Goal: Information Seeking & Learning: Learn about a topic

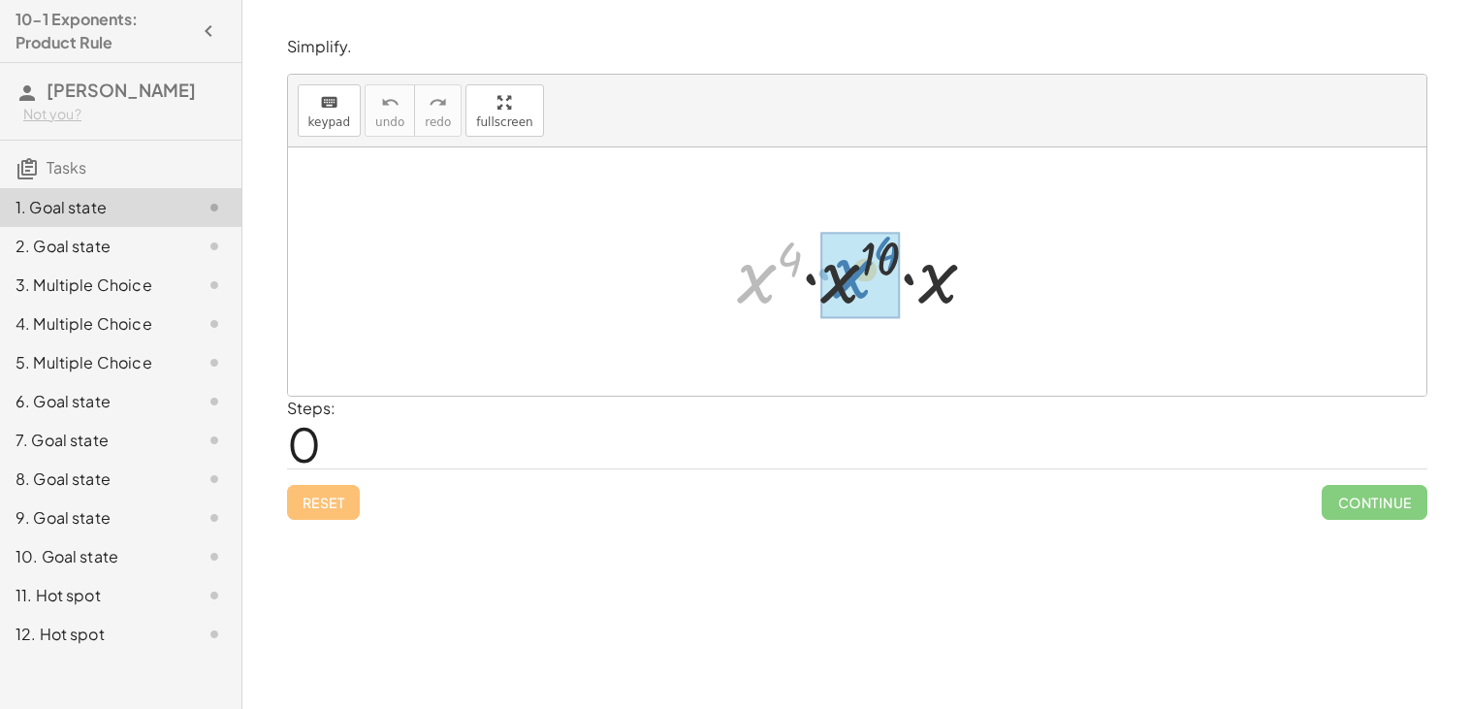
drag, startPoint x: 747, startPoint y: 294, endPoint x: 842, endPoint y: 294, distance: 95.0
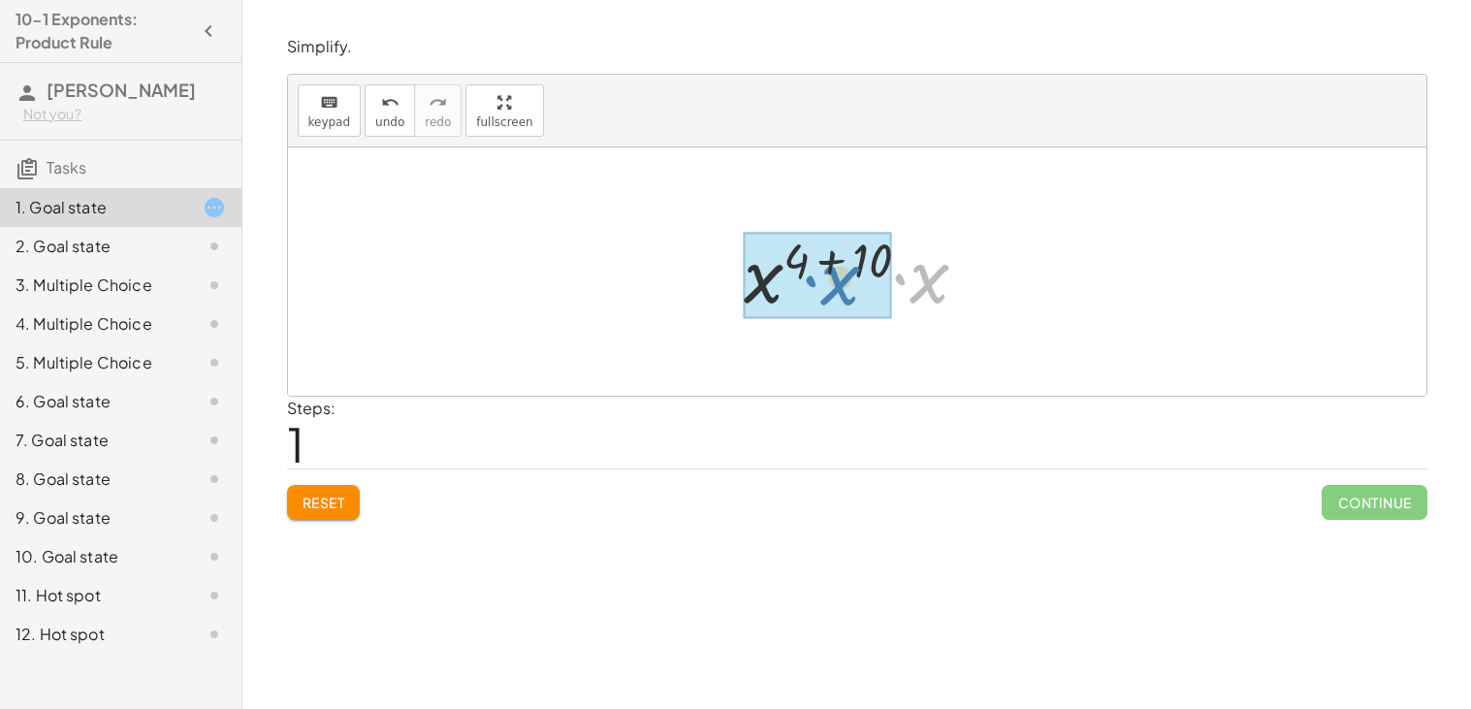
drag, startPoint x: 927, startPoint y: 263, endPoint x: 834, endPoint y: 269, distance: 93.3
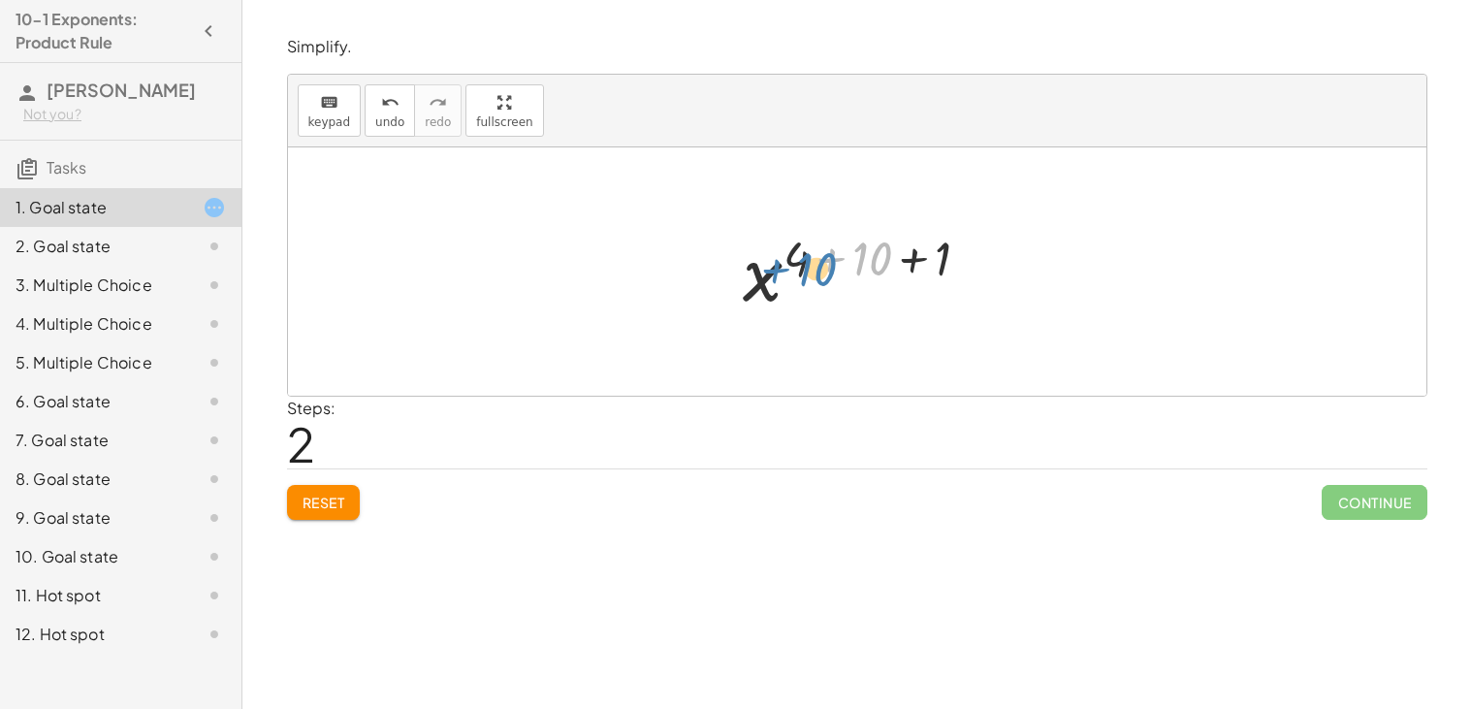
drag, startPoint x: 884, startPoint y: 238, endPoint x: 828, endPoint y: 248, distance: 57.2
click at [828, 248] on div at bounding box center [864, 272] width 261 height 96
click at [921, 263] on div at bounding box center [864, 272] width 261 height 96
drag, startPoint x: 752, startPoint y: 280, endPoint x: 815, endPoint y: 276, distance: 63.1
click at [815, 276] on div at bounding box center [864, 272] width 261 height 96
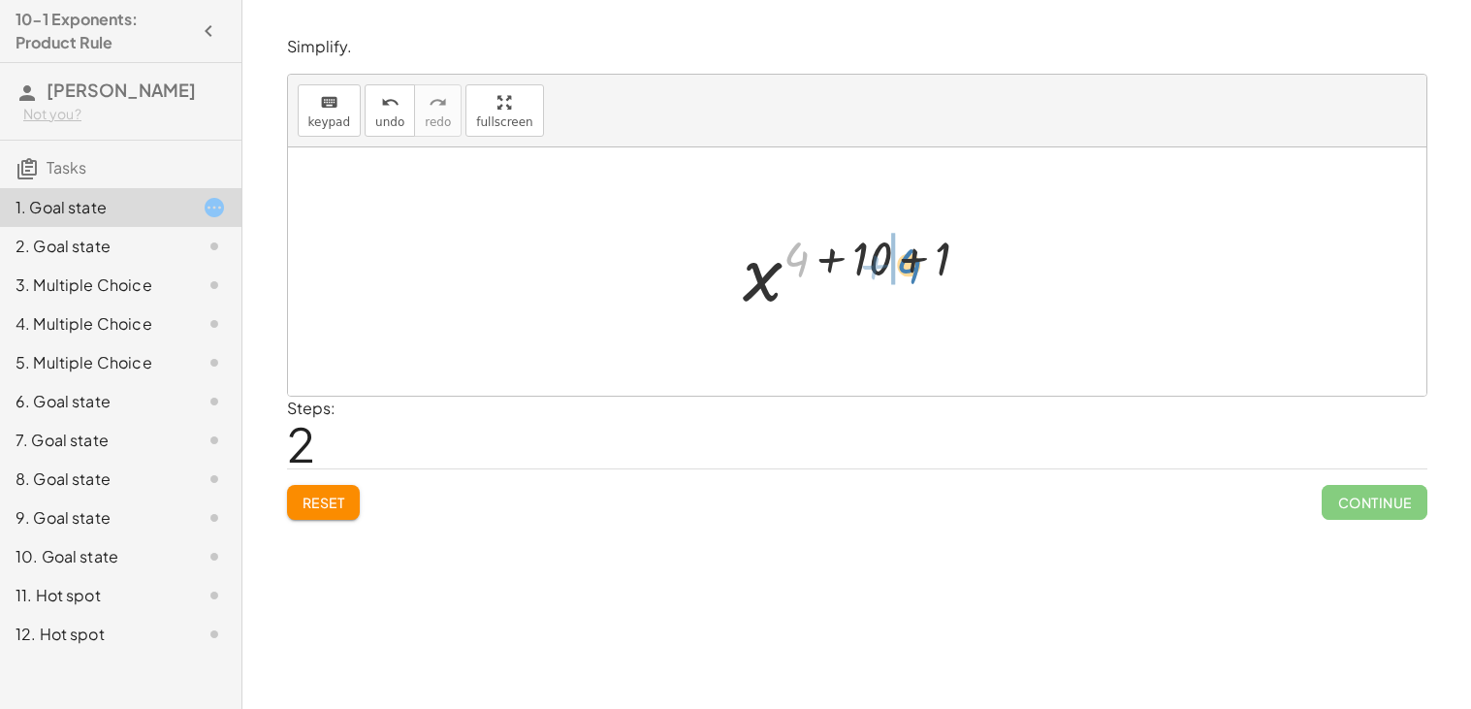
drag, startPoint x: 805, startPoint y: 261, endPoint x: 909, endPoint y: 269, distance: 105.0
click at [909, 269] on div at bounding box center [864, 272] width 261 height 96
drag, startPoint x: 929, startPoint y: 260, endPoint x: 849, endPoint y: 275, distance: 81.0
click at [849, 275] on div at bounding box center [864, 272] width 261 height 96
drag, startPoint x: 953, startPoint y: 264, endPoint x: 867, endPoint y: 263, distance: 86.3
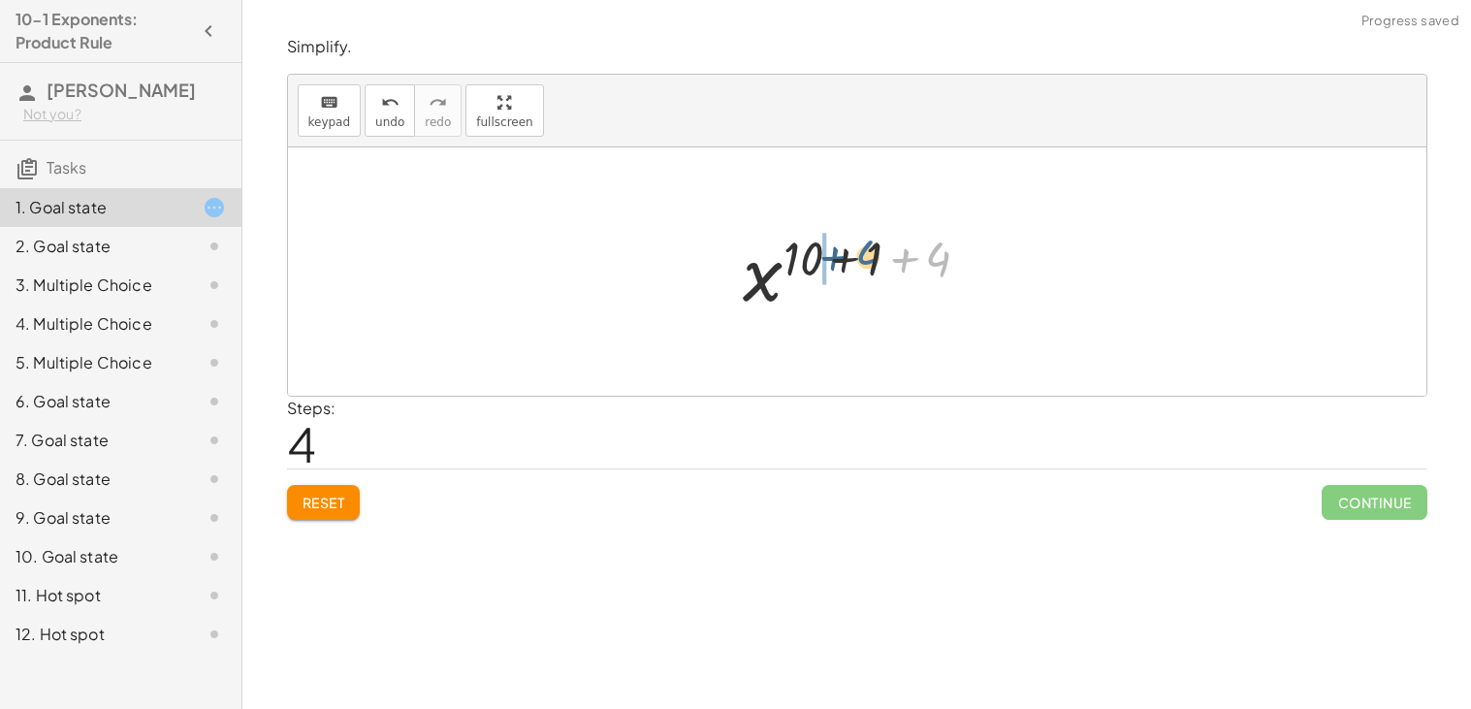
click at [867, 263] on div at bounding box center [864, 272] width 261 height 96
drag, startPoint x: 906, startPoint y: 256, endPoint x: 770, endPoint y: 257, distance: 136.7
click at [770, 257] on div at bounding box center [864, 272] width 261 height 96
drag, startPoint x: 891, startPoint y: 272, endPoint x: 811, endPoint y: 270, distance: 80.5
click at [811, 270] on div at bounding box center [864, 272] width 195 height 96
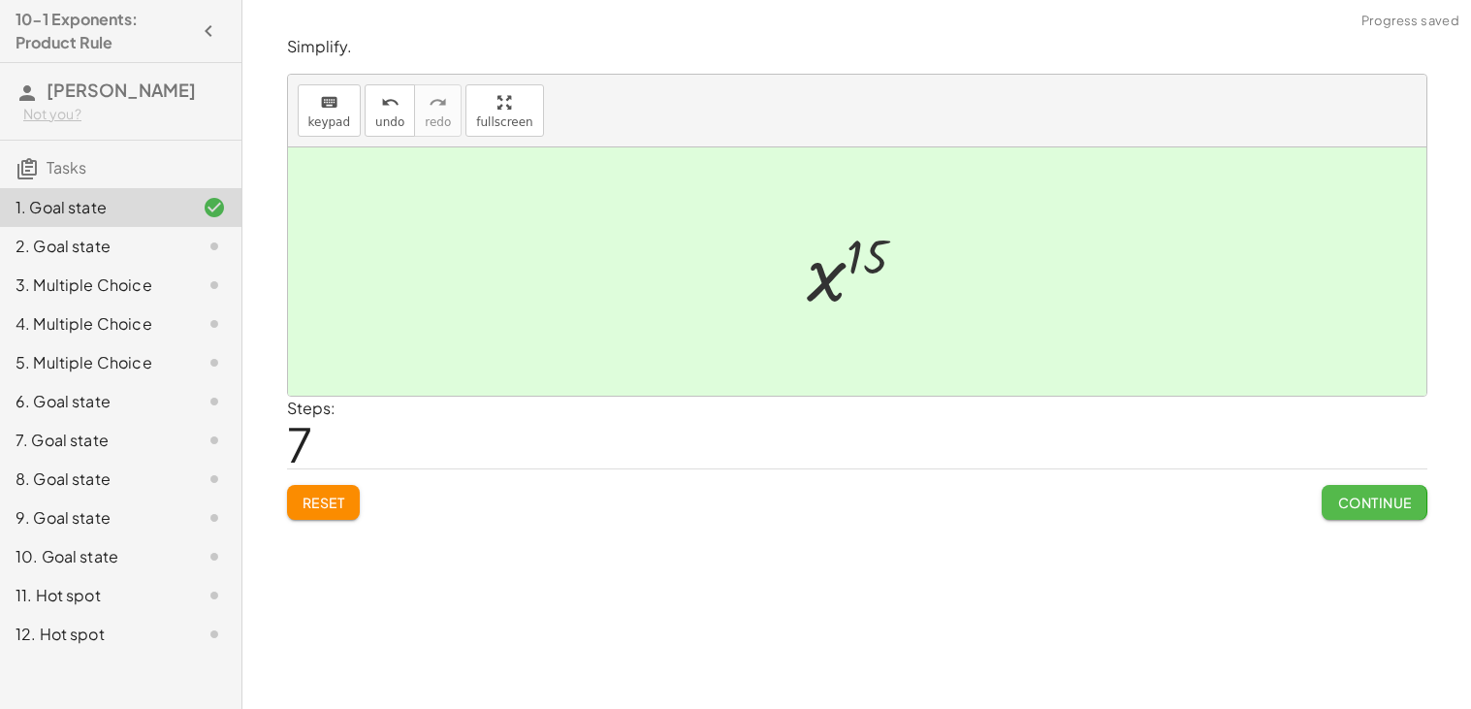
click at [1415, 515] on button "Continue" at bounding box center [1373, 502] width 105 height 35
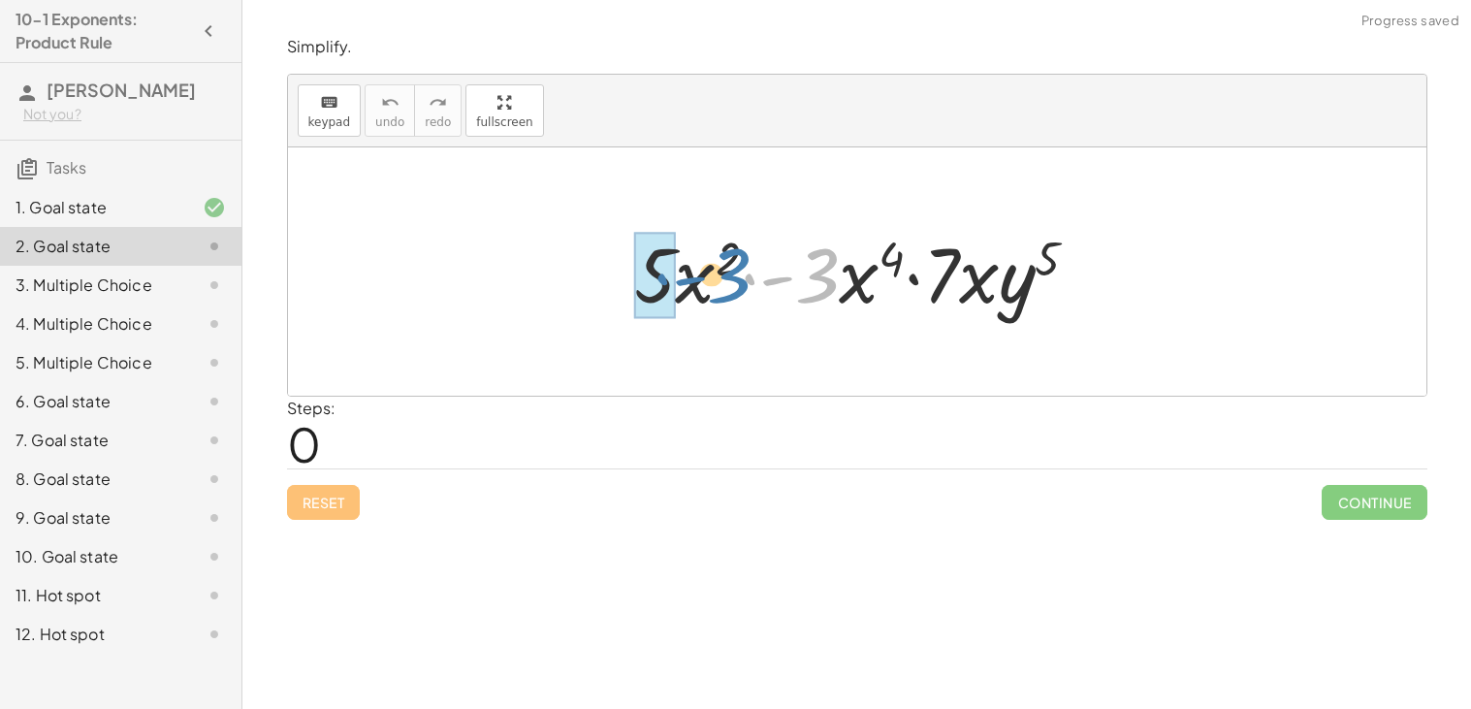
drag, startPoint x: 833, startPoint y: 260, endPoint x: 695, endPoint y: 264, distance: 137.7
click at [695, 264] on div at bounding box center [864, 272] width 480 height 100
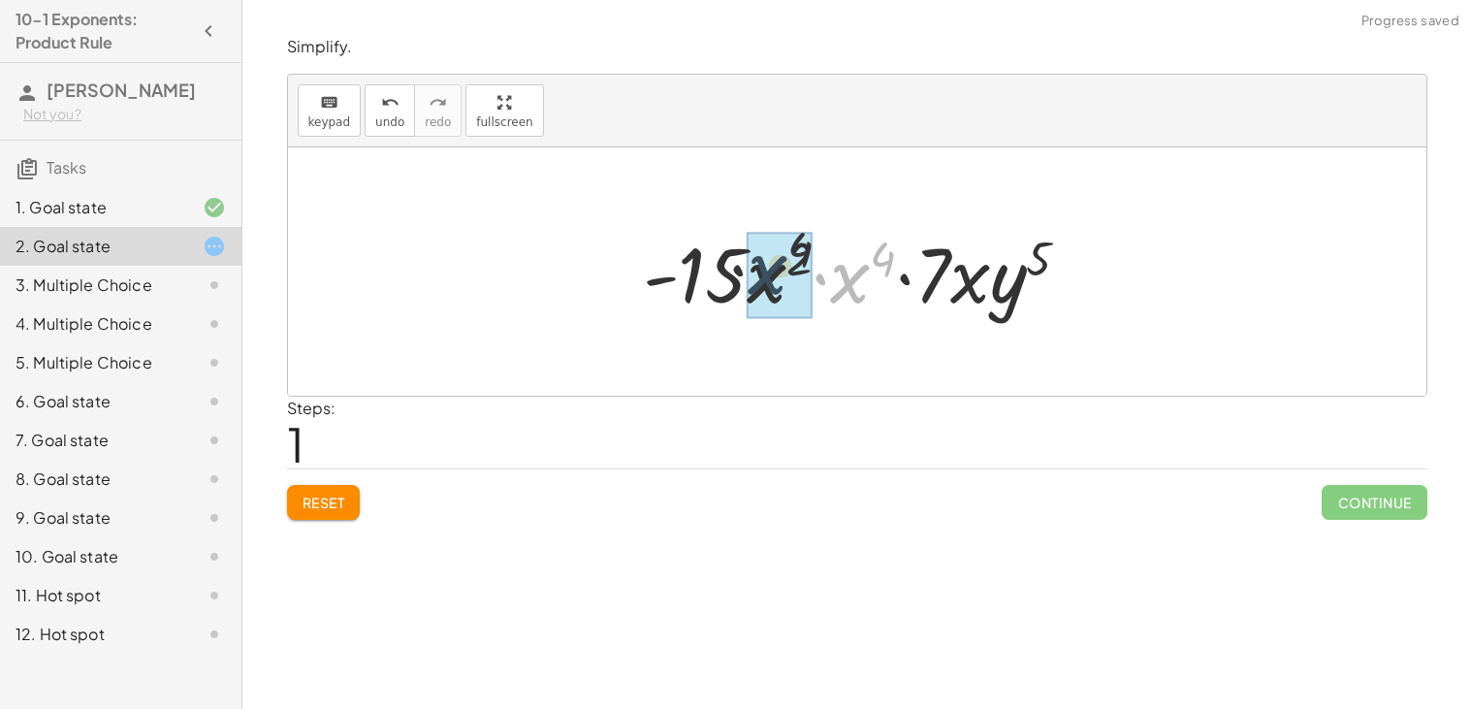
drag, startPoint x: 837, startPoint y: 279, endPoint x: 721, endPoint y: 268, distance: 116.0
click at [721, 268] on div at bounding box center [864, 272] width 462 height 100
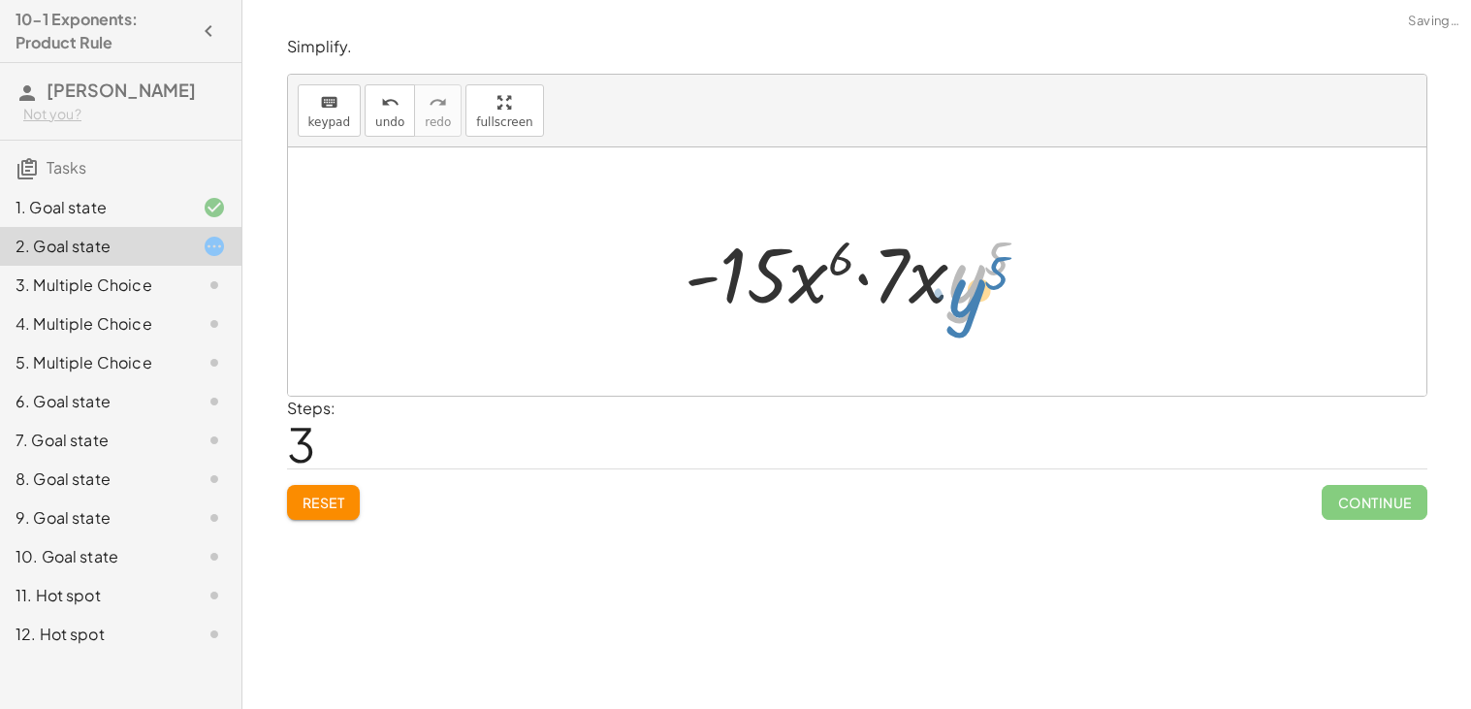
drag, startPoint x: 973, startPoint y: 294, endPoint x: 973, endPoint y: 313, distance: 19.4
click at [973, 313] on div at bounding box center [864, 272] width 378 height 100
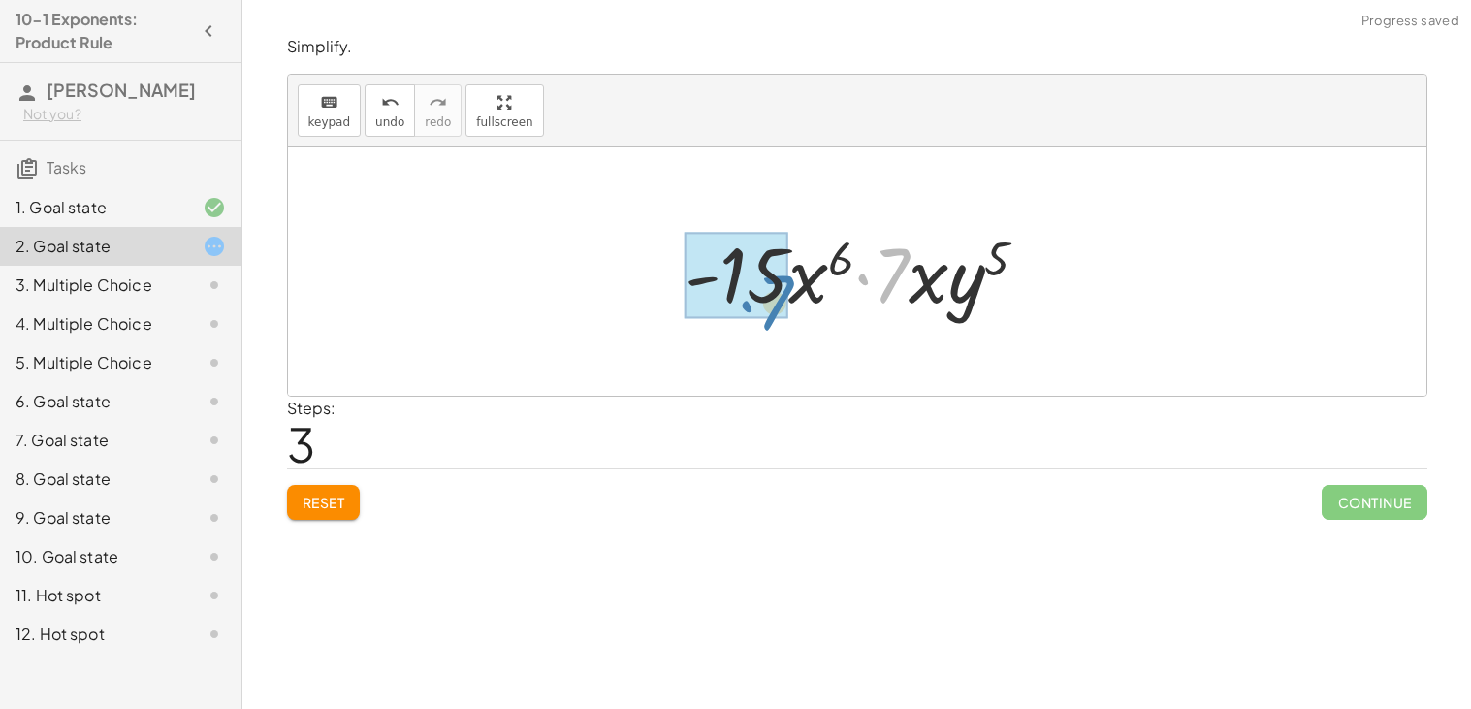
drag, startPoint x: 893, startPoint y: 275, endPoint x: 771, endPoint y: 298, distance: 124.2
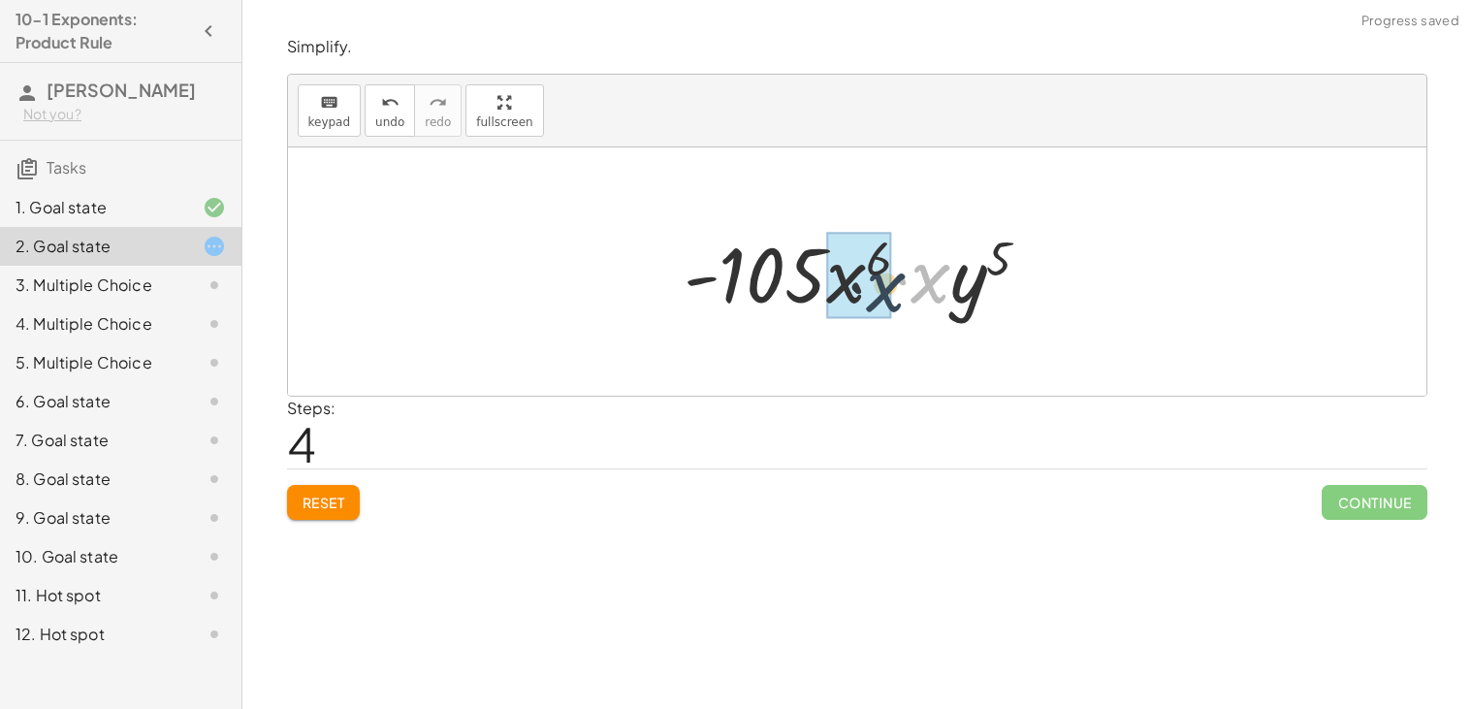
drag, startPoint x: 918, startPoint y: 280, endPoint x: 840, endPoint y: 297, distance: 80.2
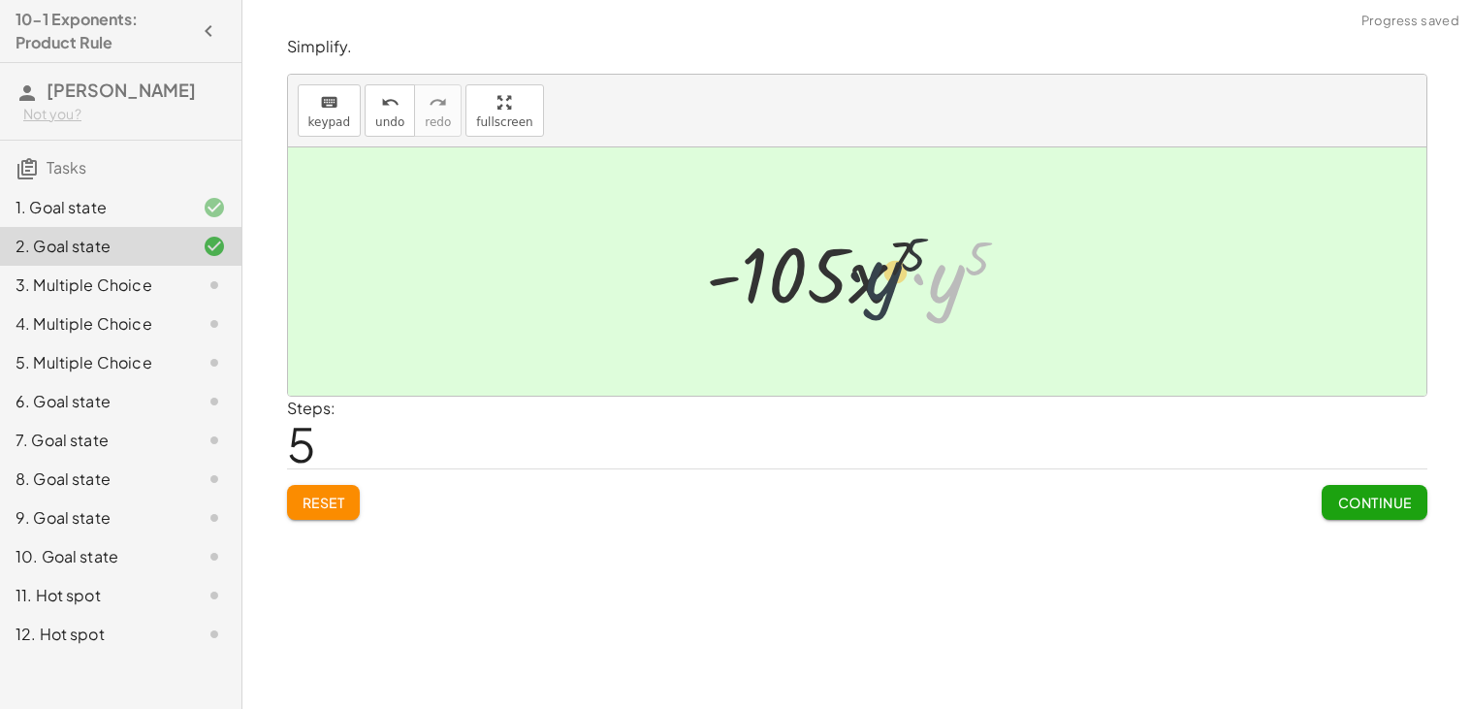
drag, startPoint x: 943, startPoint y: 279, endPoint x: 871, endPoint y: 277, distance: 72.7
click at [871, 277] on div at bounding box center [864, 272] width 337 height 100
click at [1334, 495] on button "Continue" at bounding box center [1373, 502] width 105 height 35
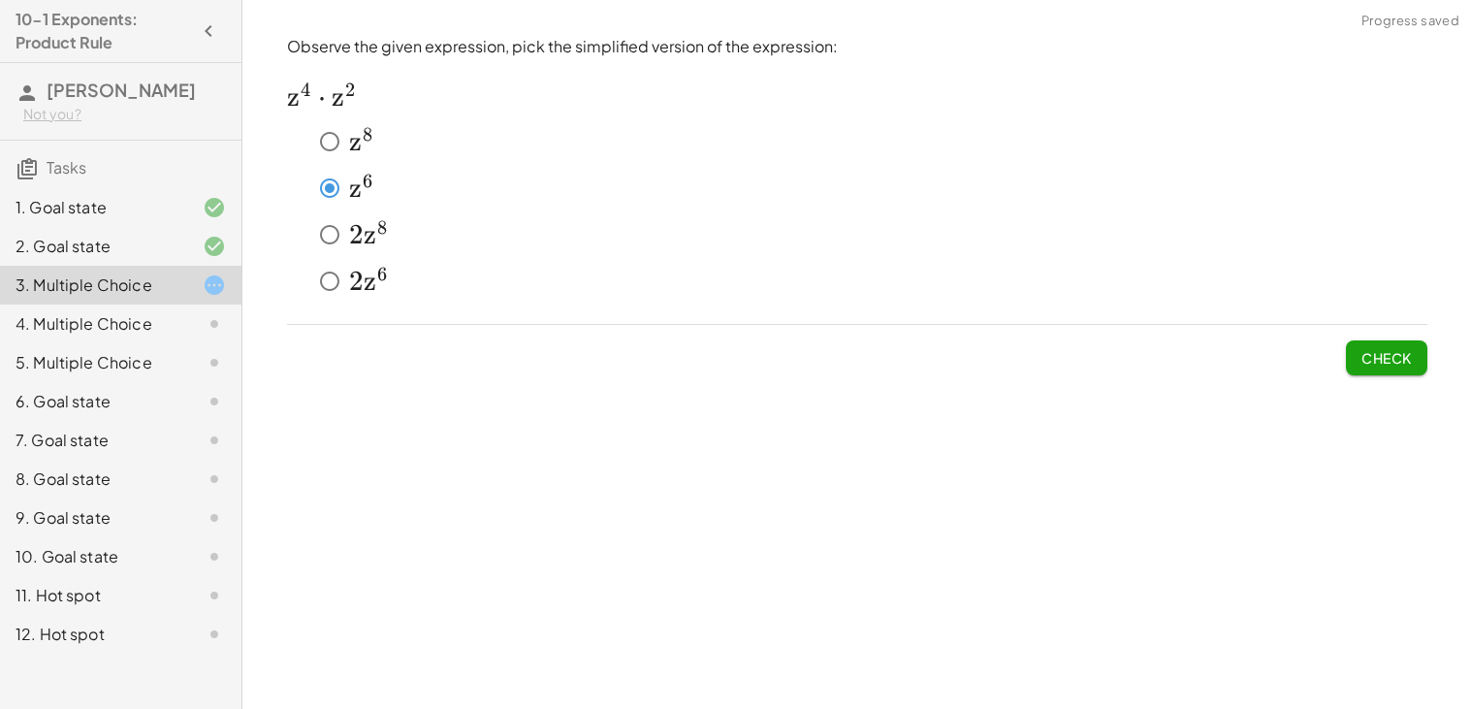
click at [1357, 344] on button "Check" at bounding box center [1386, 357] width 81 height 35
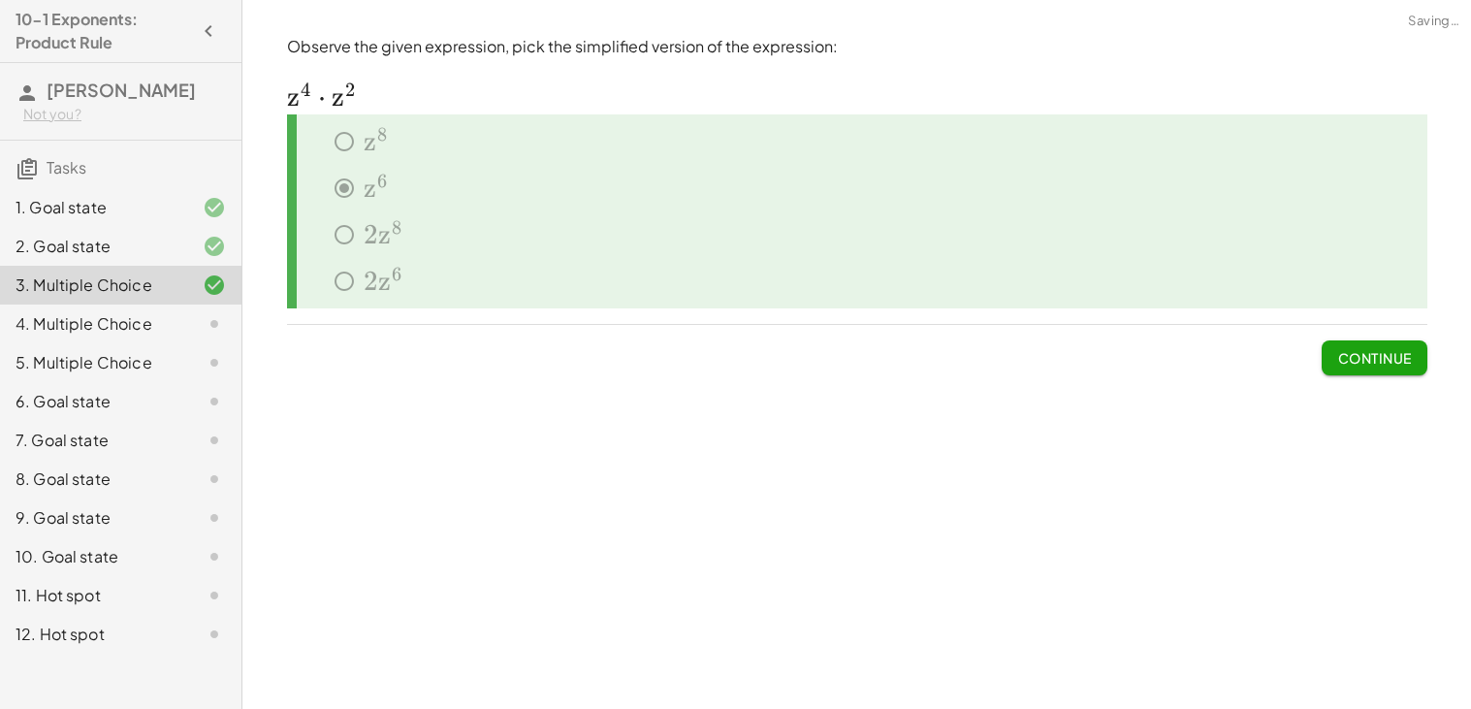
click at [1357, 344] on button "Continue" at bounding box center [1373, 357] width 105 height 35
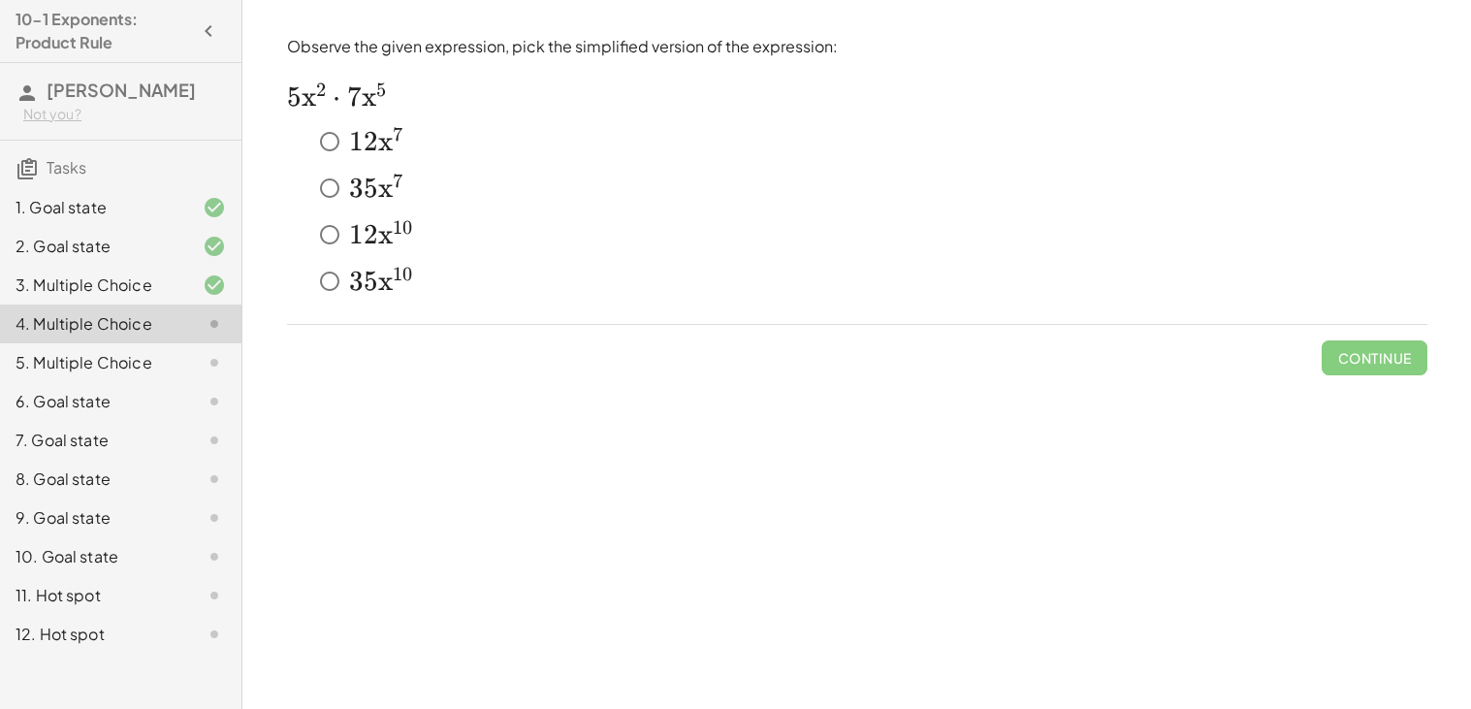
click at [371, 193] on span "5" at bounding box center [371, 188] width 15 height 33
click at [1397, 353] on span "Check" at bounding box center [1386, 357] width 50 height 17
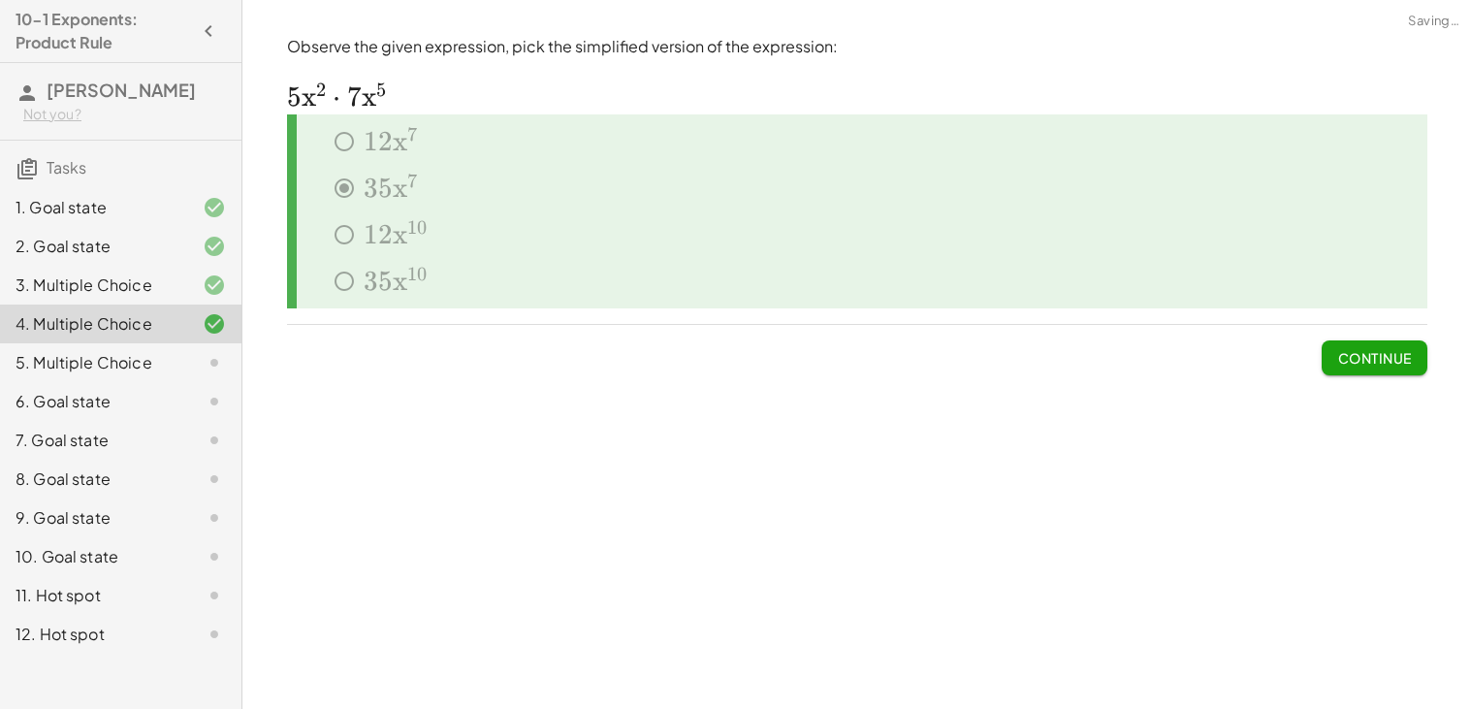
click at [1397, 353] on span "Continue" at bounding box center [1374, 357] width 74 height 17
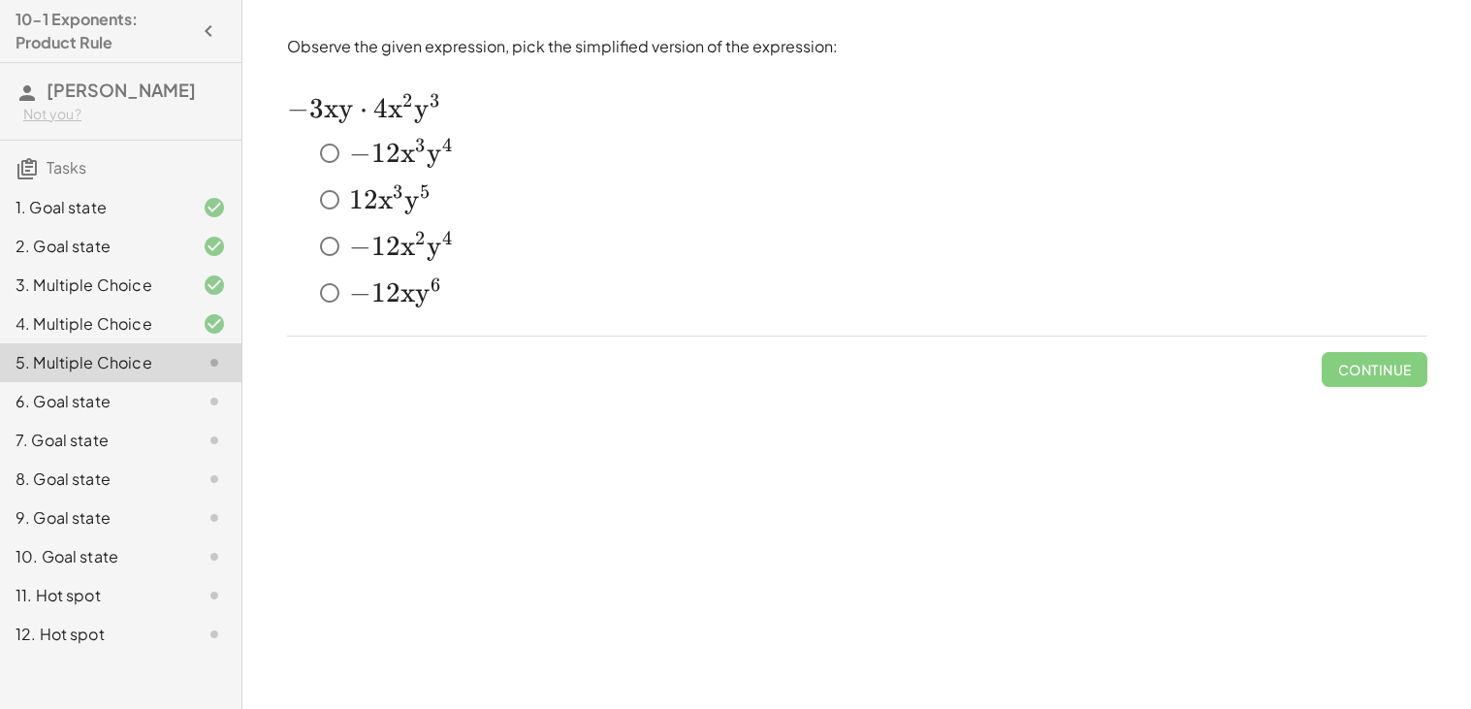
click at [423, 165] on span "3" at bounding box center [421, 153] width 12 height 33
click at [1403, 379] on button "Check" at bounding box center [1386, 369] width 81 height 35
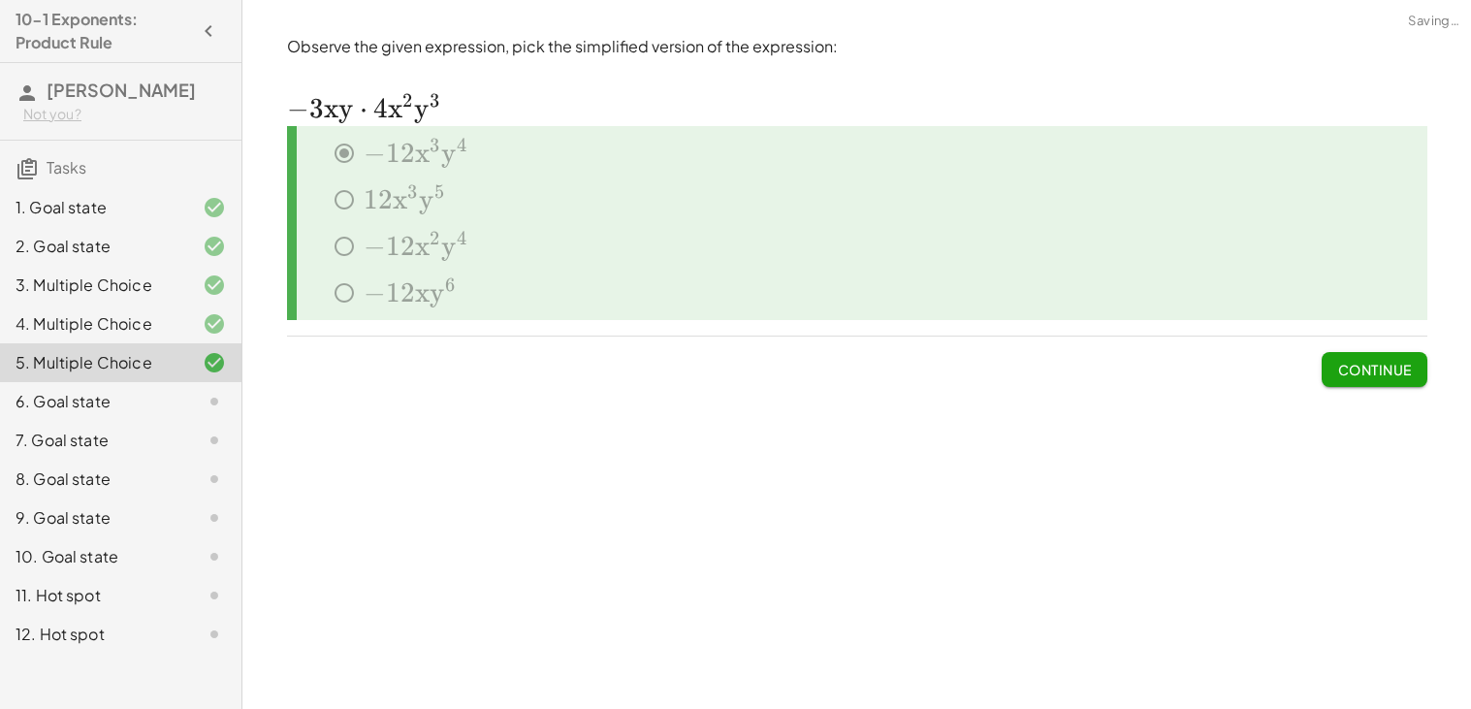
click at [1403, 379] on button "Continue" at bounding box center [1373, 369] width 105 height 35
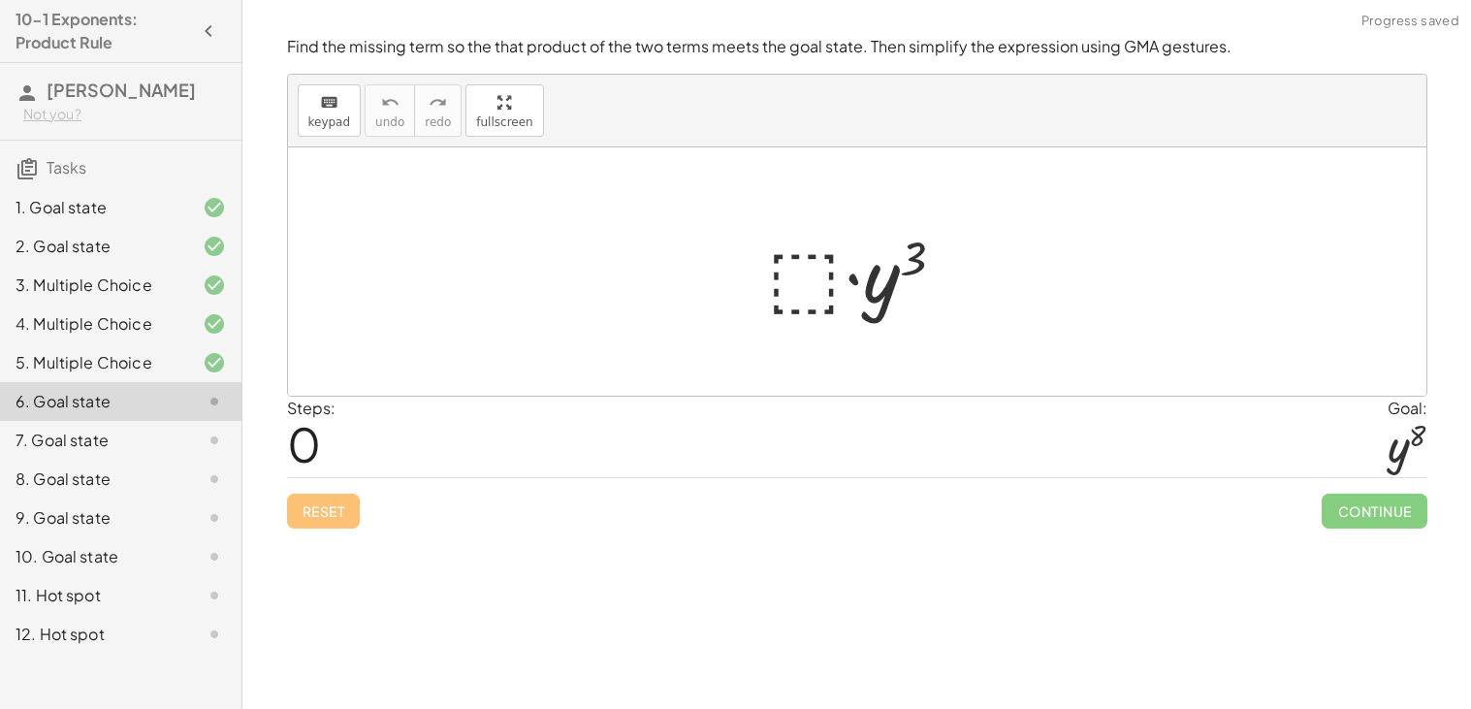
click at [794, 277] on div at bounding box center [864, 272] width 212 height 100
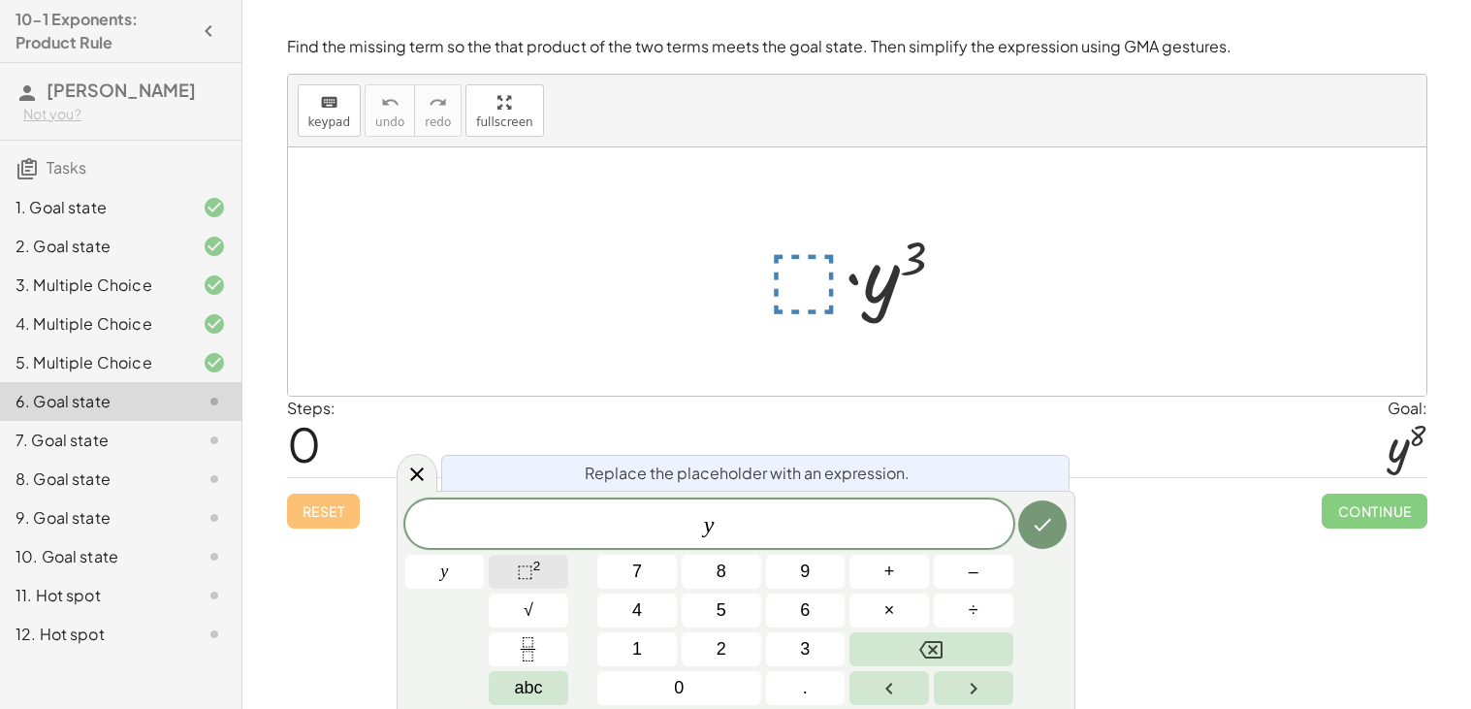
click at [506, 562] on button "⬚ 2" at bounding box center [528, 572] width 79 height 34
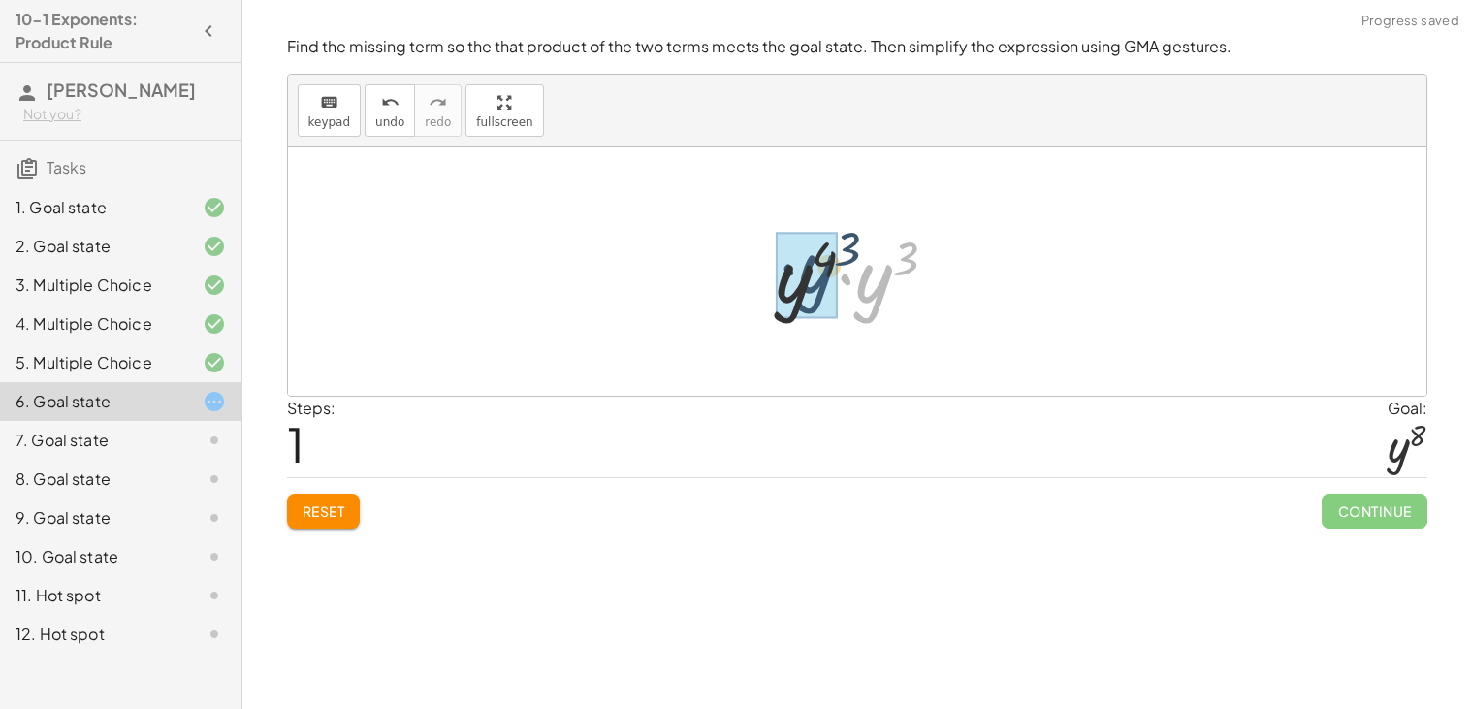
drag, startPoint x: 884, startPoint y: 313, endPoint x: 822, endPoint y: 303, distance: 62.8
click at [869, 266] on div at bounding box center [864, 272] width 185 height 96
click at [869, 266] on div at bounding box center [864, 272] width 111 height 96
click at [870, 262] on div at bounding box center [864, 272] width 111 height 96
click at [864, 269] on div at bounding box center [864, 272] width 111 height 96
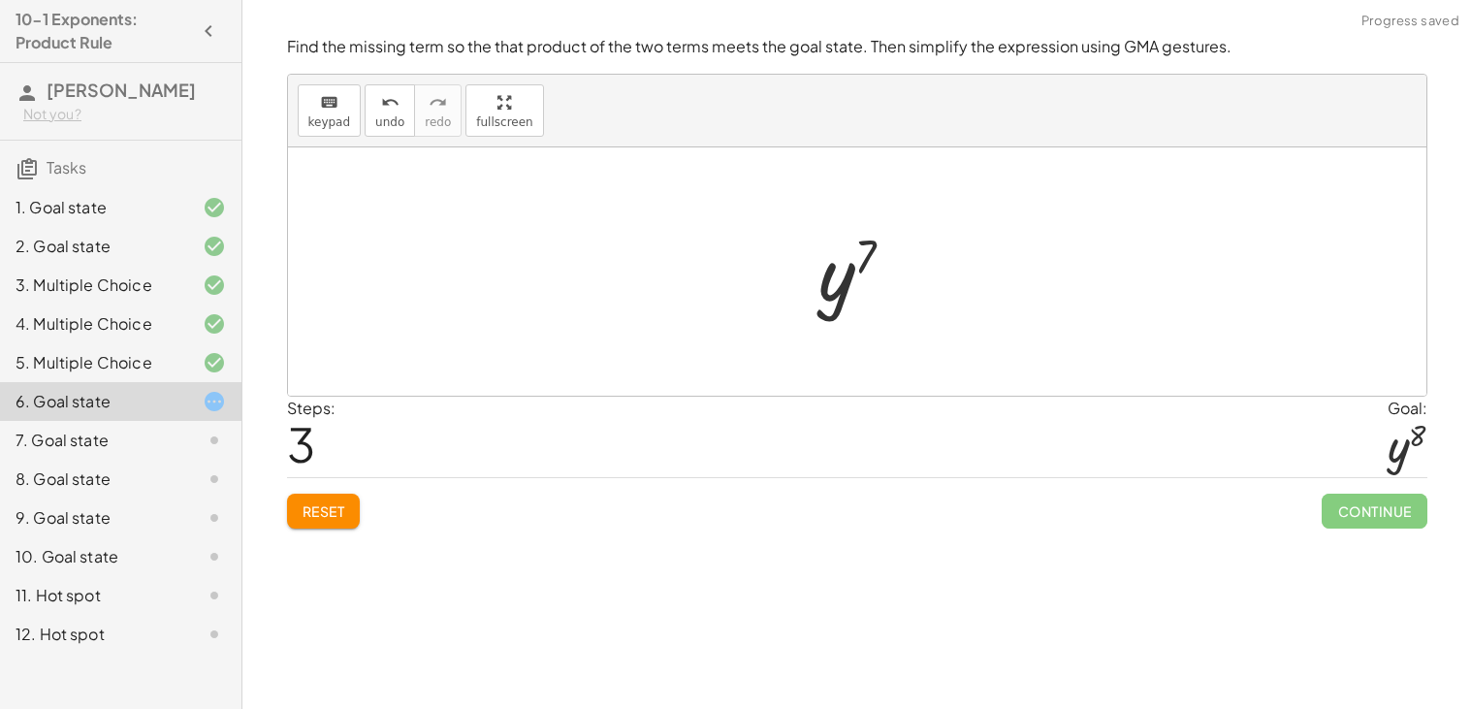
click at [845, 283] on div at bounding box center [864, 272] width 111 height 96
click at [299, 515] on button "Reset" at bounding box center [324, 510] width 74 height 35
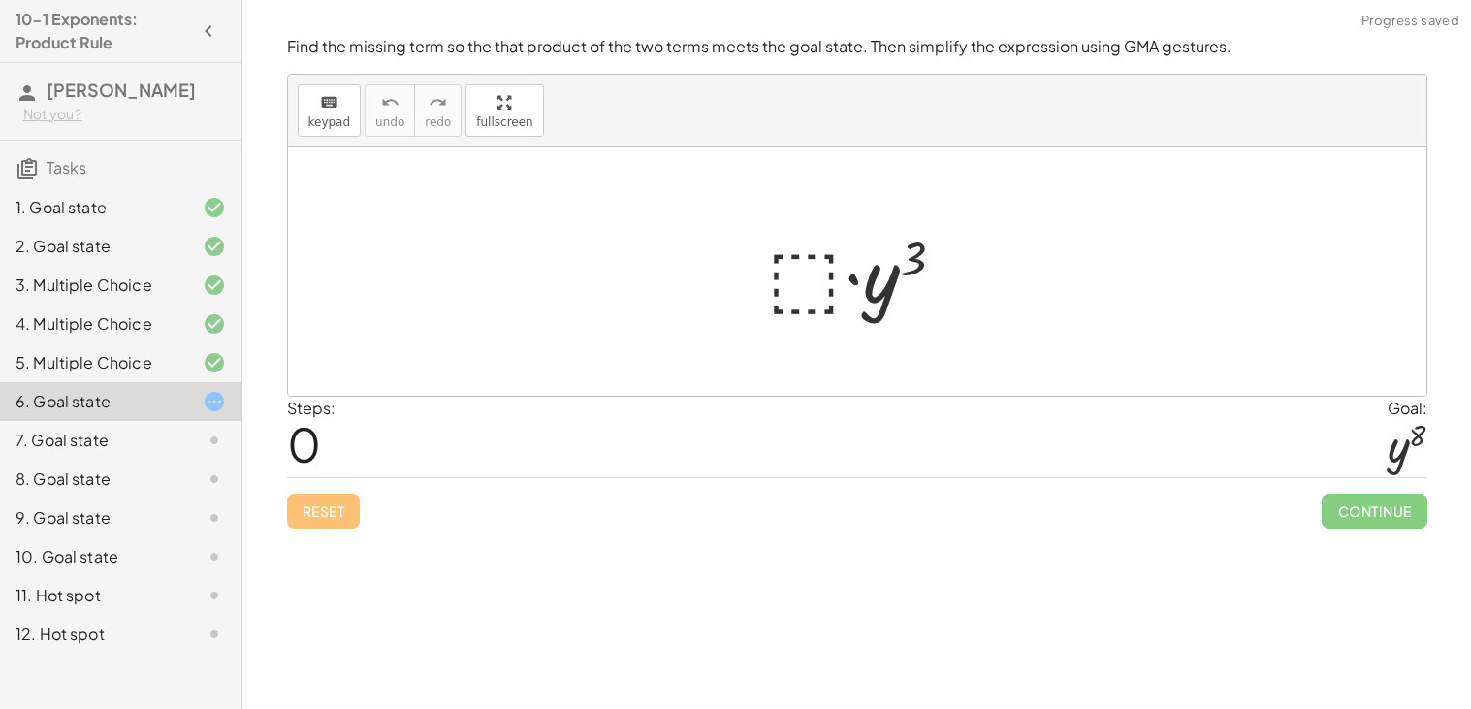
click at [797, 270] on div at bounding box center [864, 272] width 212 height 100
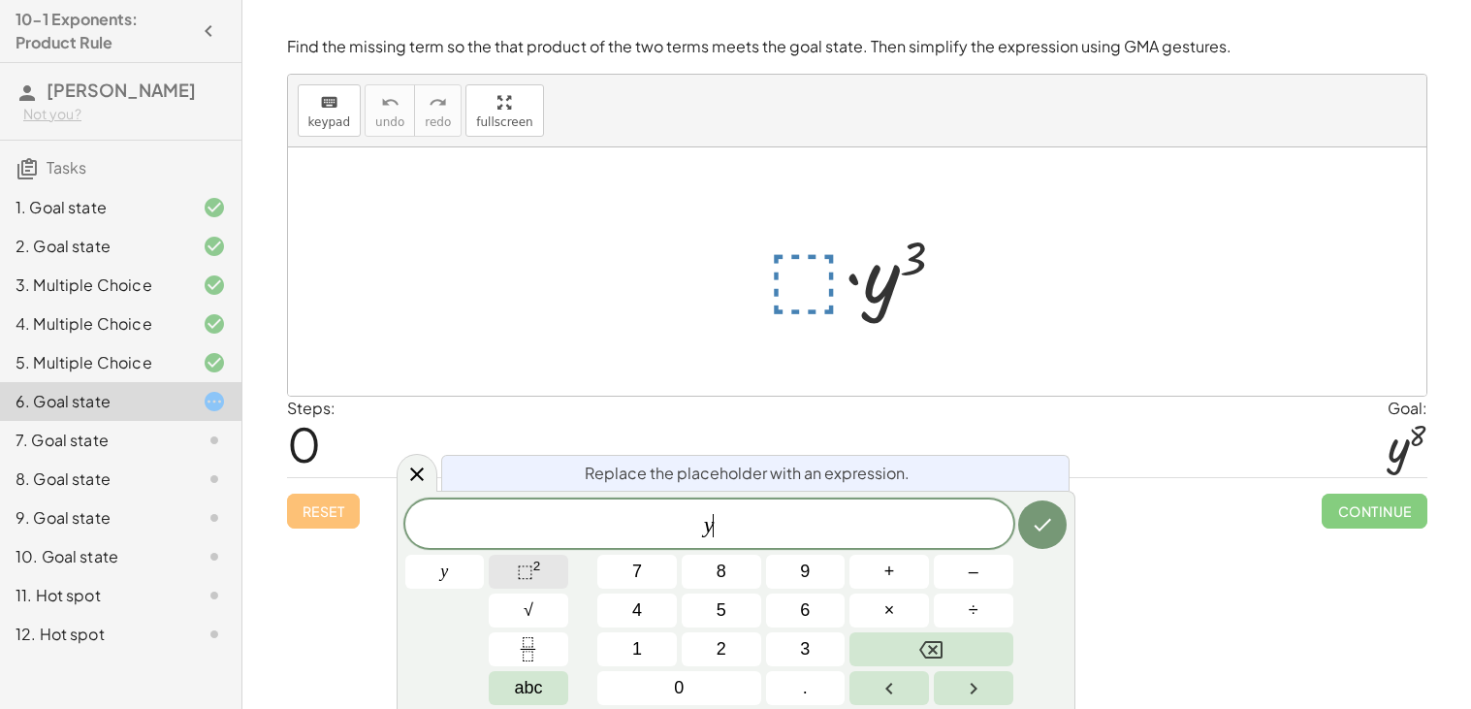
click at [556, 567] on button "⬚ 2" at bounding box center [528, 572] width 79 height 34
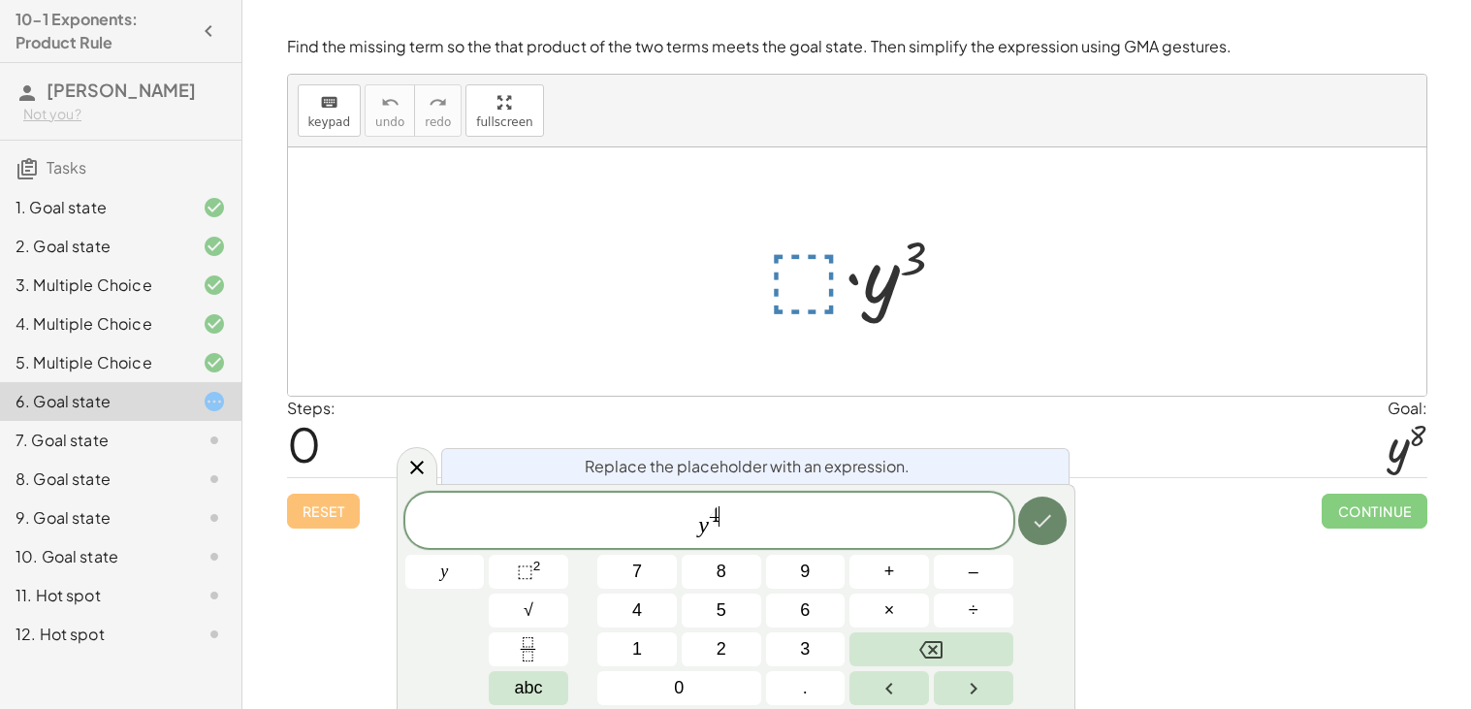
click at [1041, 530] on icon "Done" at bounding box center [1042, 520] width 23 height 23
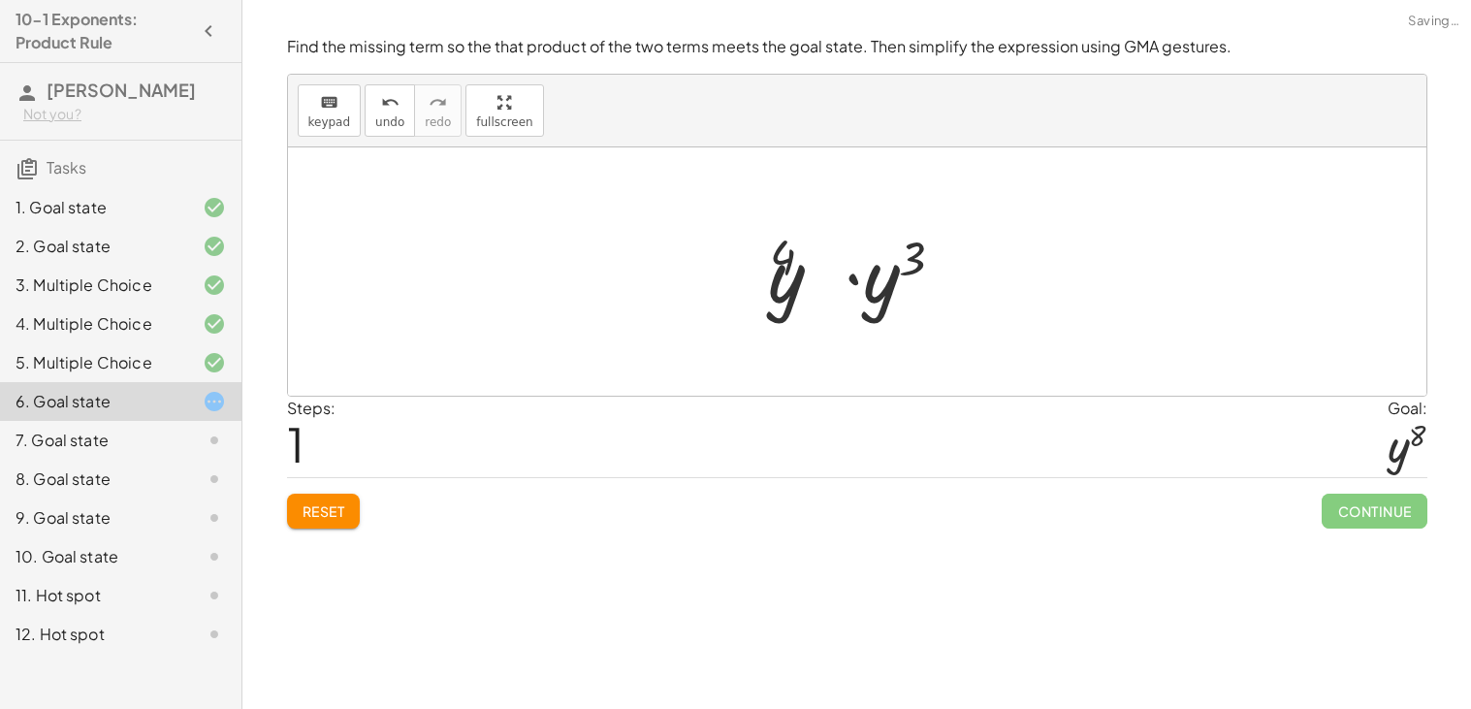
click at [1020, 517] on div "Reset Continue" at bounding box center [857, 502] width 1140 height 51
drag, startPoint x: 897, startPoint y: 292, endPoint x: 817, endPoint y: 296, distance: 79.6
drag, startPoint x: 892, startPoint y: 271, endPoint x: 827, endPoint y: 268, distance: 65.1
click at [0, 0] on div "Find the missing term so the that product of the two terms meets the goal state…" at bounding box center [0, 0] width 0 height 0
click at [305, 509] on span "Reset" at bounding box center [323, 510] width 43 height 17
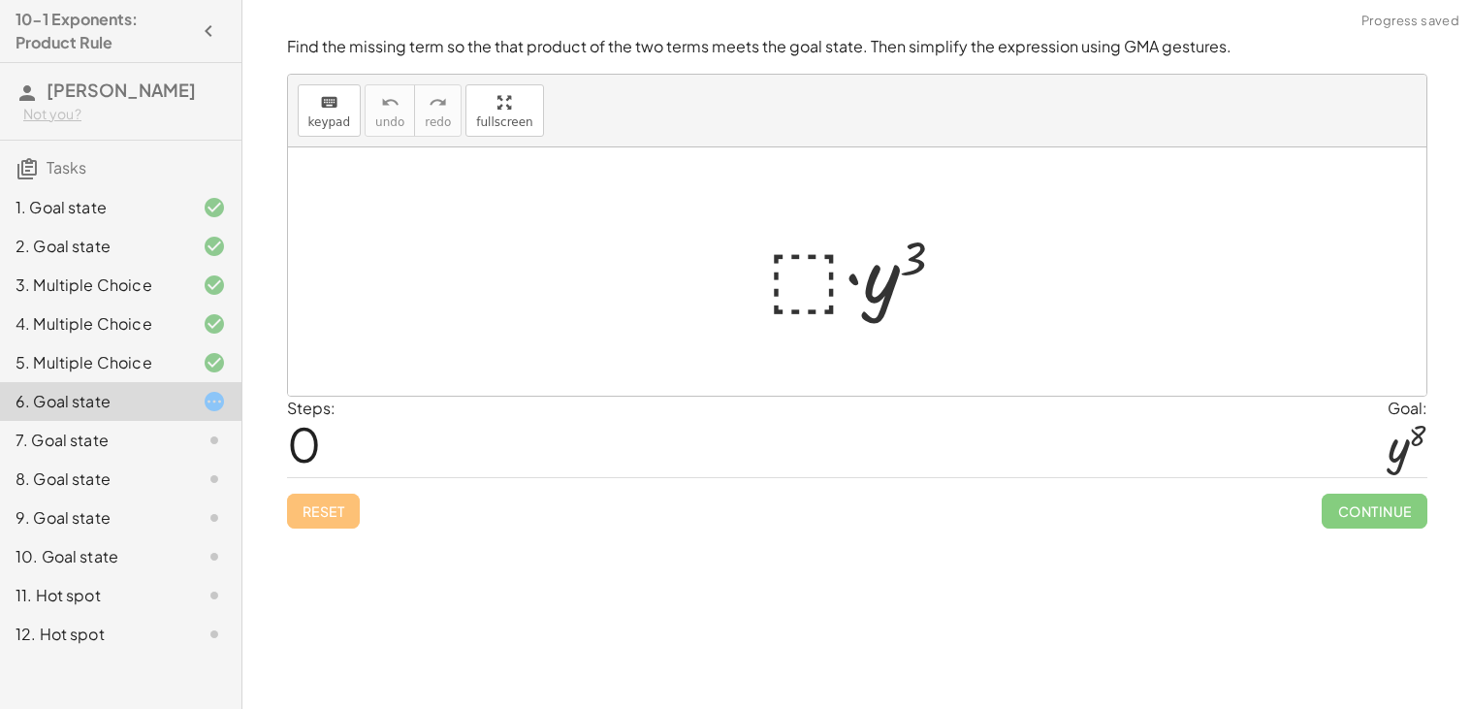
click at [840, 267] on div at bounding box center [864, 272] width 212 height 100
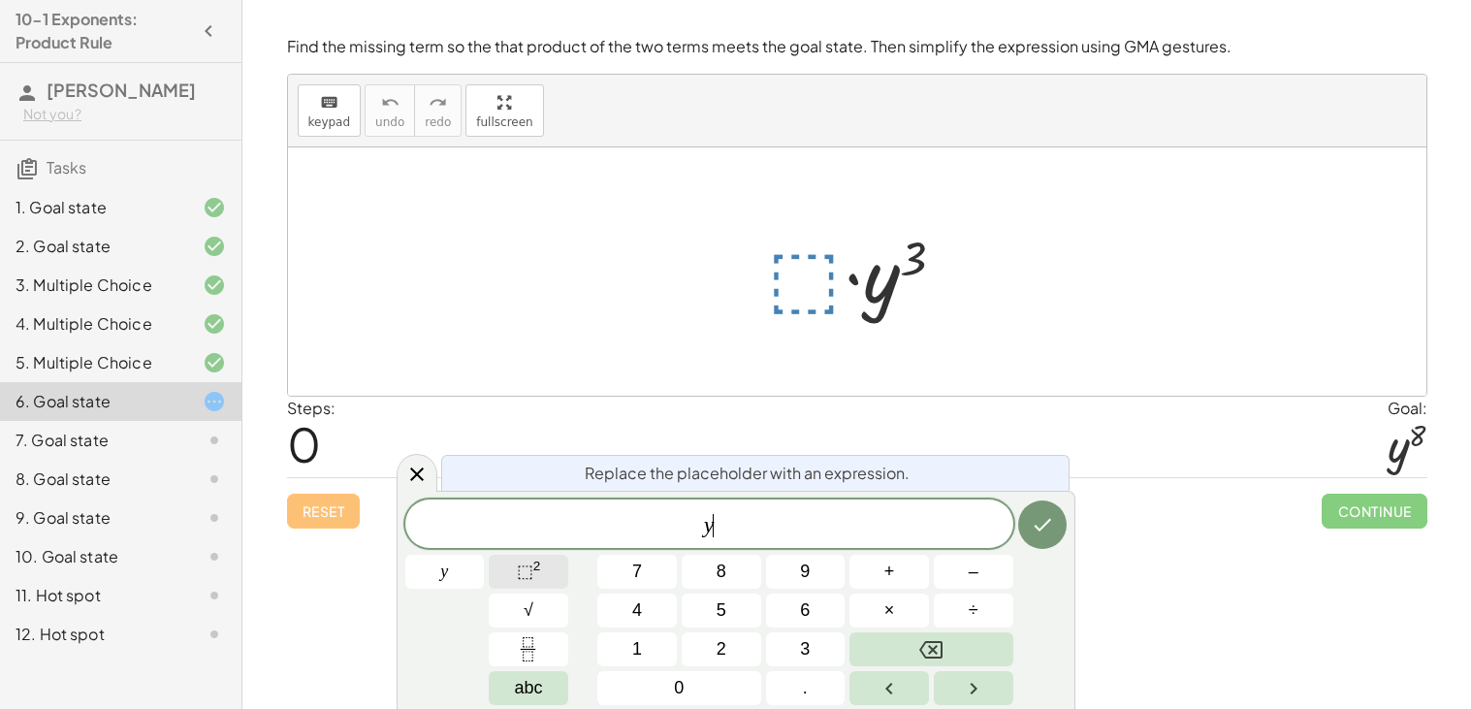
click at [511, 558] on button "⬚ 2" at bounding box center [528, 572] width 79 height 34
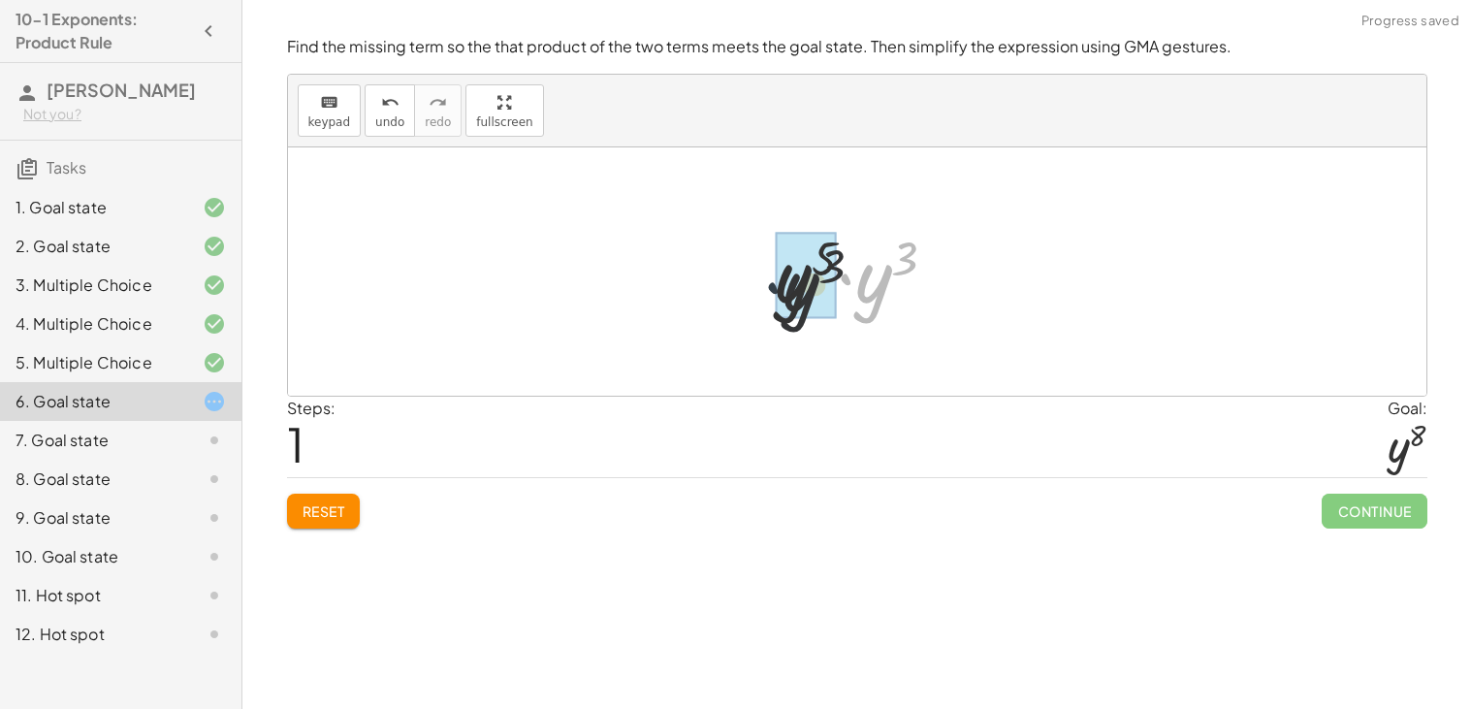
drag, startPoint x: 847, startPoint y: 284, endPoint x: 763, endPoint y: 294, distance: 84.9
click at [763, 294] on div "· ⬚ · y 3 · y 3 · · y 3 y 5" at bounding box center [857, 272] width 220 height 110
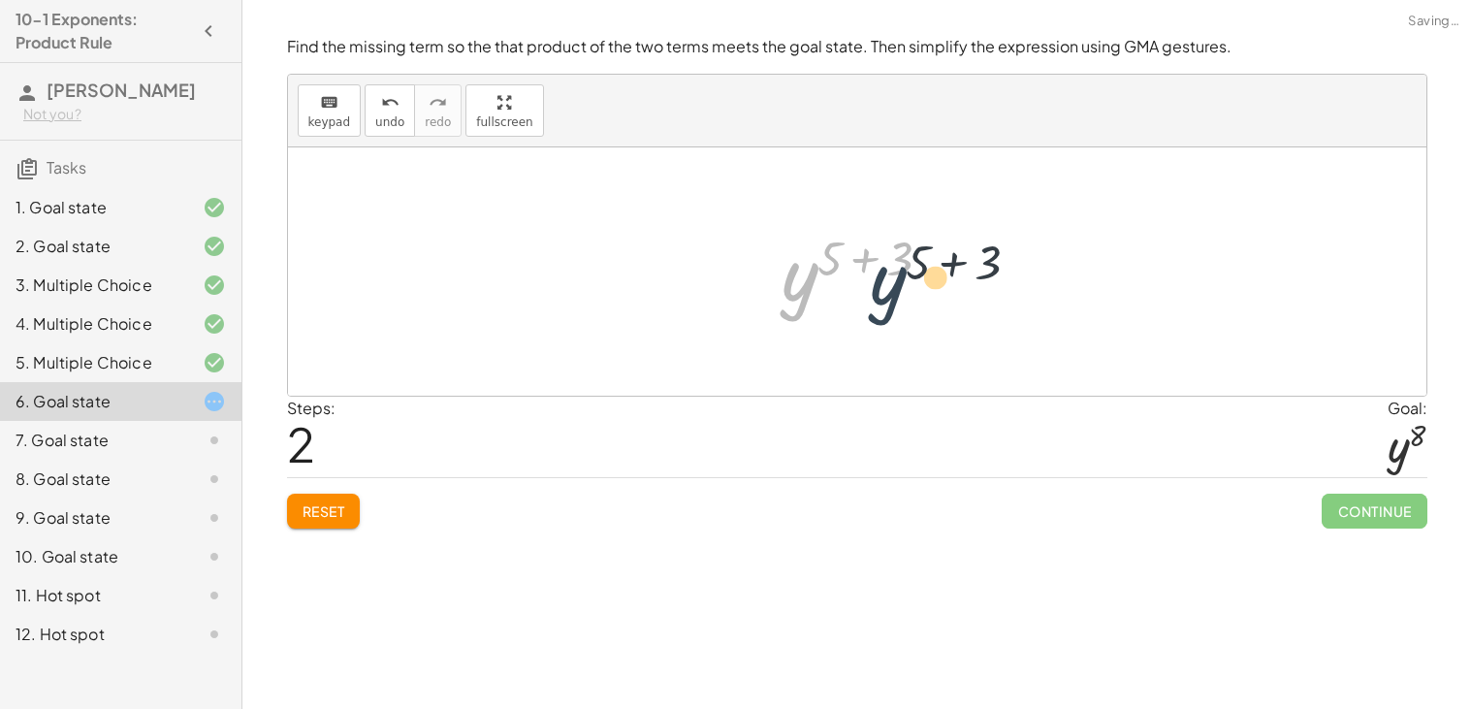
drag, startPoint x: 793, startPoint y: 253, endPoint x: 887, endPoint y: 257, distance: 94.1
click at [887, 257] on div at bounding box center [864, 272] width 185 height 96
drag, startPoint x: 929, startPoint y: 259, endPoint x: 890, endPoint y: 260, distance: 38.8
click at [890, 260] on div at bounding box center [864, 272] width 185 height 96
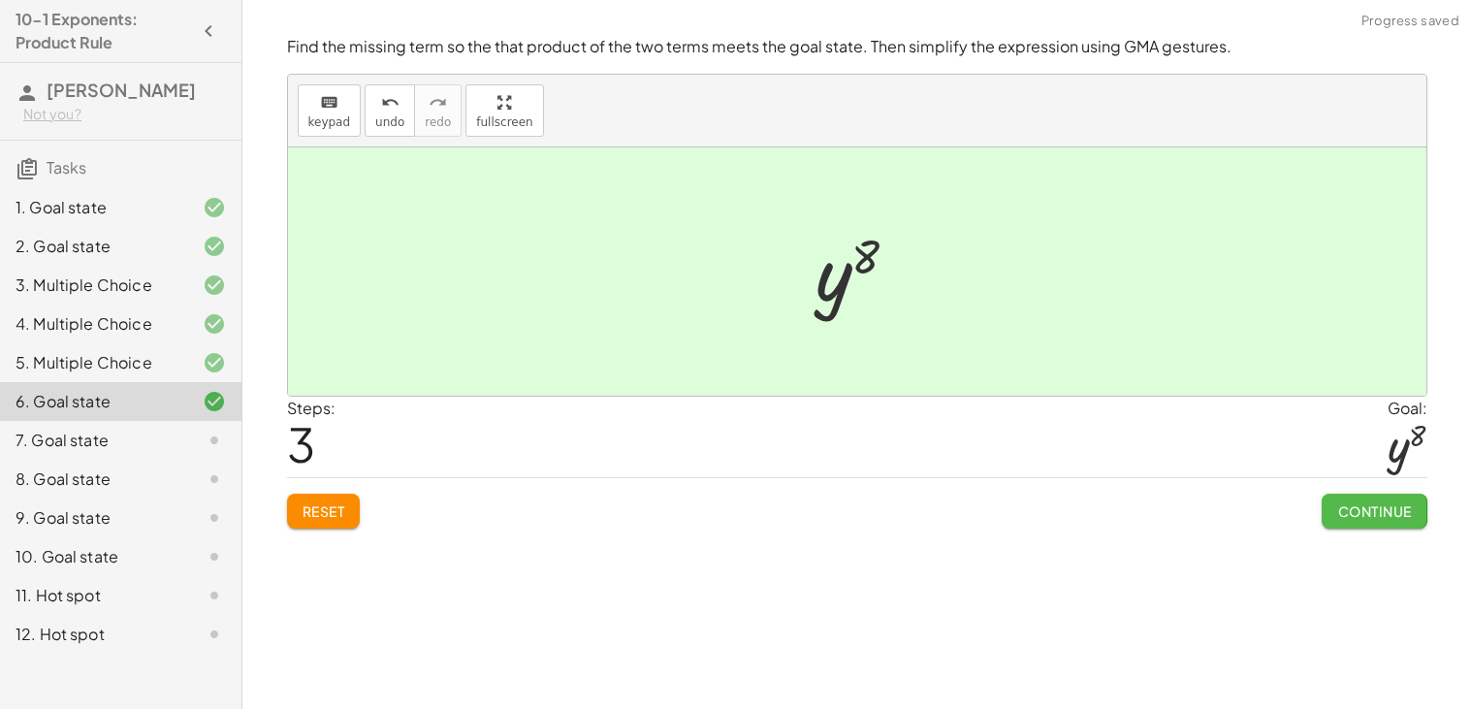
click at [1400, 512] on span "Continue" at bounding box center [1374, 510] width 74 height 17
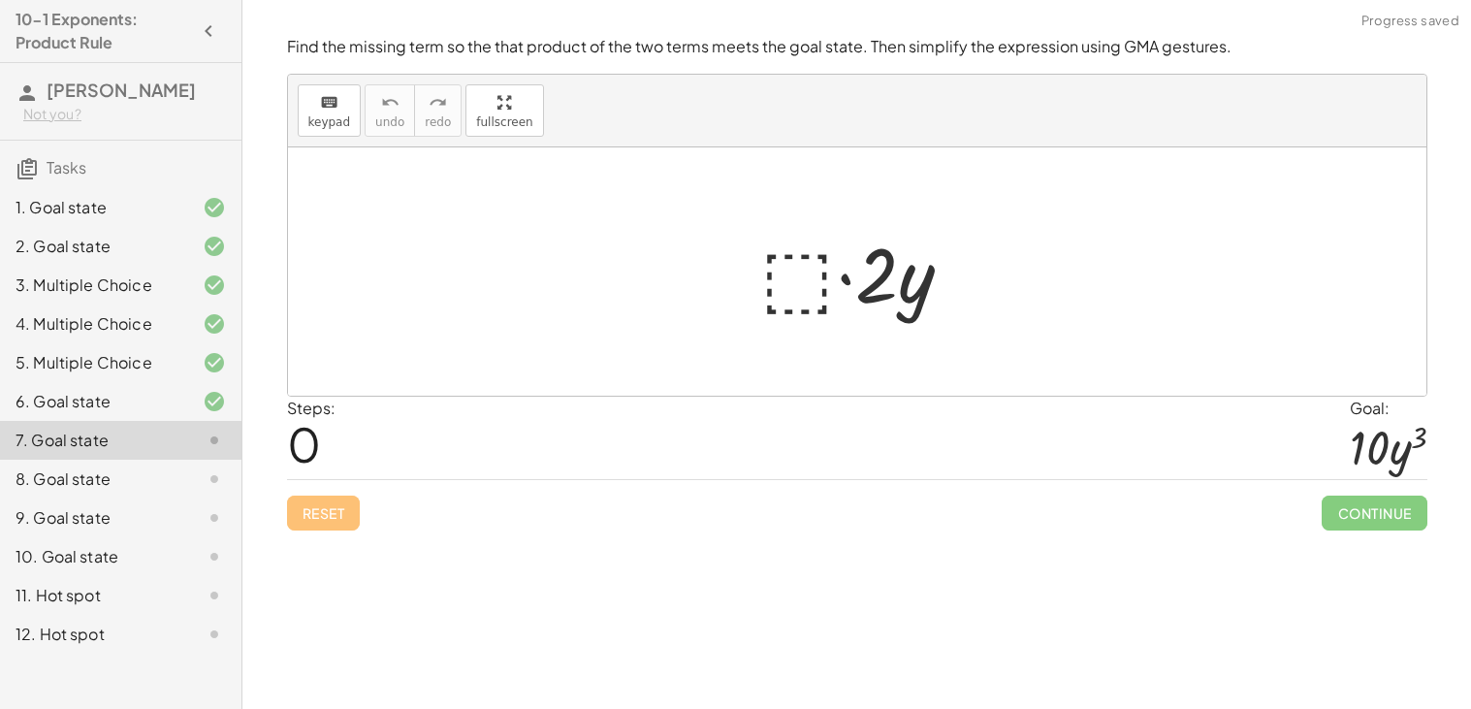
click at [733, 260] on div "· ⬚ · 2 · y" at bounding box center [857, 272] width 252 height 110
click at [761, 271] on div at bounding box center [864, 272] width 228 height 100
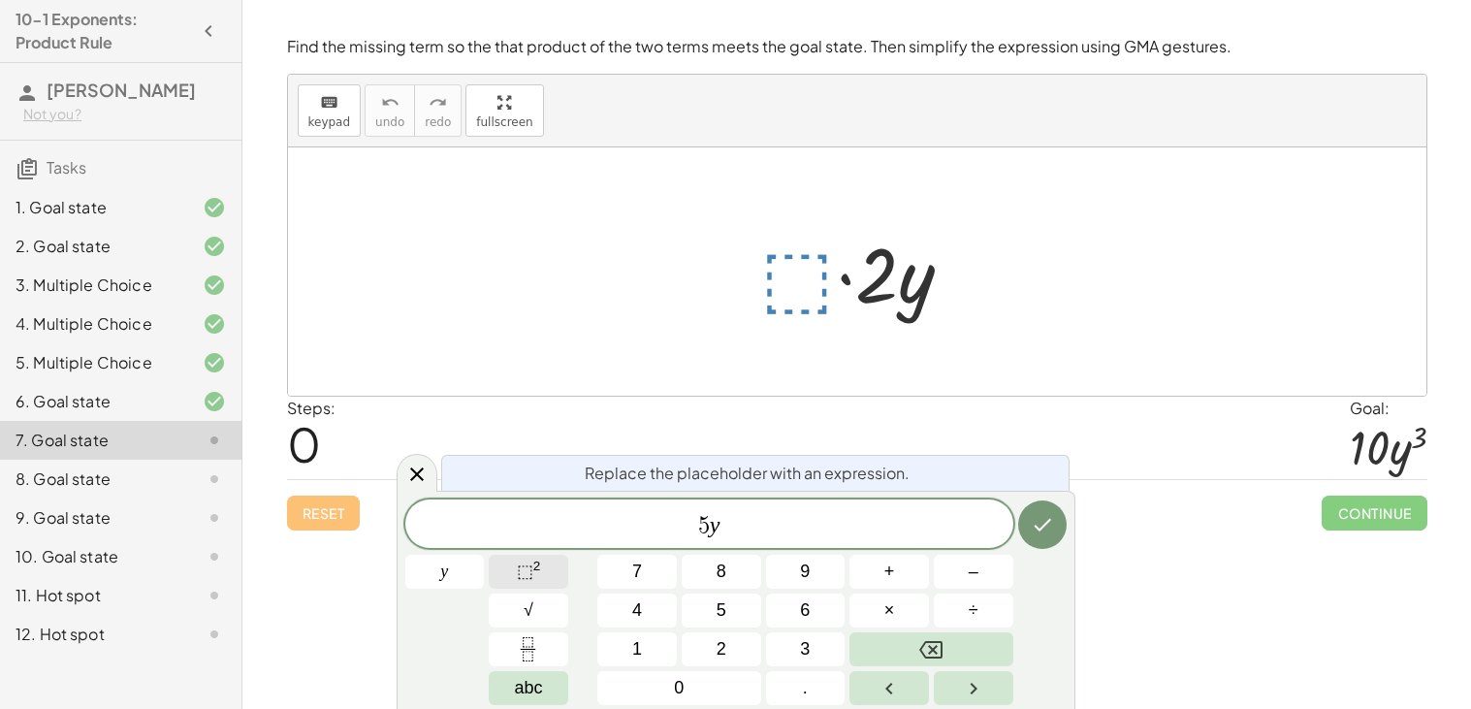
click at [518, 583] on span "⬚ 2" at bounding box center [529, 571] width 24 height 26
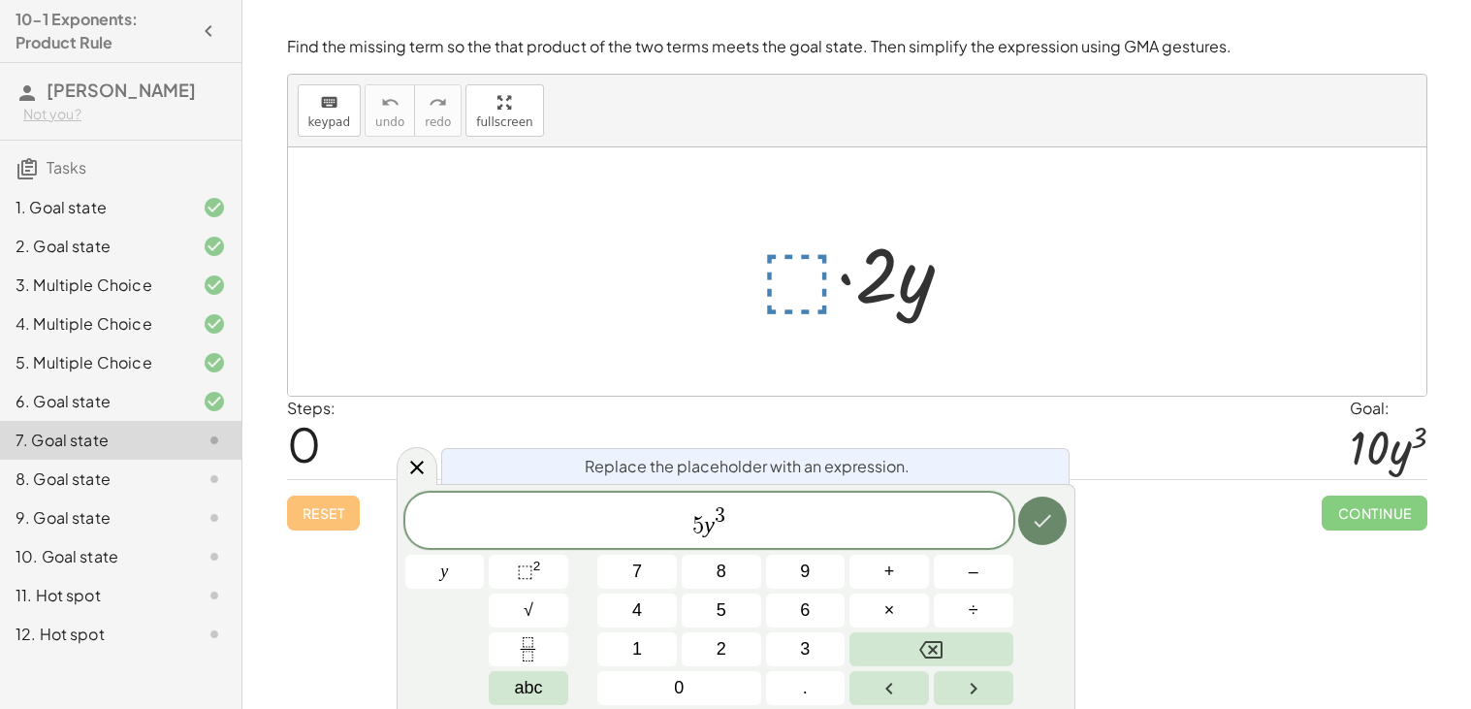
click at [1035, 504] on button "Done" at bounding box center [1042, 520] width 48 height 48
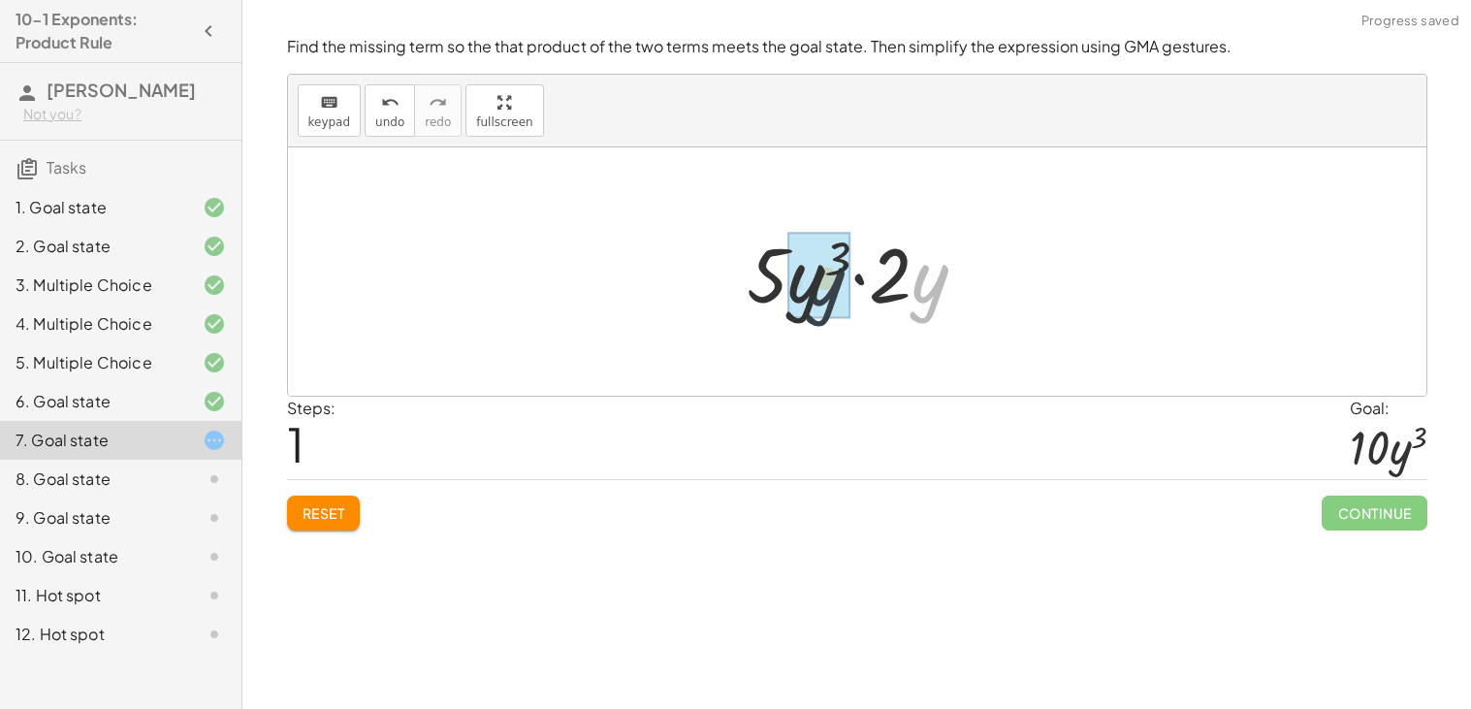
drag, startPoint x: 922, startPoint y: 298, endPoint x: 814, endPoint y: 301, distance: 107.7
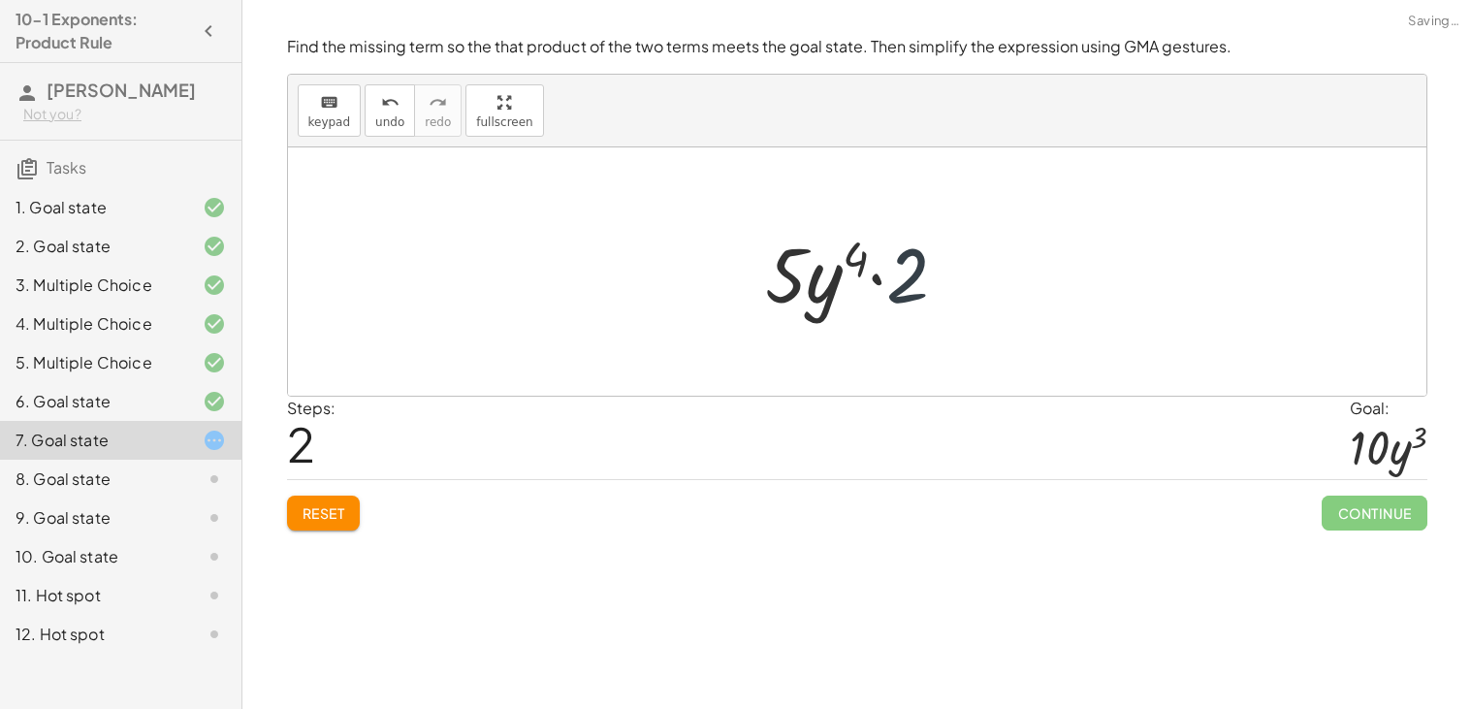
click at [894, 287] on div at bounding box center [864, 272] width 218 height 100
click at [300, 515] on button "Reset" at bounding box center [324, 512] width 74 height 35
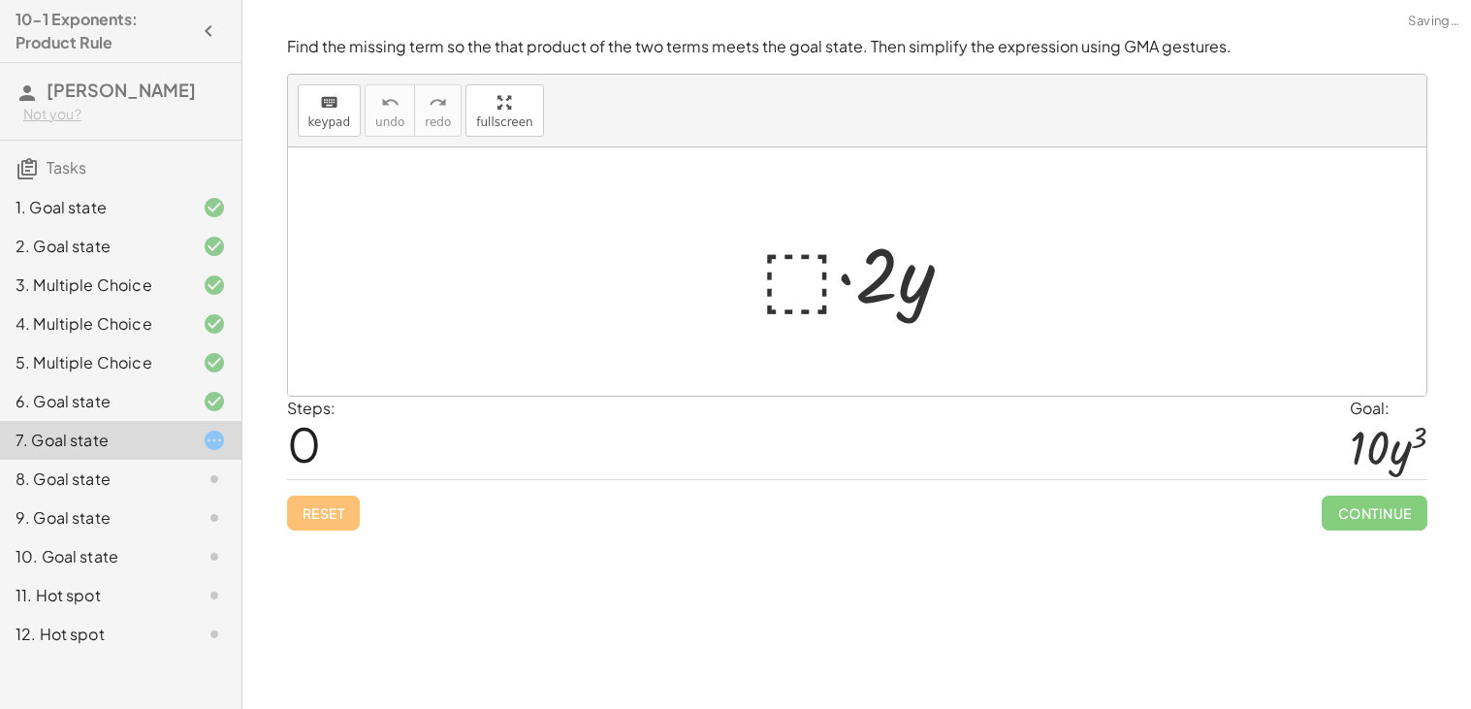
click at [798, 247] on div at bounding box center [864, 272] width 228 height 100
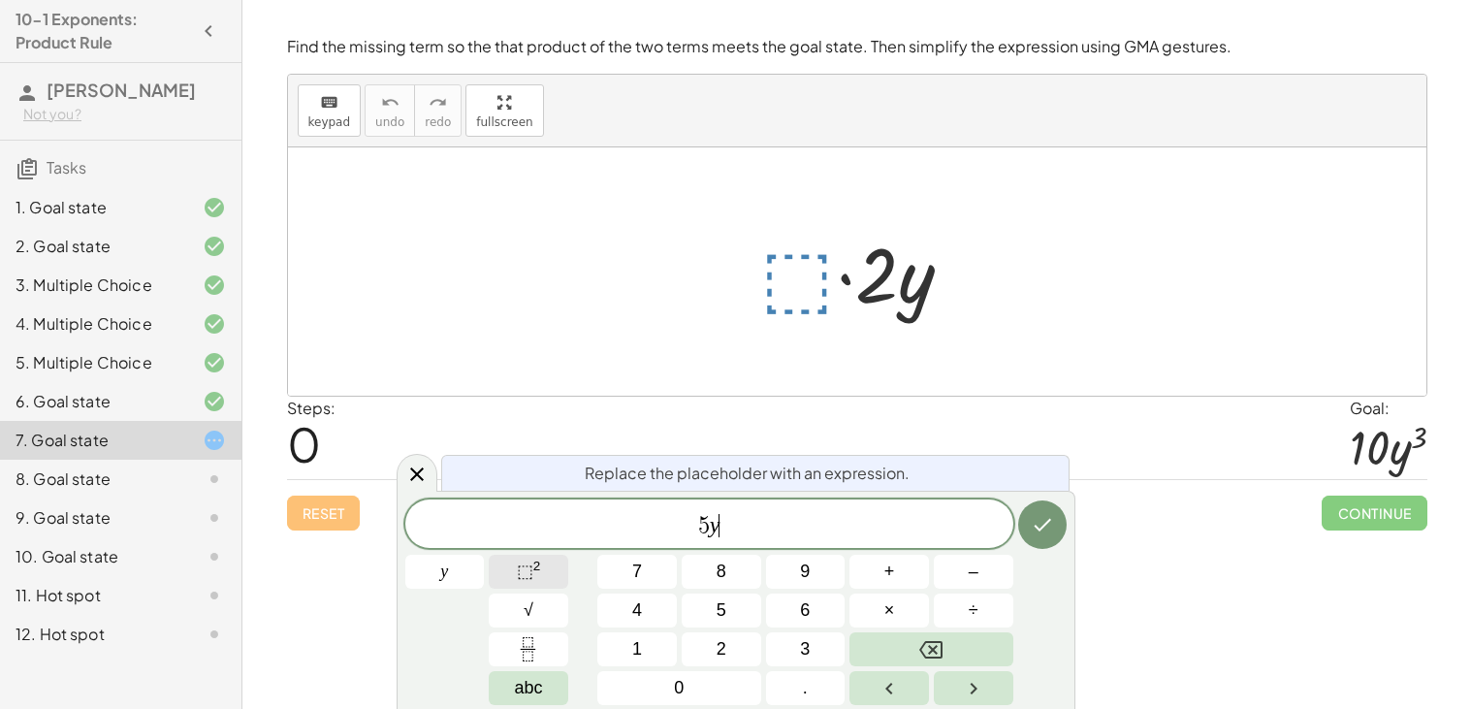
click at [549, 572] on button "⬚ 2" at bounding box center [528, 572] width 79 height 34
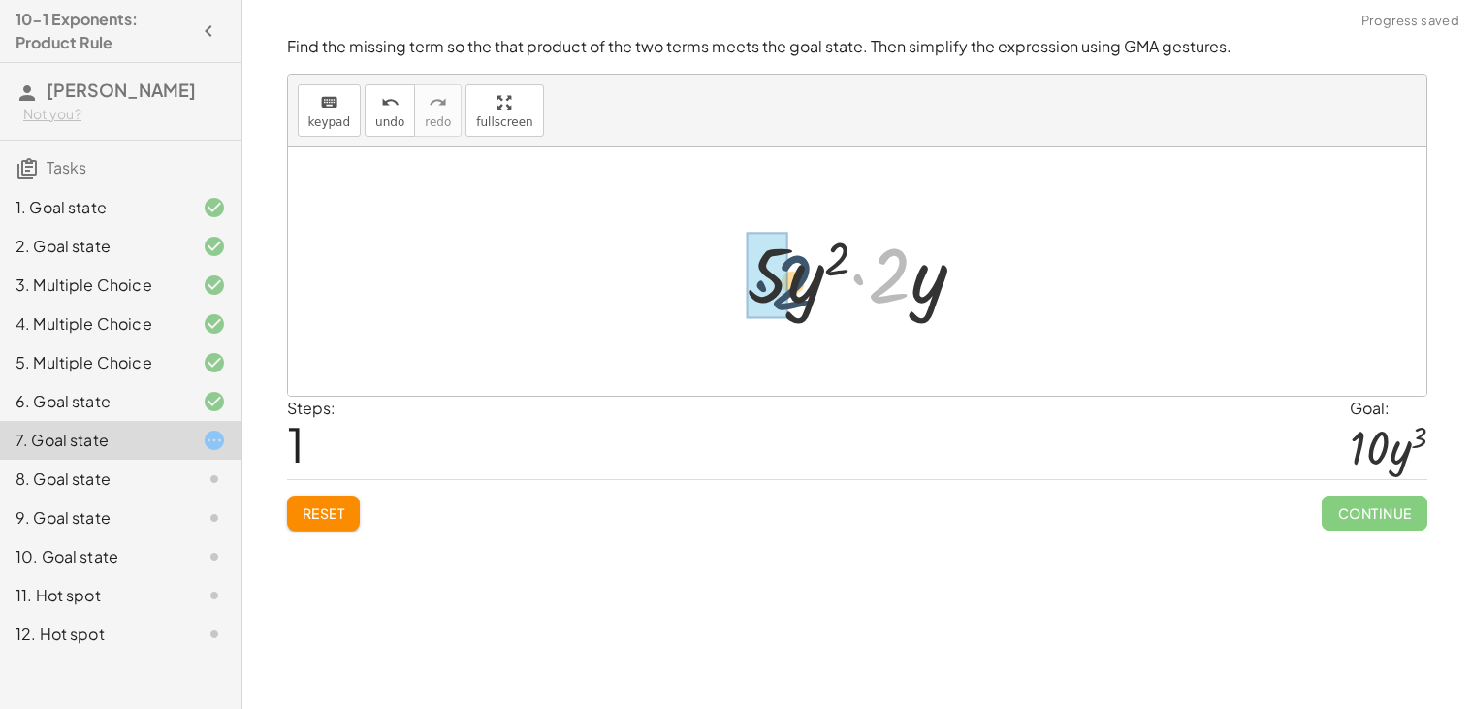
drag, startPoint x: 886, startPoint y: 284, endPoint x: 784, endPoint y: 291, distance: 102.0
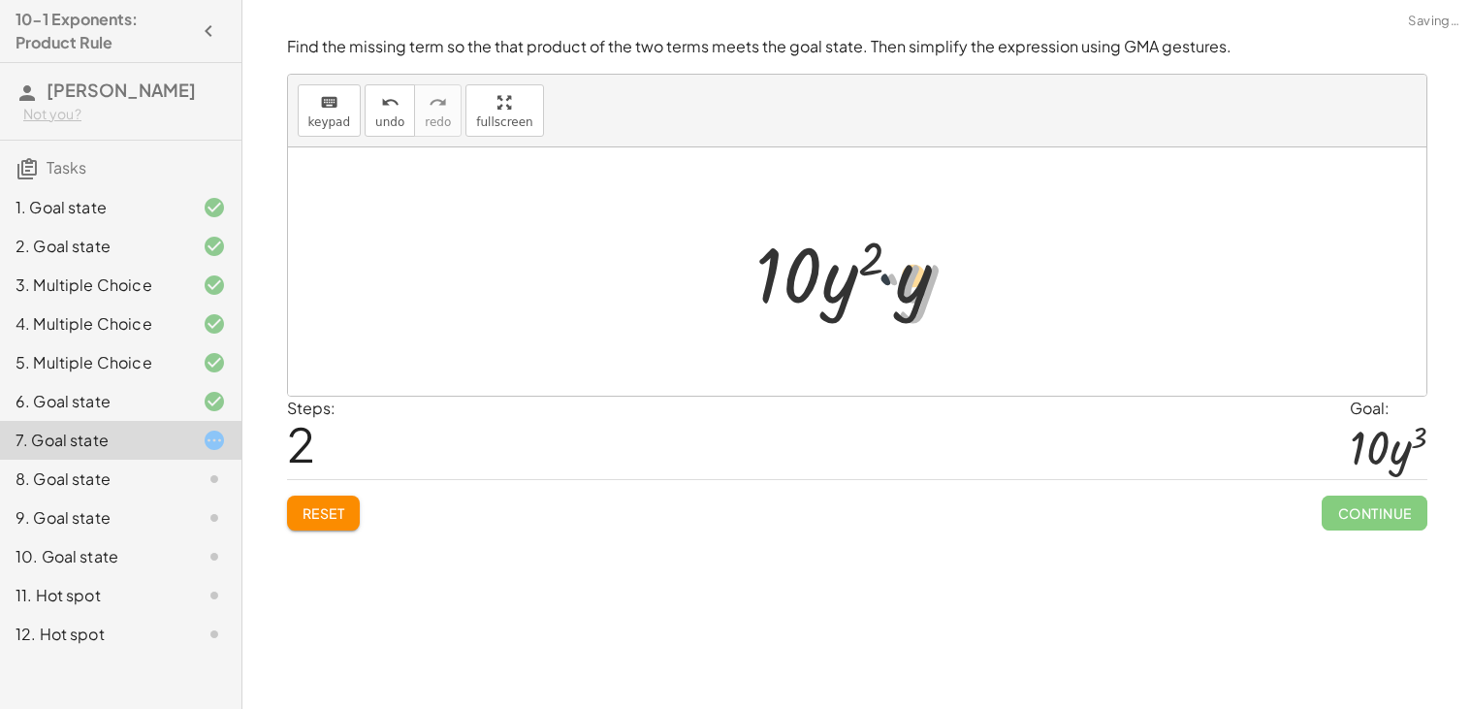
drag, startPoint x: 879, startPoint y: 295, endPoint x: 811, endPoint y: 297, distance: 68.9
click at [811, 297] on div at bounding box center [865, 272] width 236 height 100
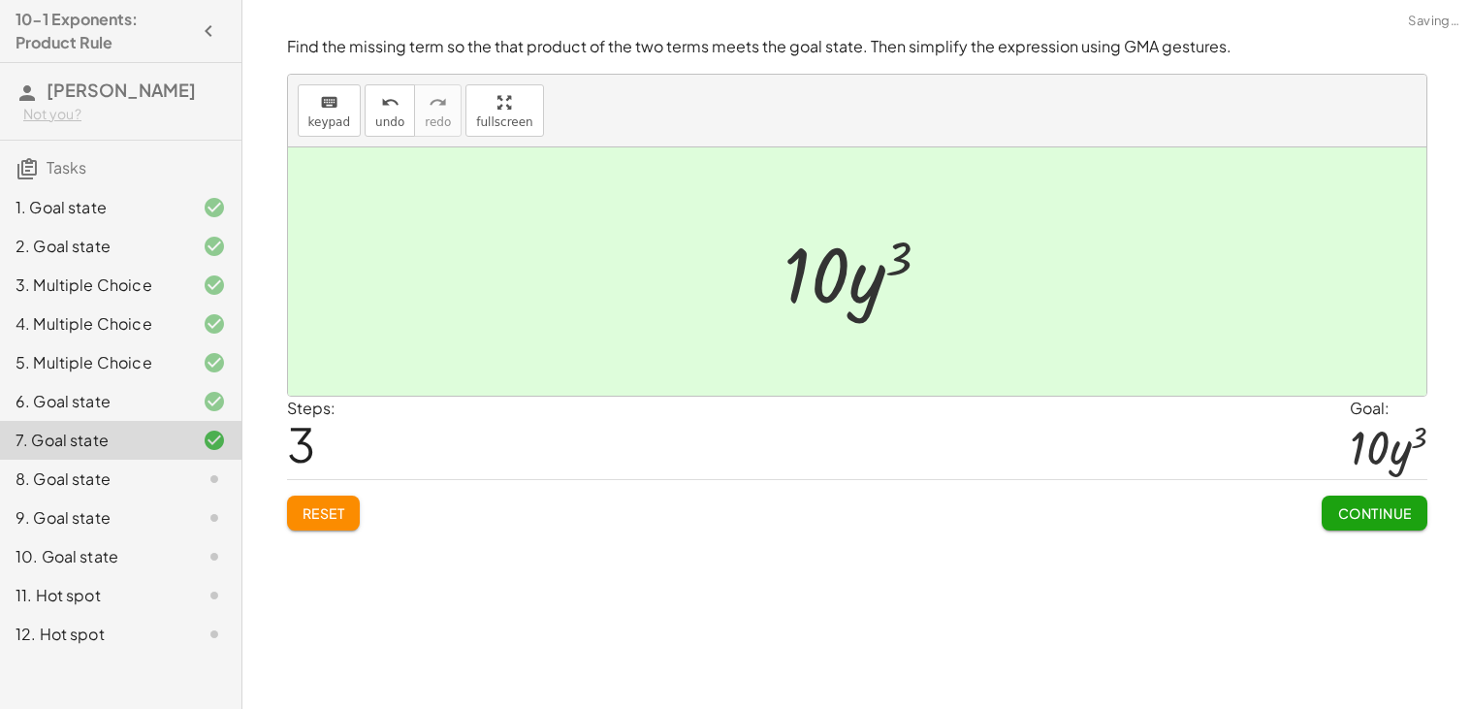
click at [1341, 502] on button "Continue" at bounding box center [1373, 512] width 105 height 35
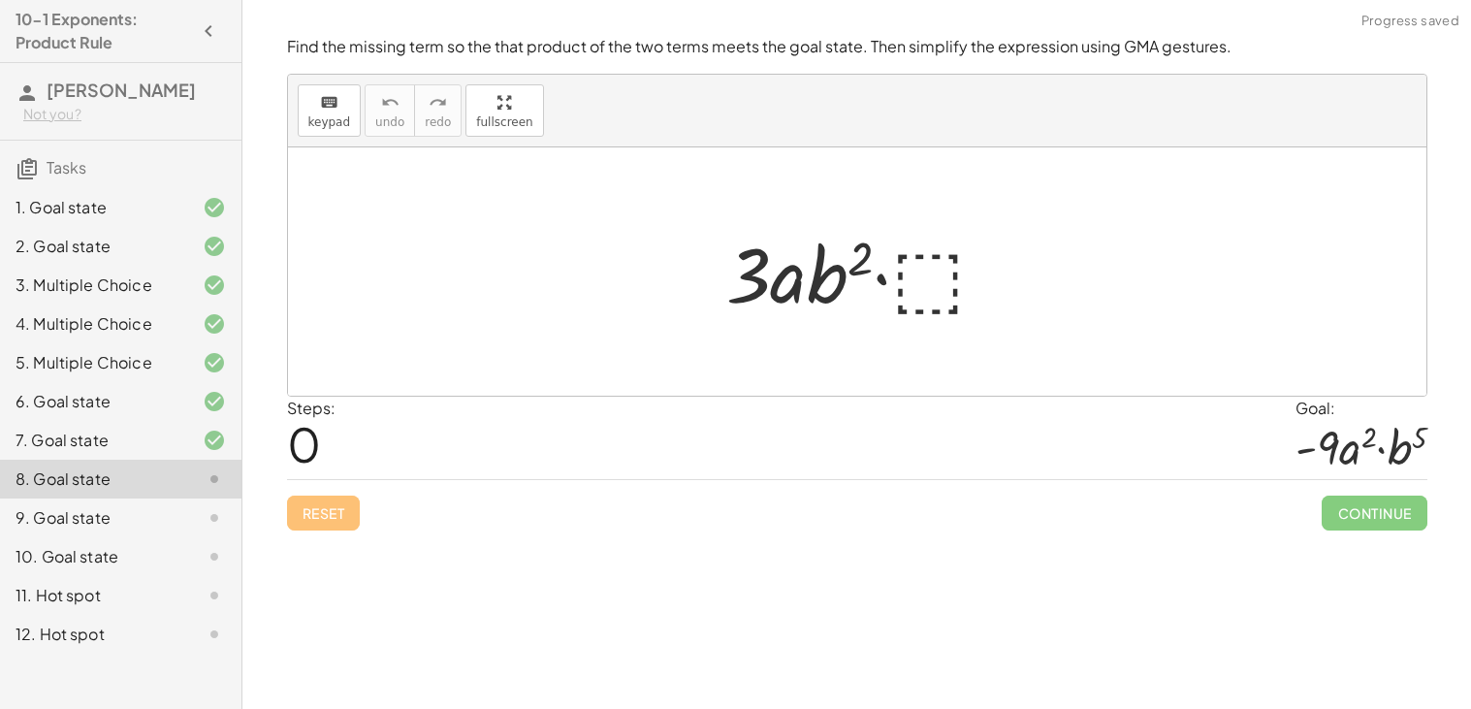
click at [965, 272] on div at bounding box center [864, 272] width 297 height 100
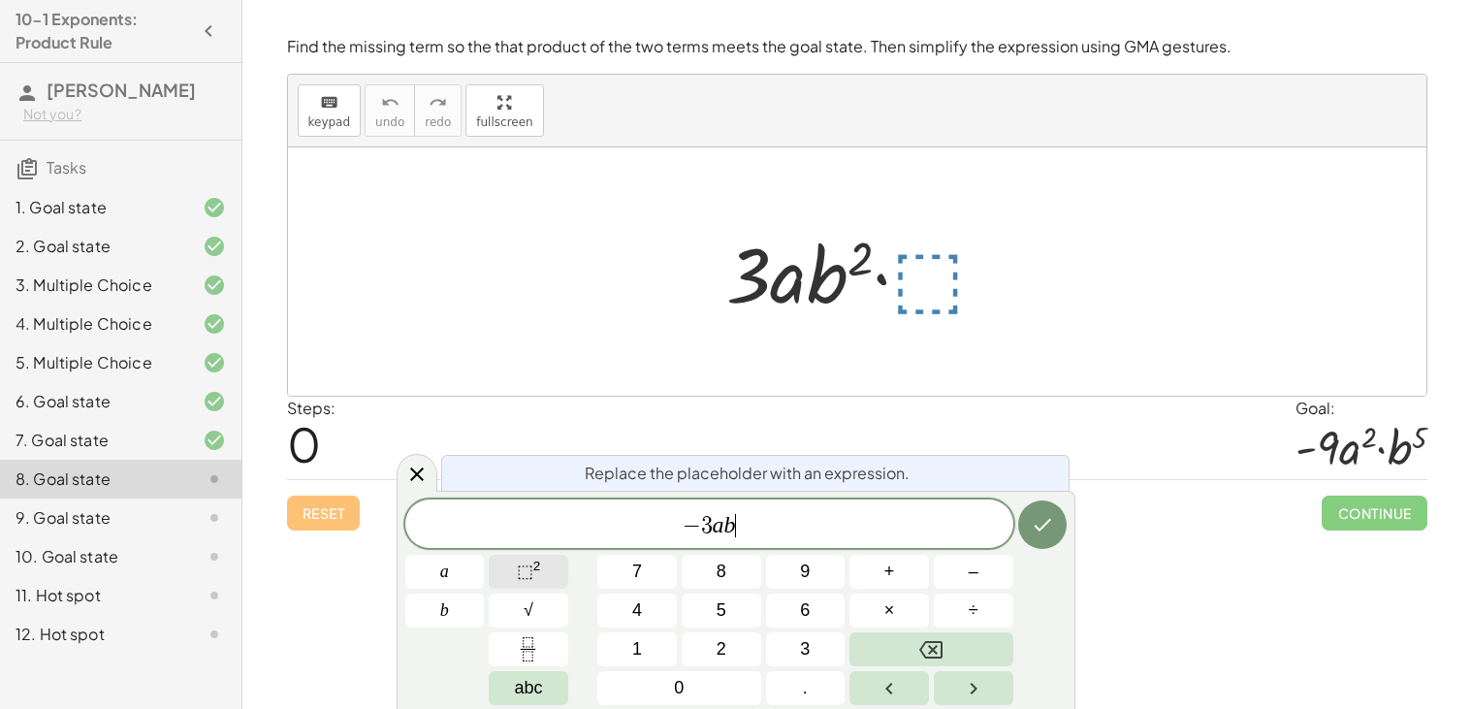
click at [535, 572] on sup "2" at bounding box center [537, 565] width 8 height 15
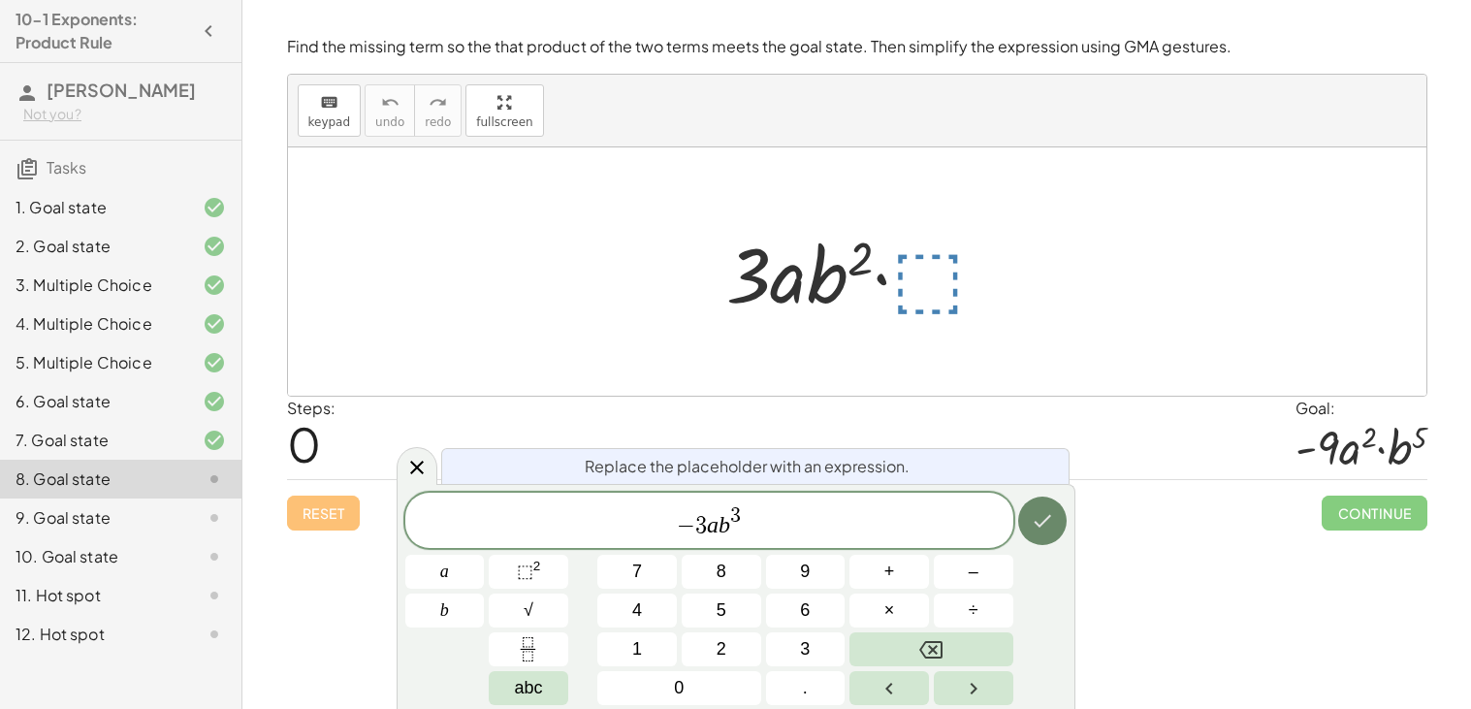
click at [1052, 499] on button "Done" at bounding box center [1042, 520] width 48 height 48
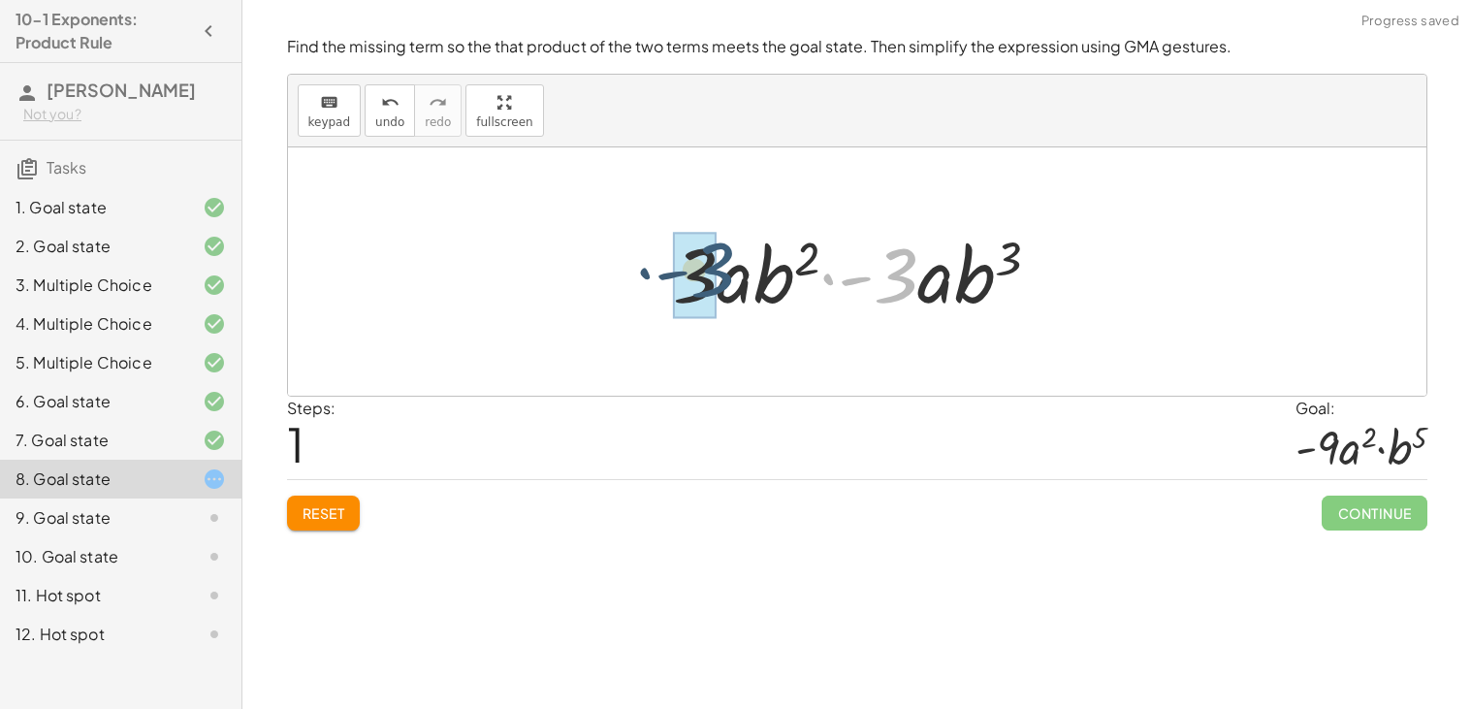
drag, startPoint x: 903, startPoint y: 285, endPoint x: 701, endPoint y: 281, distance: 201.7
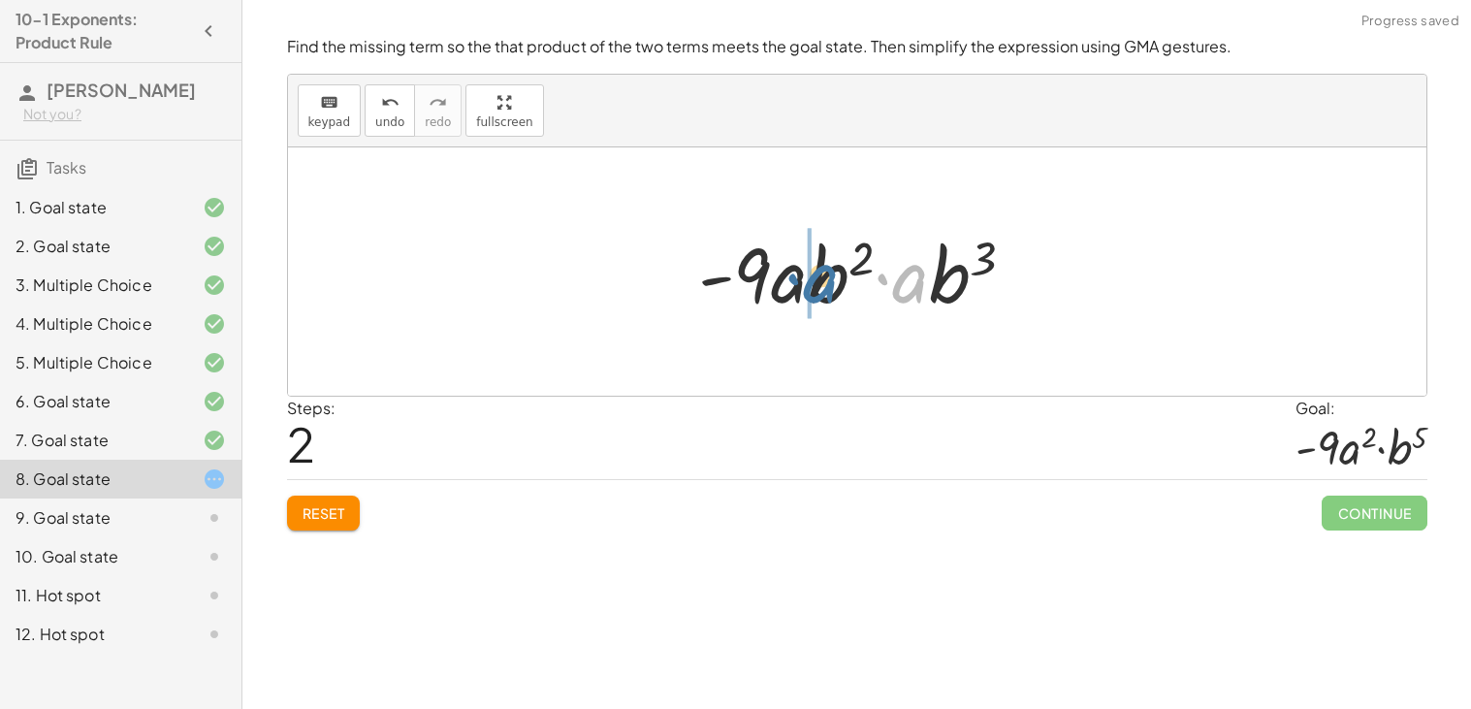
drag, startPoint x: 902, startPoint y: 286, endPoint x: 805, endPoint y: 285, distance: 97.0
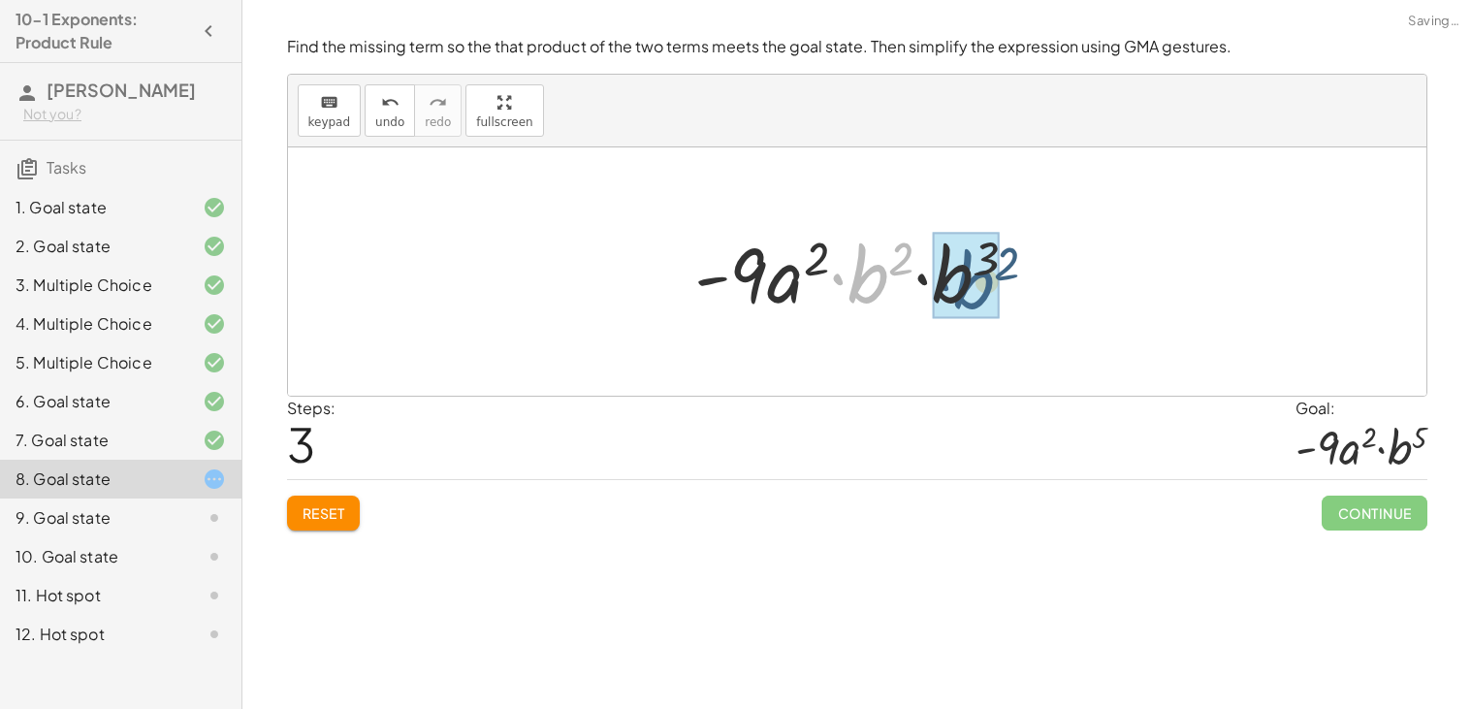
drag, startPoint x: 858, startPoint y: 276, endPoint x: 965, endPoint y: 282, distance: 106.8
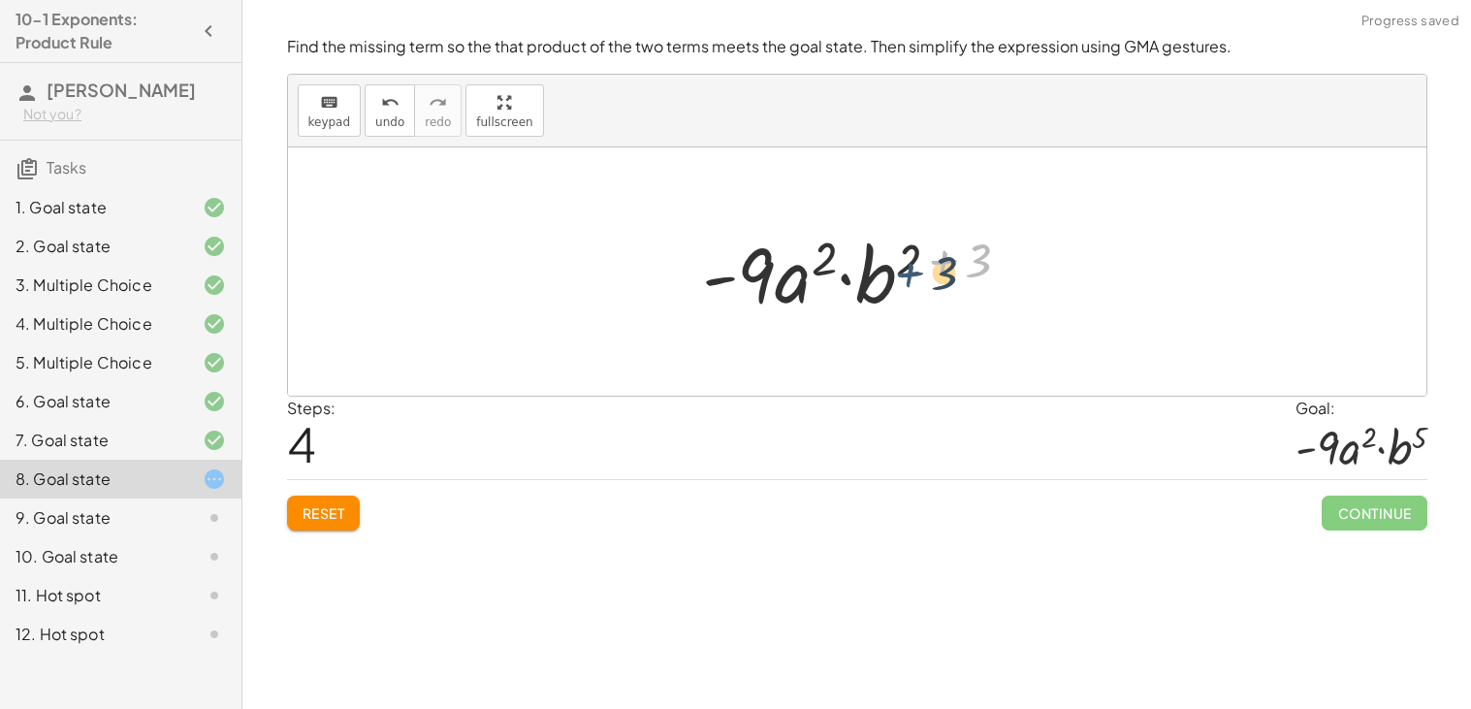
drag, startPoint x: 964, startPoint y: 259, endPoint x: 923, endPoint y: 271, distance: 42.6
click at [923, 271] on div at bounding box center [863, 272] width 343 height 100
drag, startPoint x: 1025, startPoint y: 266, endPoint x: 986, endPoint y: 264, distance: 38.8
click at [986, 264] on div at bounding box center [863, 272] width 343 height 100
drag, startPoint x: 985, startPoint y: 264, endPoint x: 919, endPoint y: 263, distance: 65.9
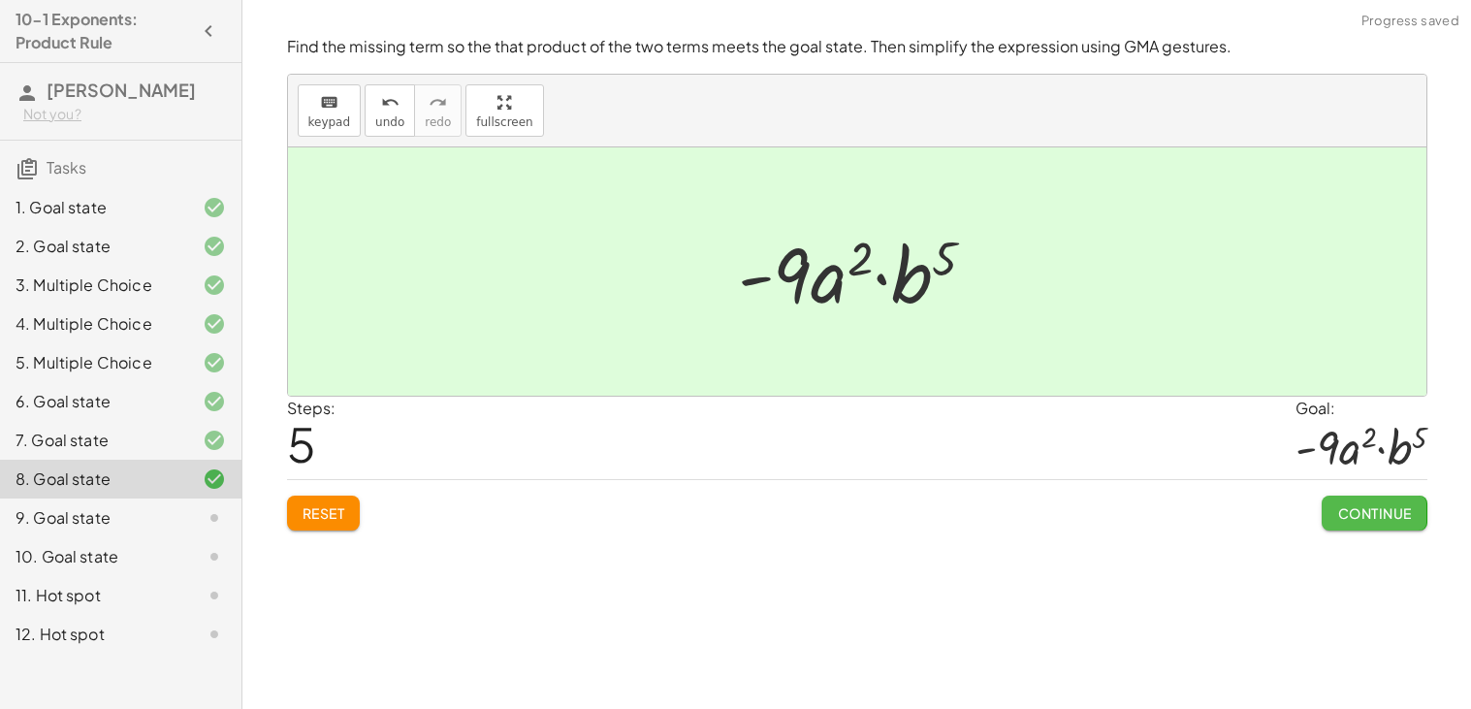
click at [1372, 511] on span "Continue" at bounding box center [1374, 512] width 74 height 17
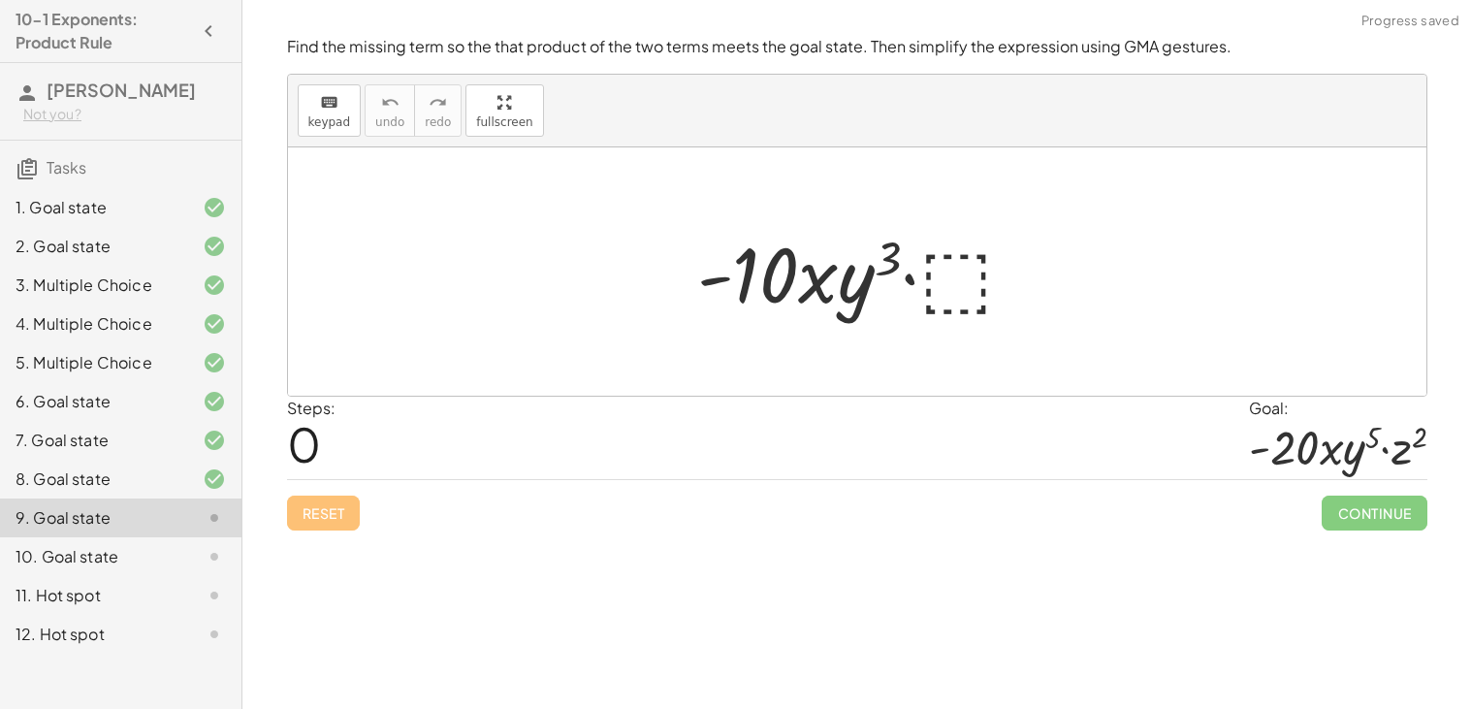
click at [945, 248] on div at bounding box center [863, 272] width 353 height 100
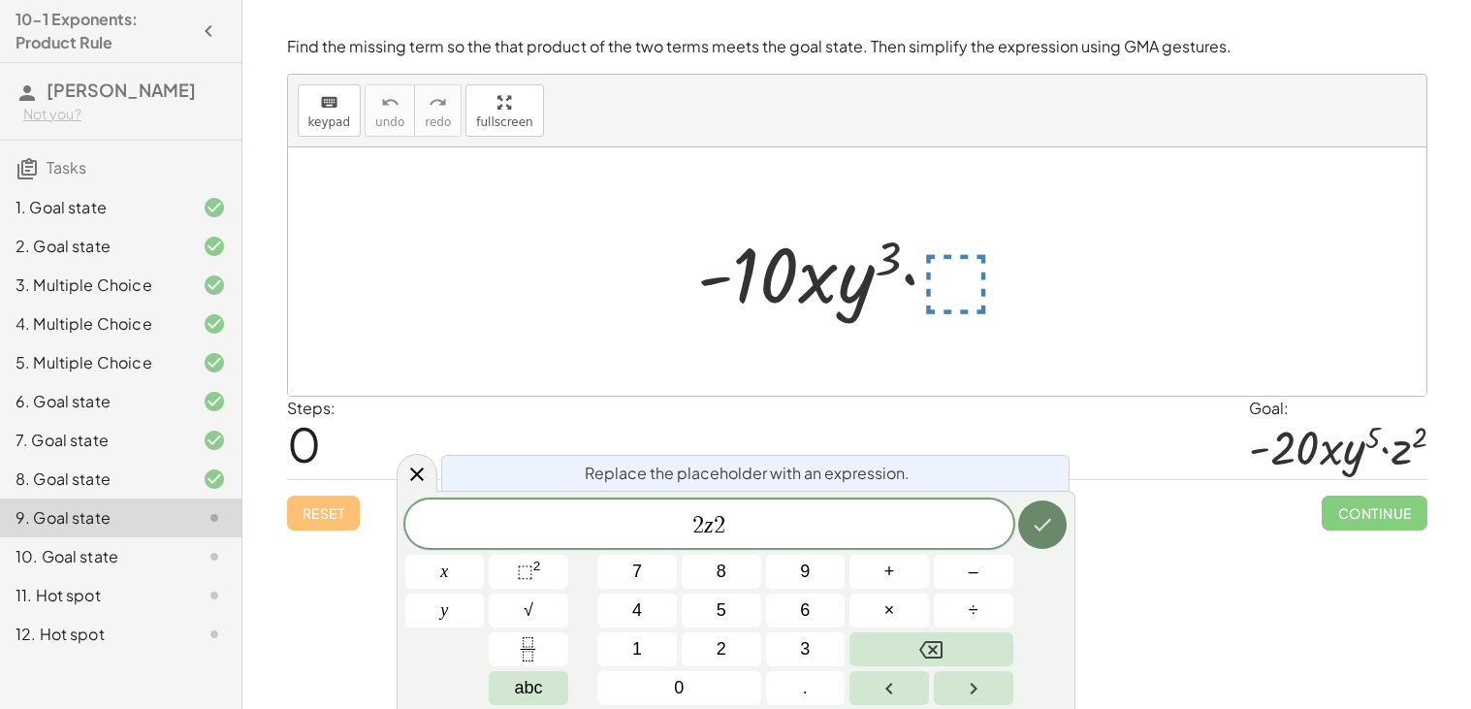
click at [1050, 518] on icon "Done" at bounding box center [1042, 524] width 23 height 23
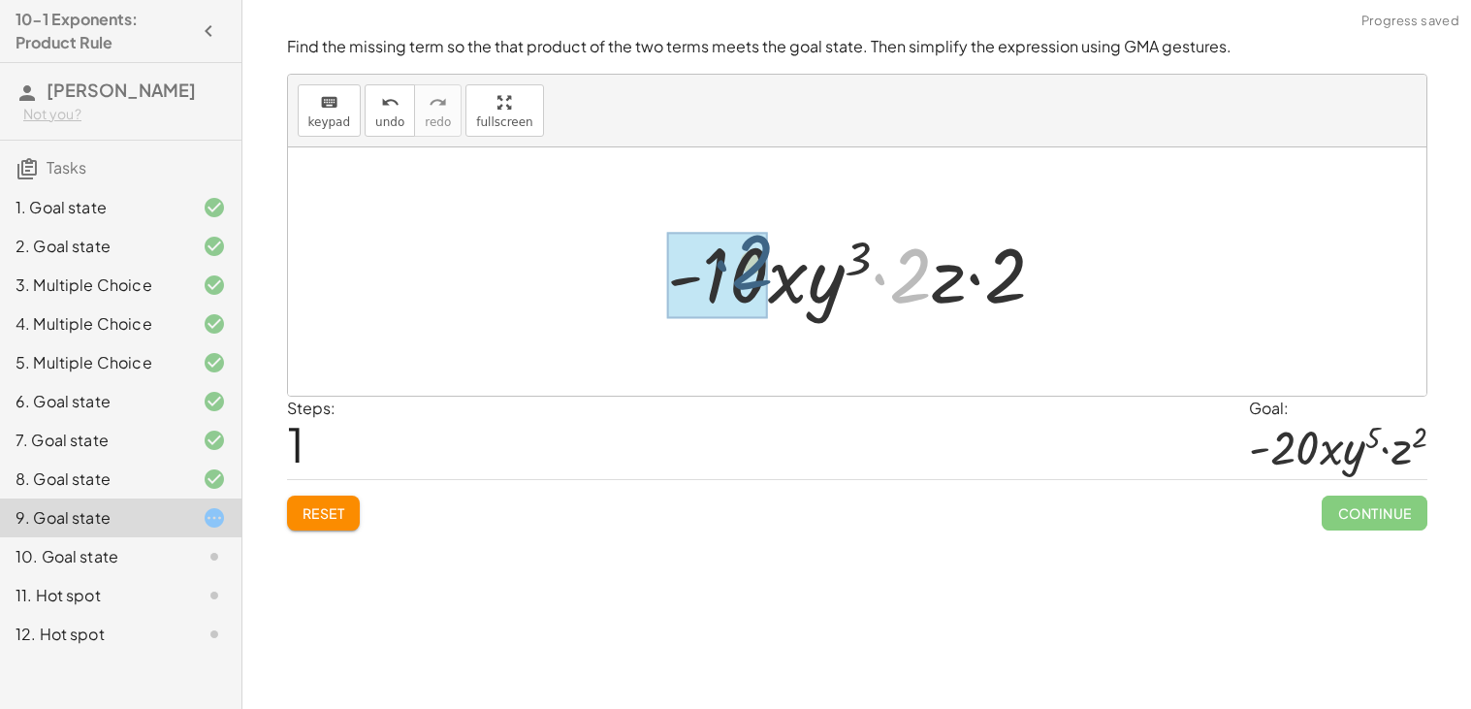
drag, startPoint x: 916, startPoint y: 290, endPoint x: 753, endPoint y: 278, distance: 163.3
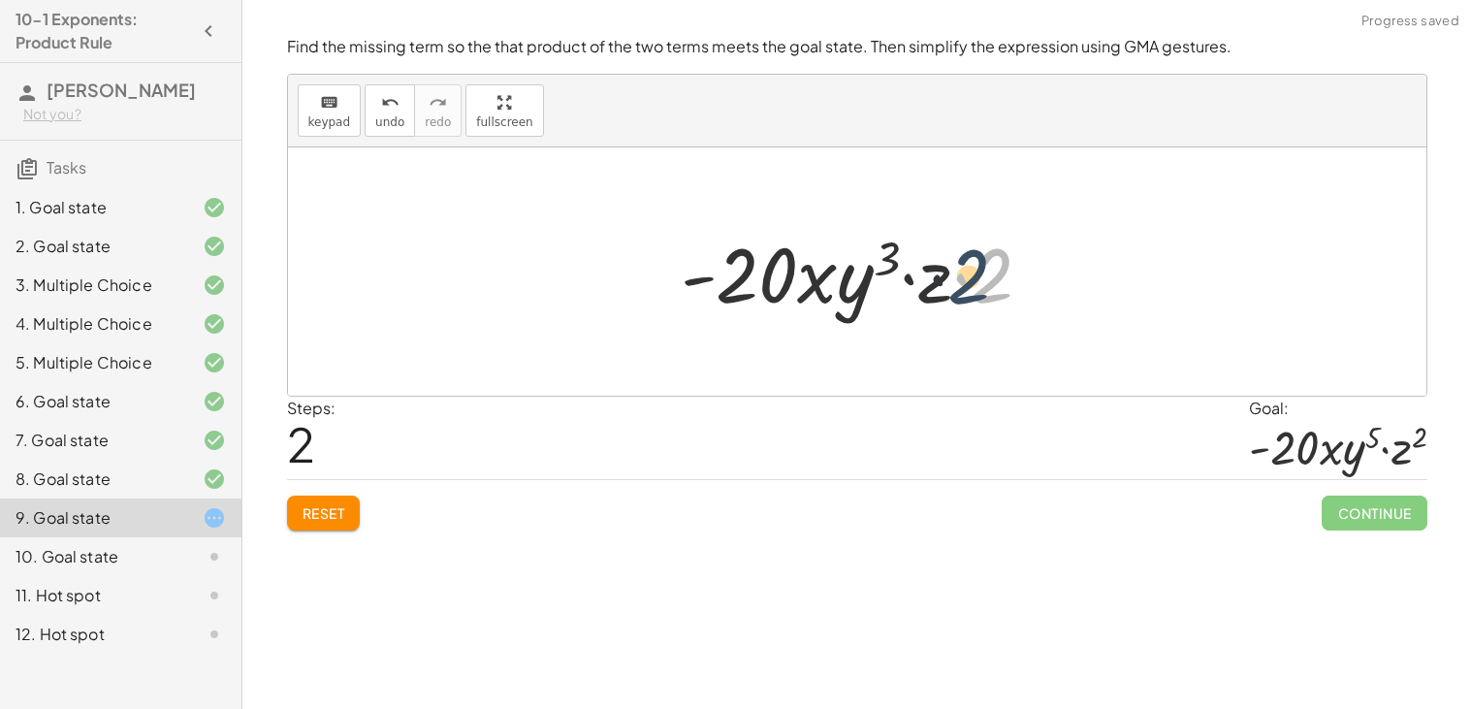
drag, startPoint x: 988, startPoint y: 275, endPoint x: 947, endPoint y: 280, distance: 41.0
click at [947, 280] on div at bounding box center [864, 272] width 387 height 100
drag, startPoint x: 975, startPoint y: 279, endPoint x: 906, endPoint y: 281, distance: 68.9
click at [906, 281] on div at bounding box center [864, 272] width 387 height 100
click at [979, 287] on div at bounding box center [865, 272] width 368 height 100
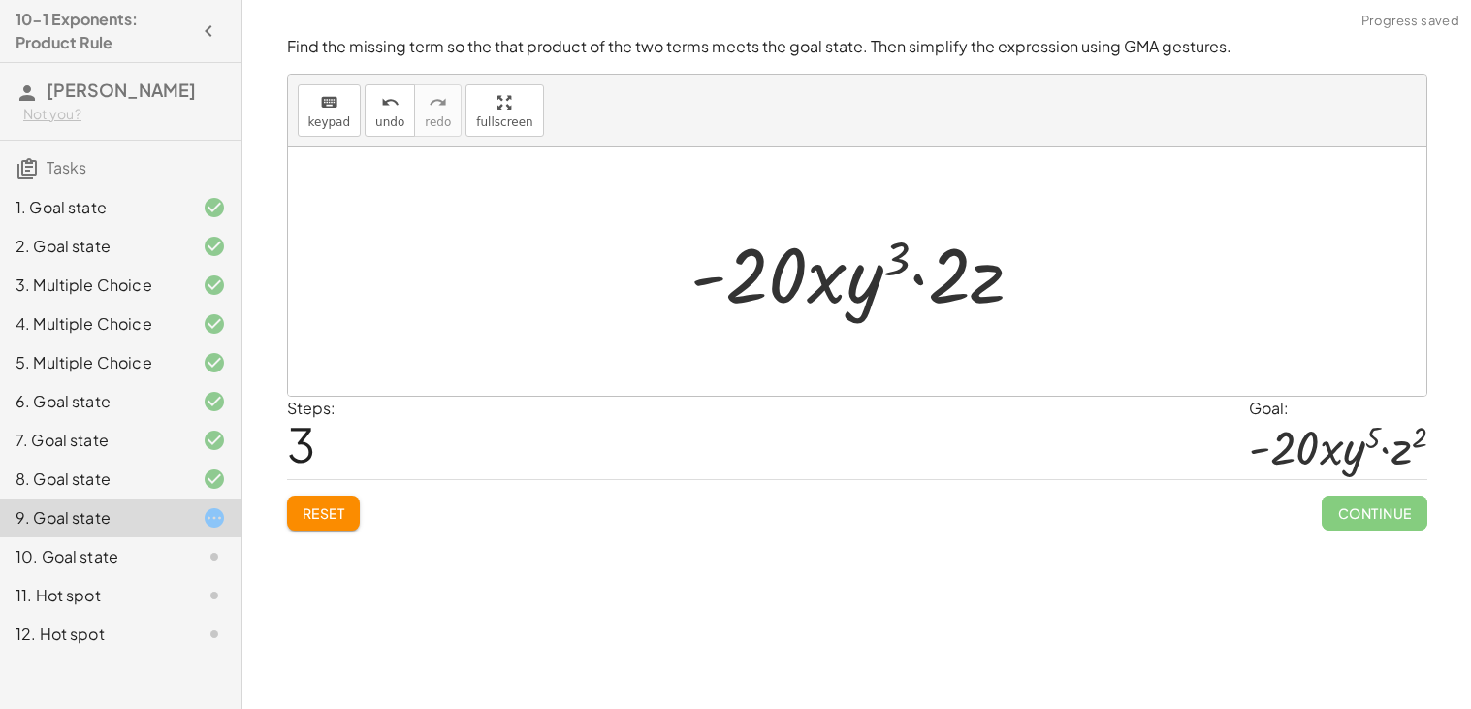
click at [989, 281] on div at bounding box center [865, 272] width 368 height 100
click at [391, 123] on span "undo" at bounding box center [389, 122] width 29 height 14
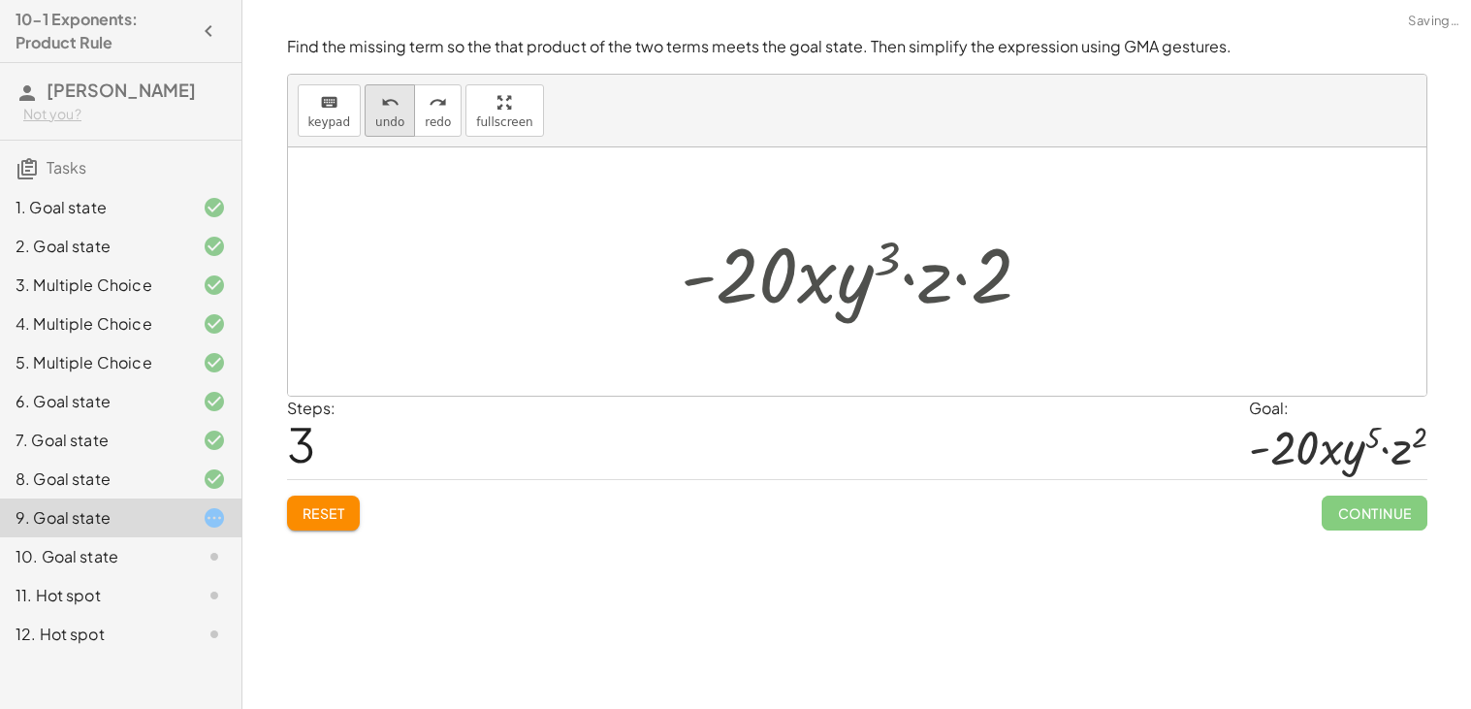
click at [391, 124] on span "undo" at bounding box center [389, 122] width 29 height 14
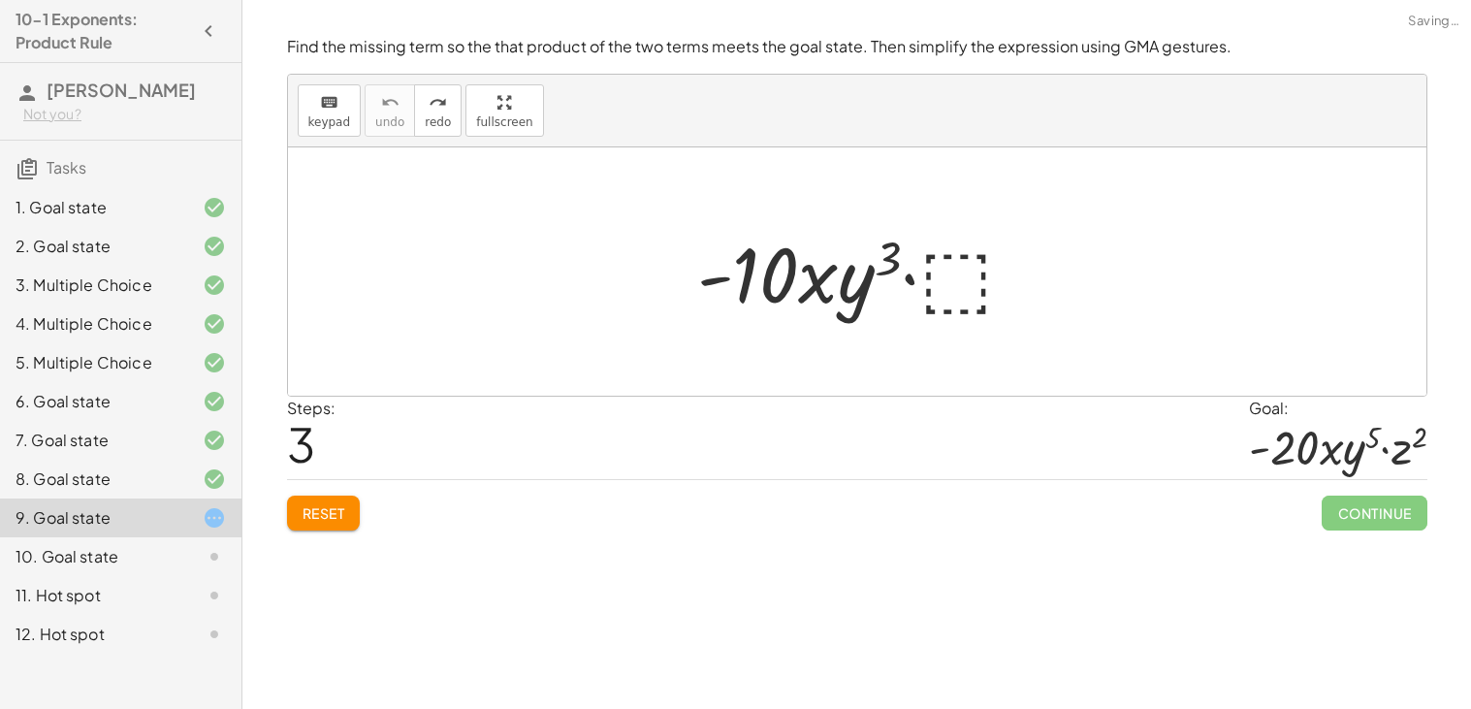
click at [992, 279] on div at bounding box center [863, 272] width 353 height 100
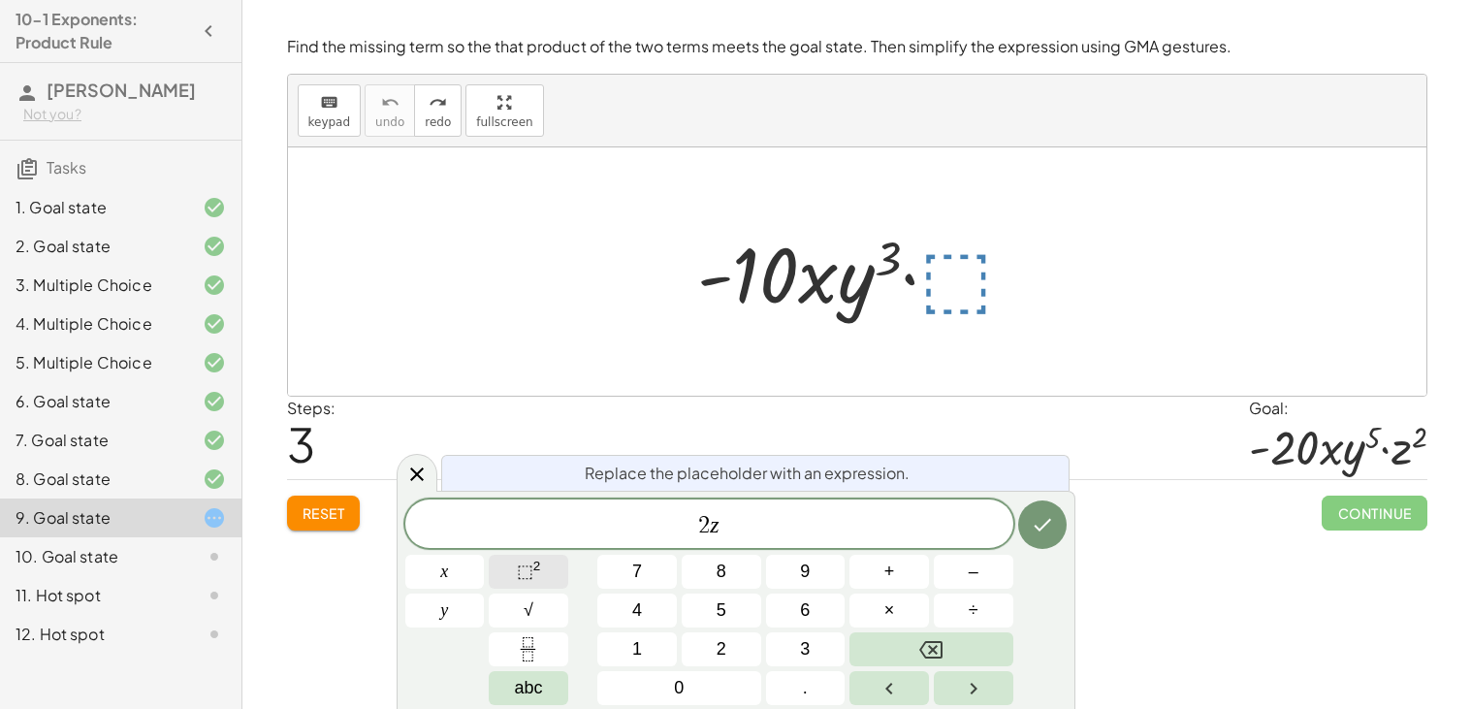
click at [519, 573] on span "⬚" at bounding box center [525, 570] width 16 height 19
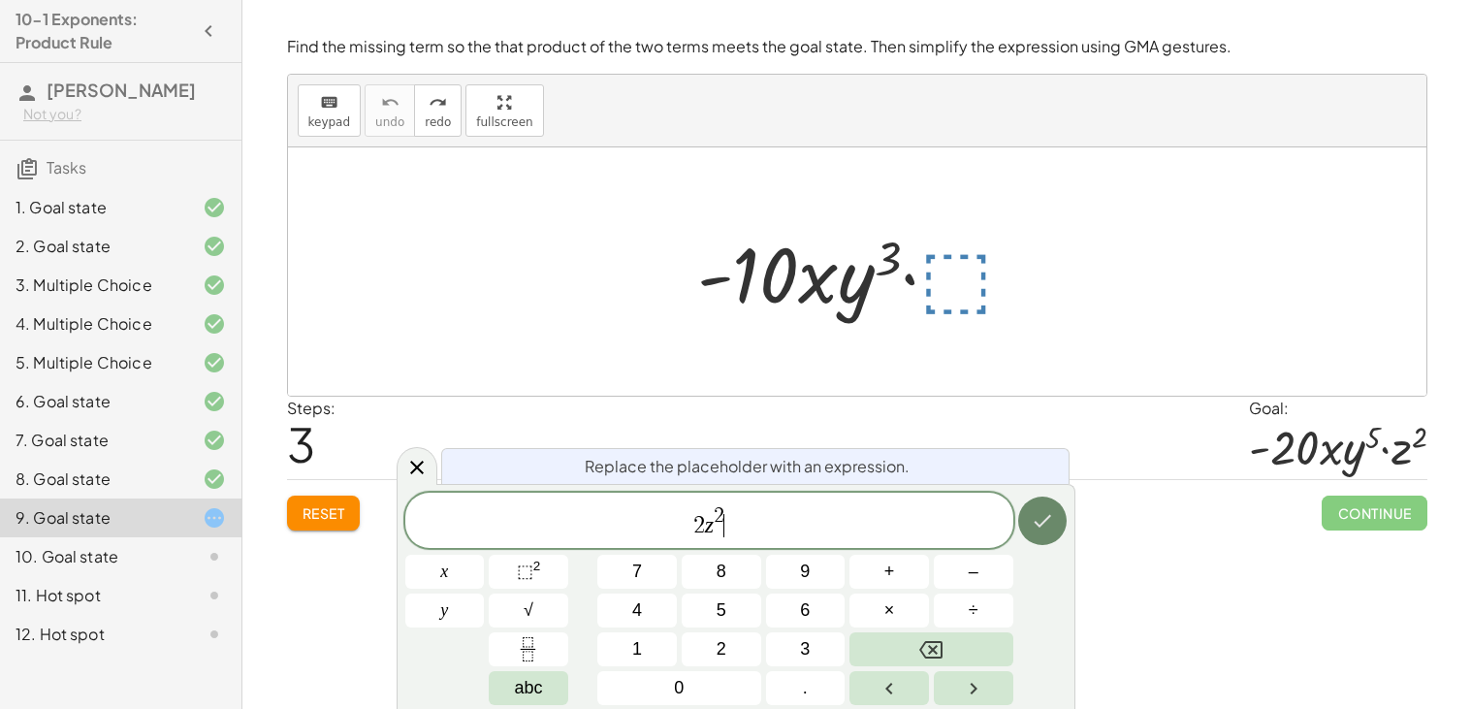
click at [1022, 523] on button "Done" at bounding box center [1042, 520] width 48 height 48
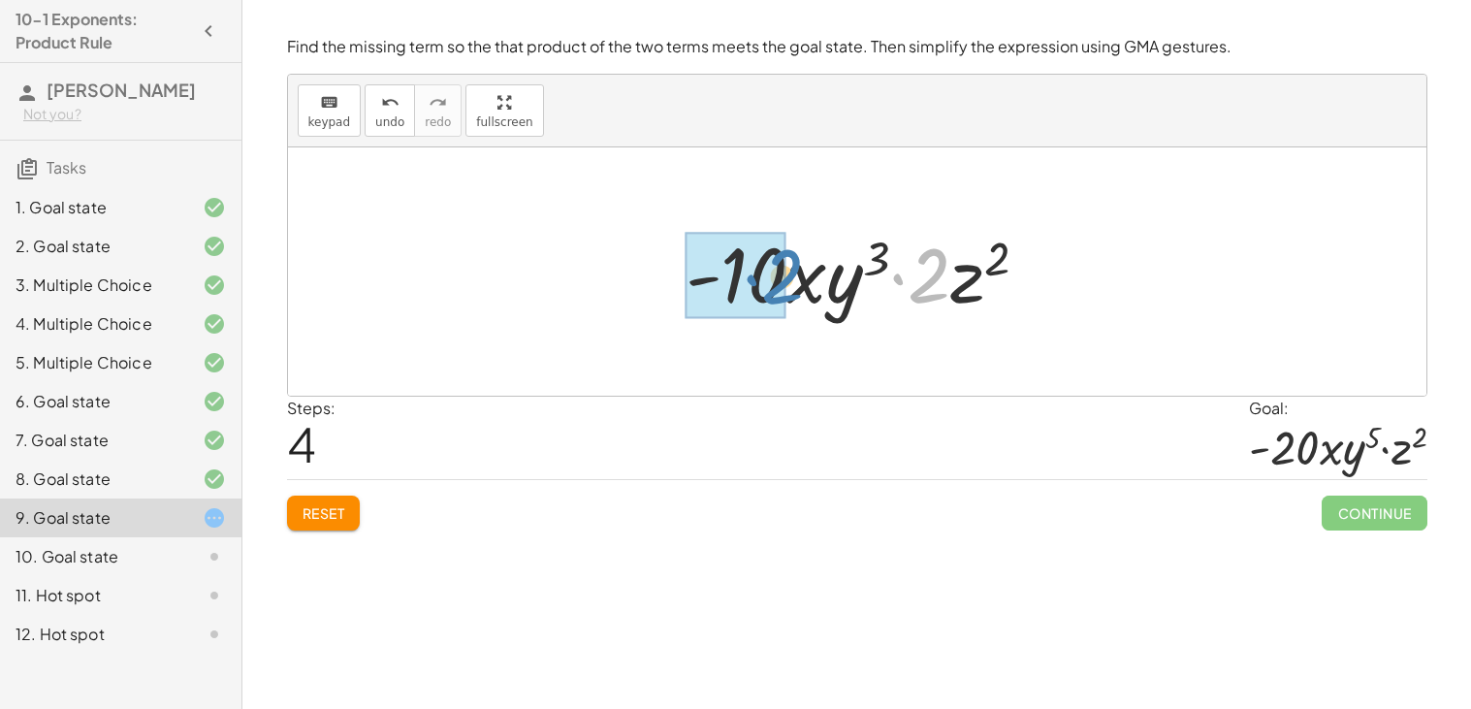
drag, startPoint x: 902, startPoint y: 278, endPoint x: 752, endPoint y: 279, distance: 149.3
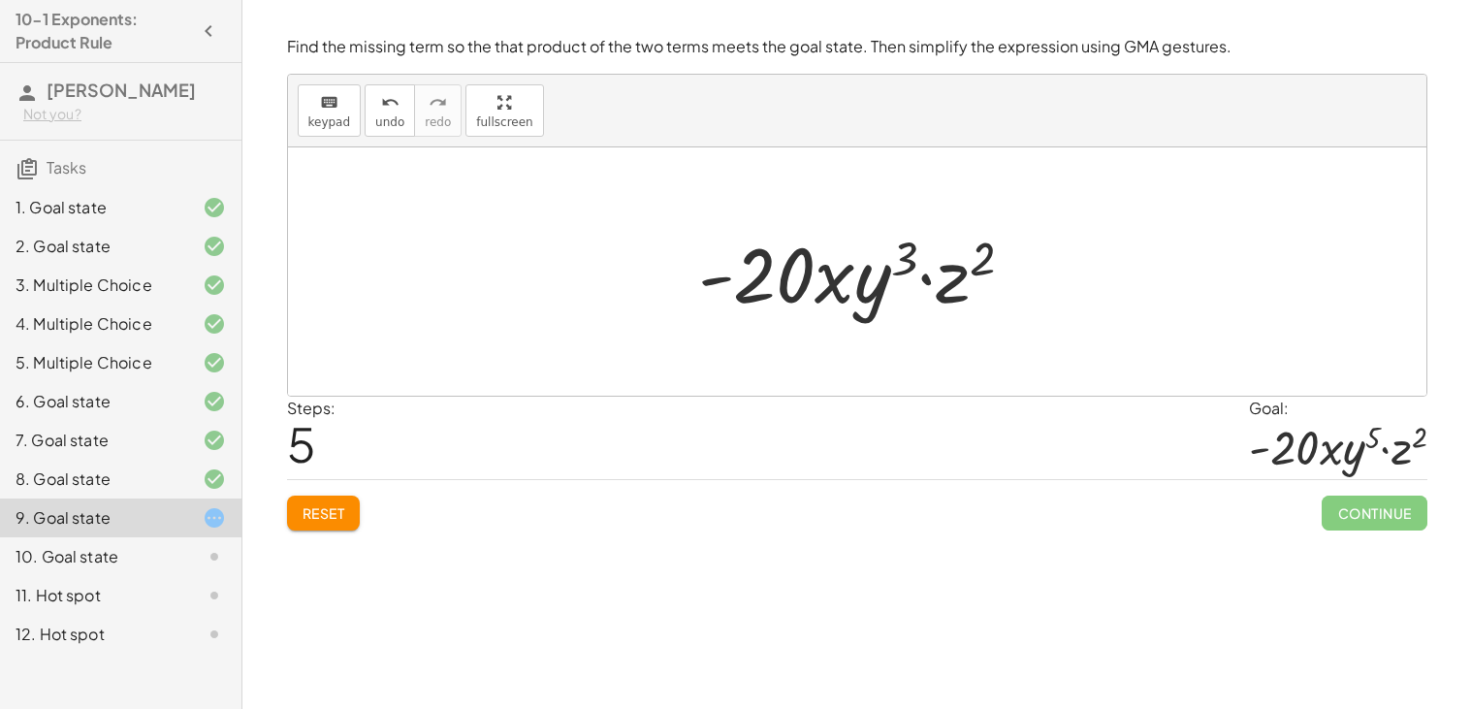
click at [883, 263] on div at bounding box center [863, 272] width 351 height 100
click at [318, 486] on div "Reset Continue" at bounding box center [857, 504] width 1140 height 51
click at [311, 514] on span "Reset" at bounding box center [323, 512] width 43 height 17
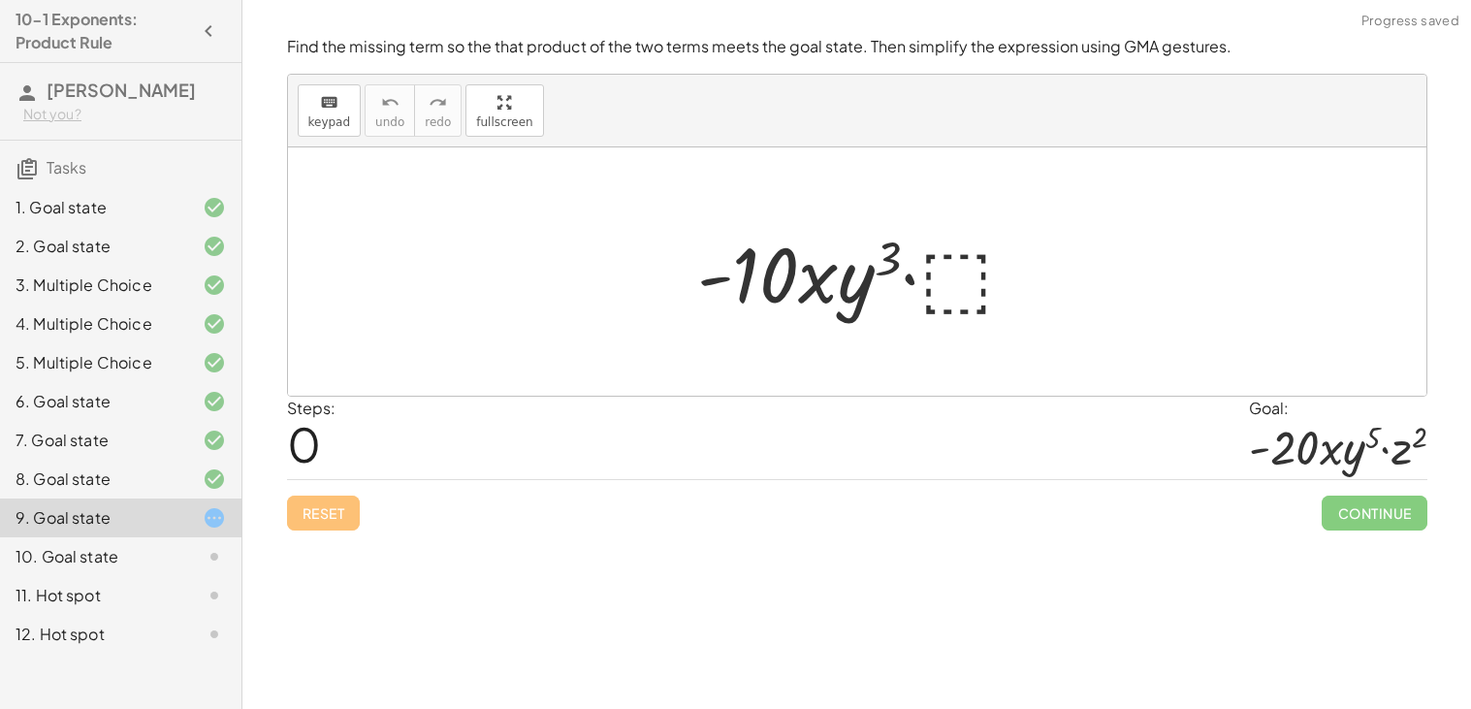
click at [950, 298] on div at bounding box center [863, 272] width 353 height 100
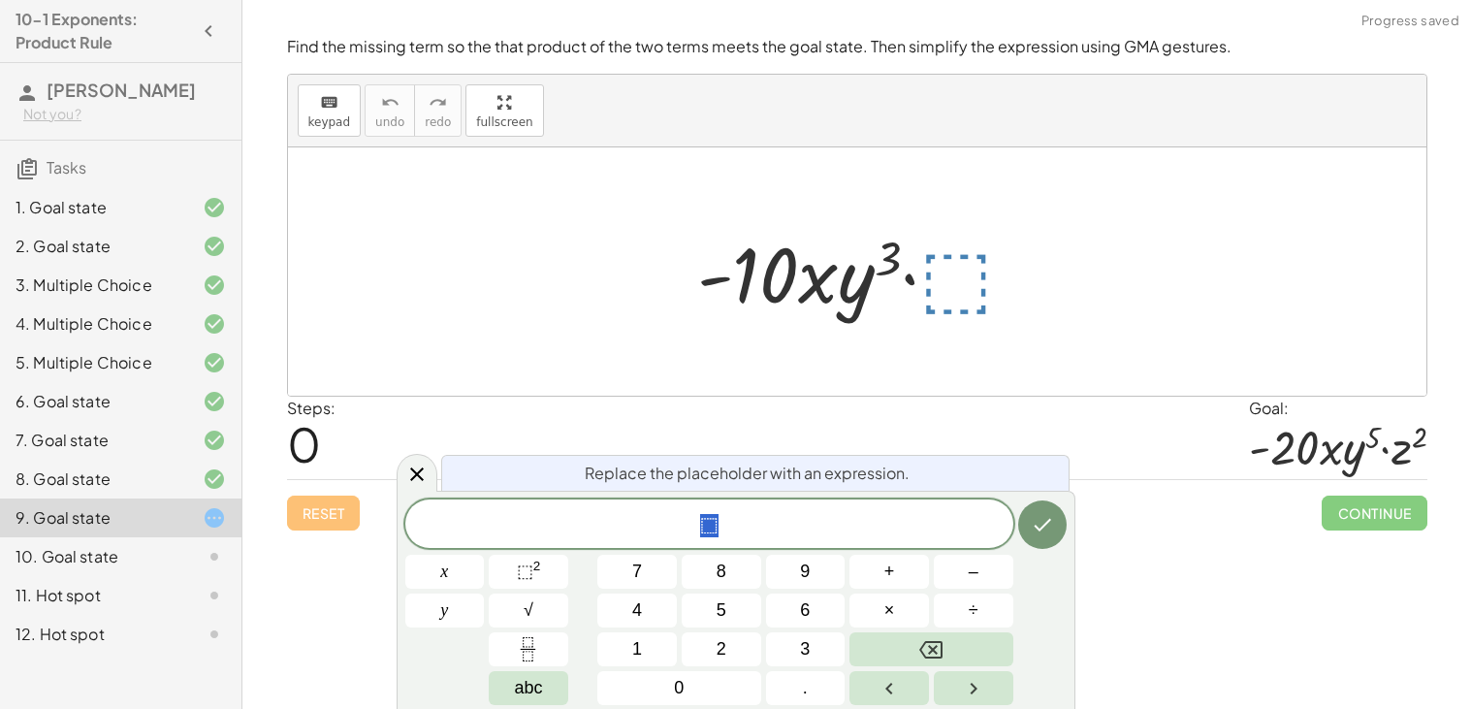
click at [826, 525] on span "⬚" at bounding box center [709, 525] width 608 height 27
click at [530, 566] on span "⬚" at bounding box center [525, 570] width 16 height 19
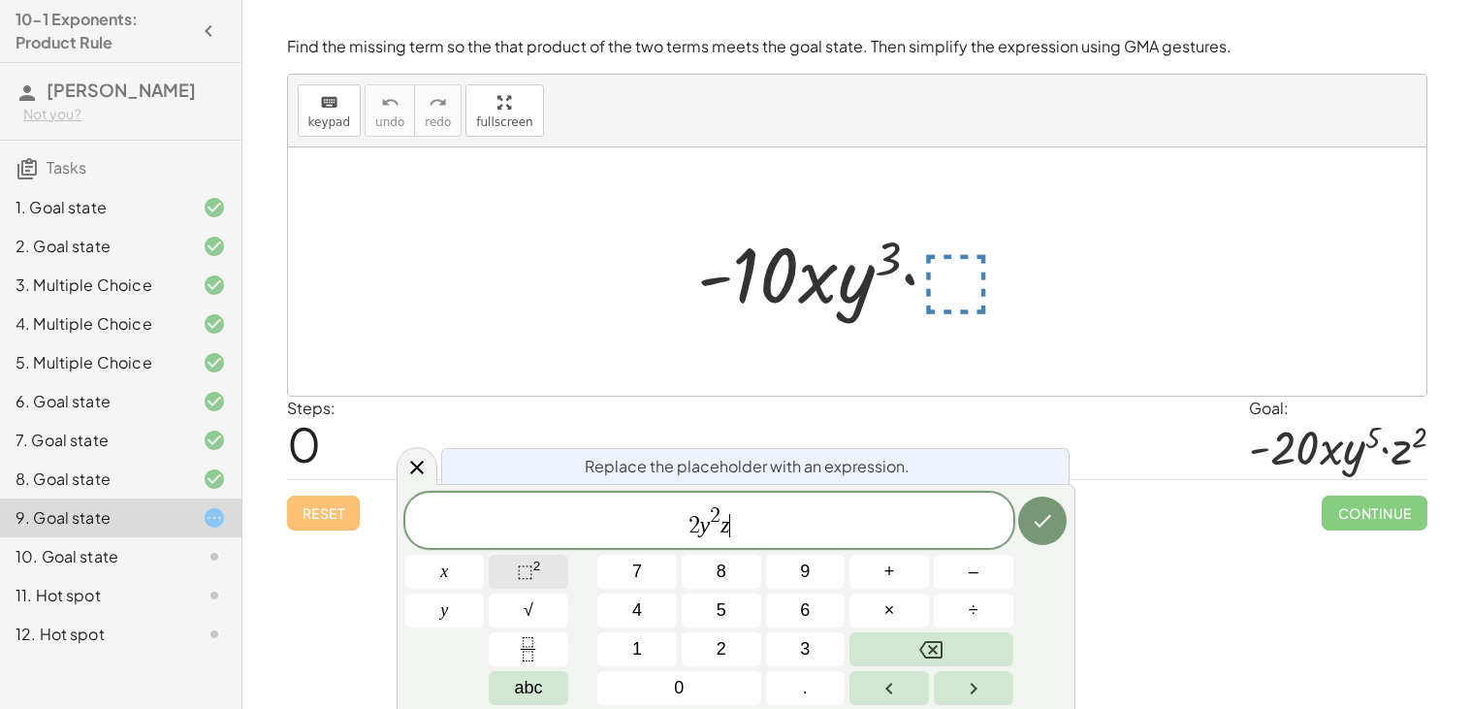
click at [526, 558] on span "⬚ 2" at bounding box center [529, 571] width 24 height 26
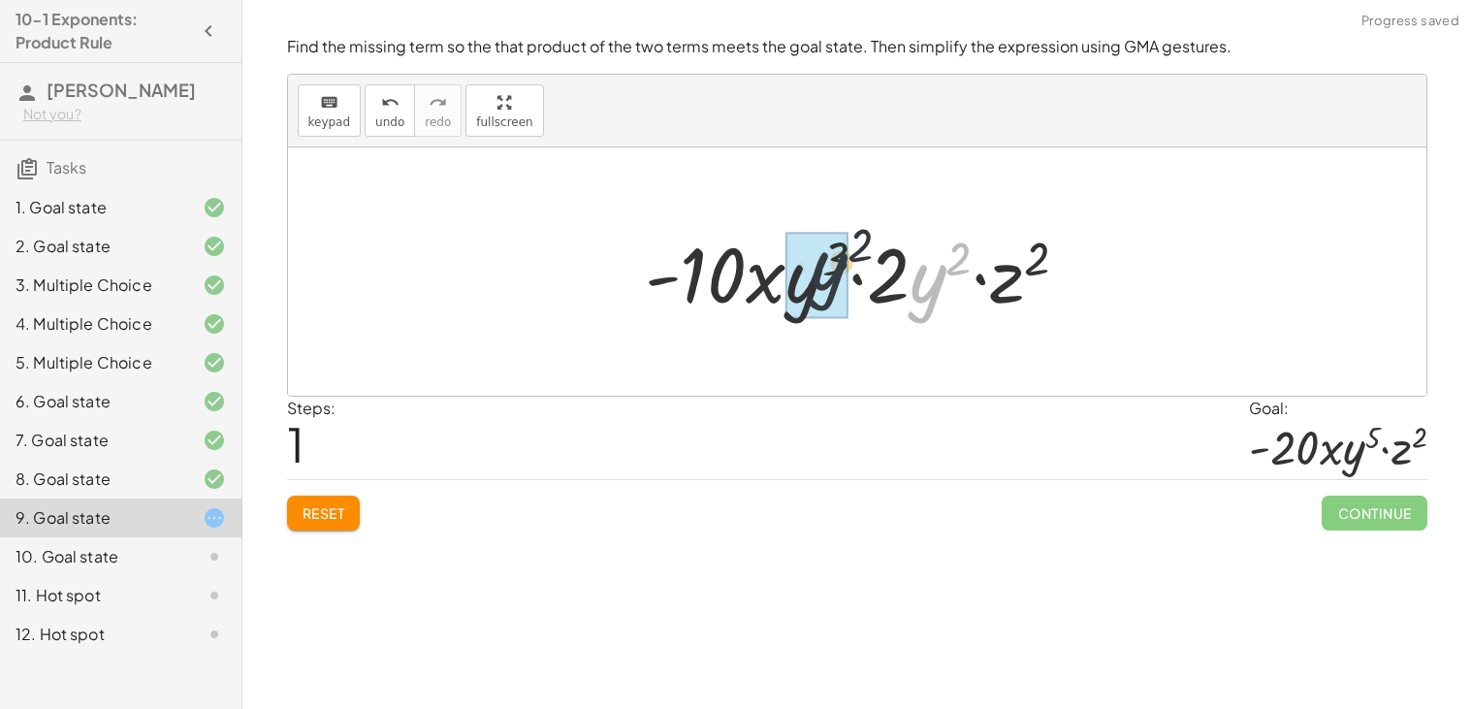
drag, startPoint x: 938, startPoint y: 302, endPoint x: 816, endPoint y: 287, distance: 122.2
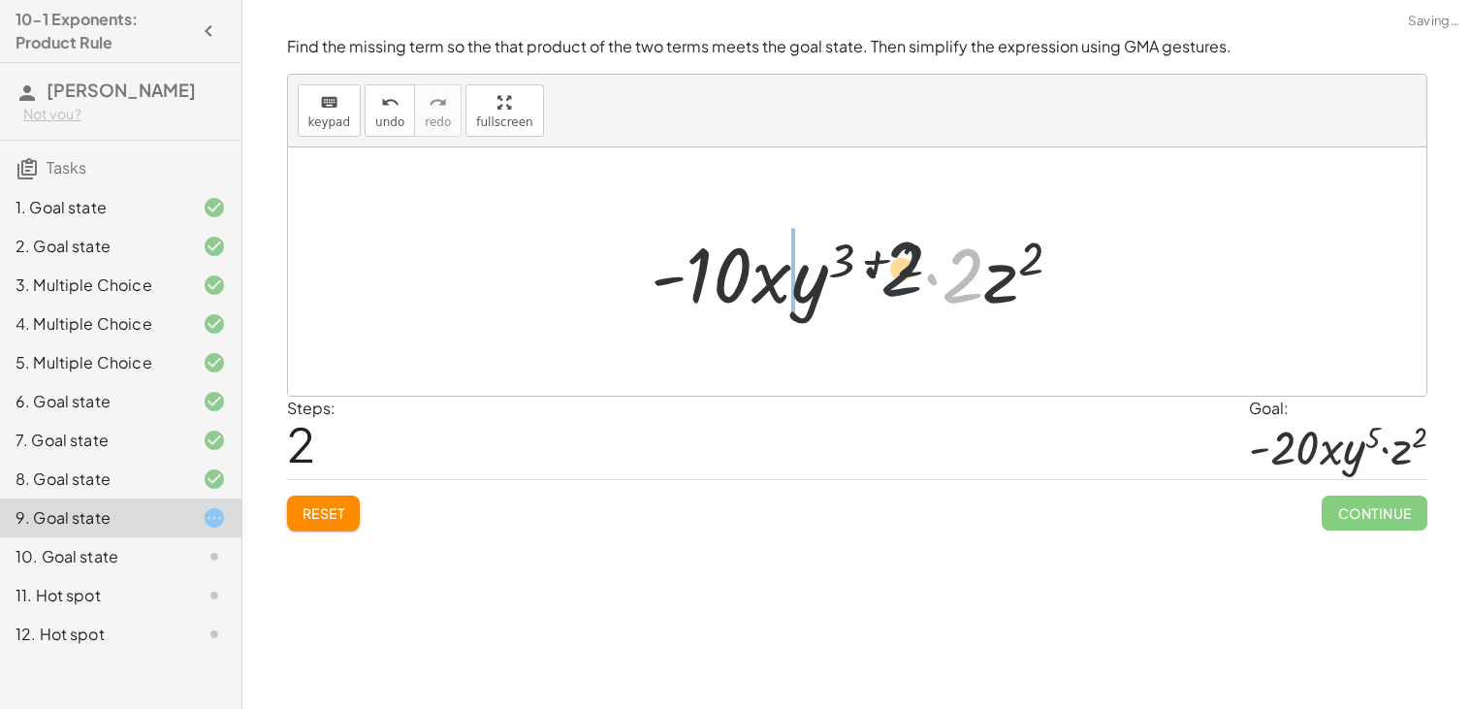
drag, startPoint x: 949, startPoint y: 288, endPoint x: 749, endPoint y: 270, distance: 200.6
click at [749, 270] on div at bounding box center [864, 272] width 447 height 100
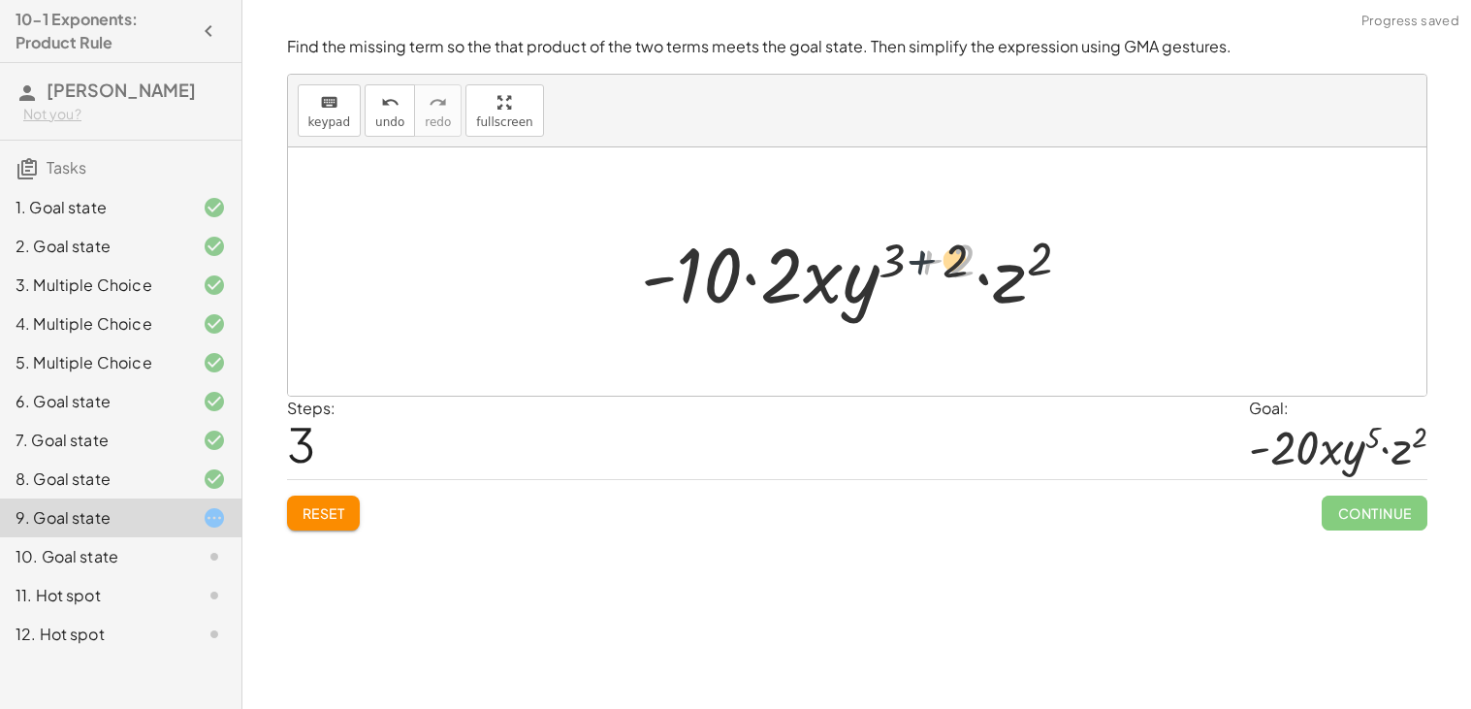
drag, startPoint x: 941, startPoint y: 250, endPoint x: 899, endPoint y: 248, distance: 42.7
click at [899, 248] on div at bounding box center [863, 272] width 465 height 100
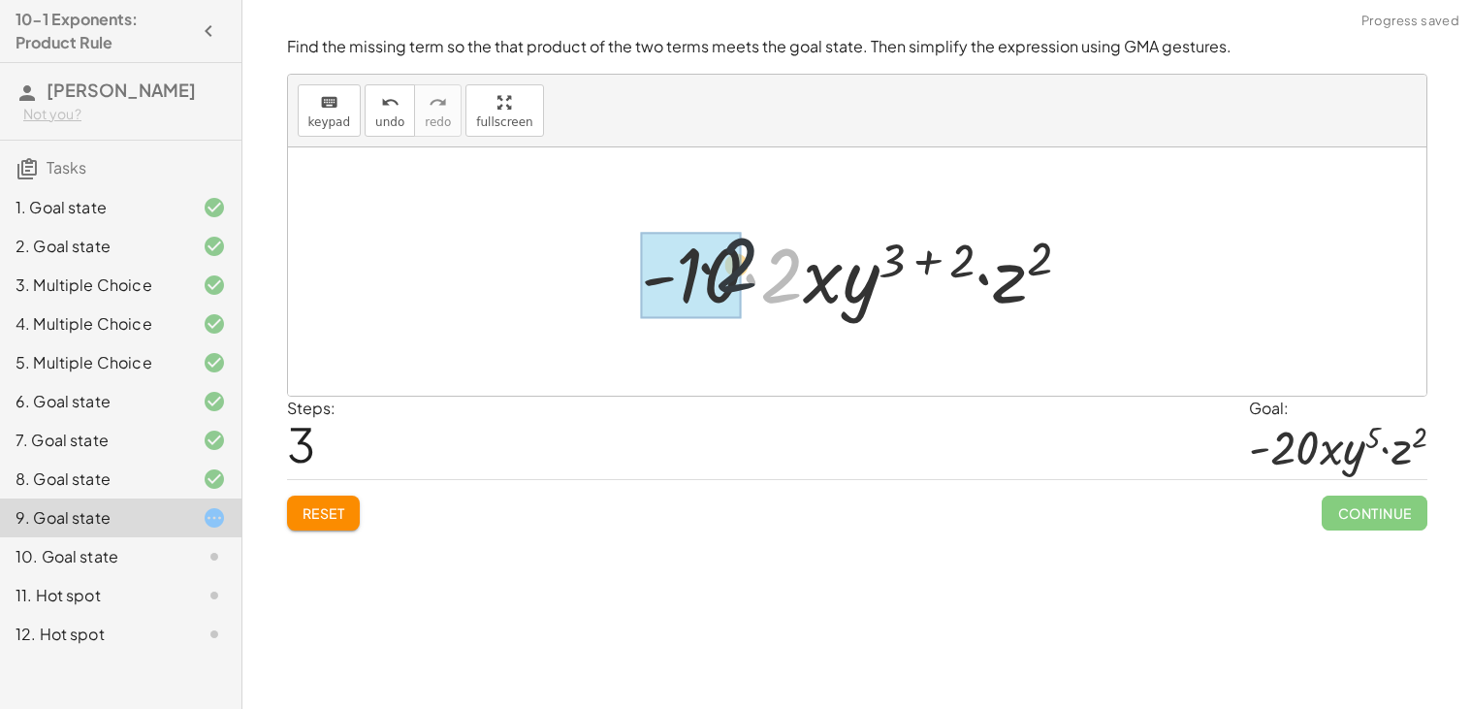
drag, startPoint x: 798, startPoint y: 268, endPoint x: 718, endPoint y: 255, distance: 80.5
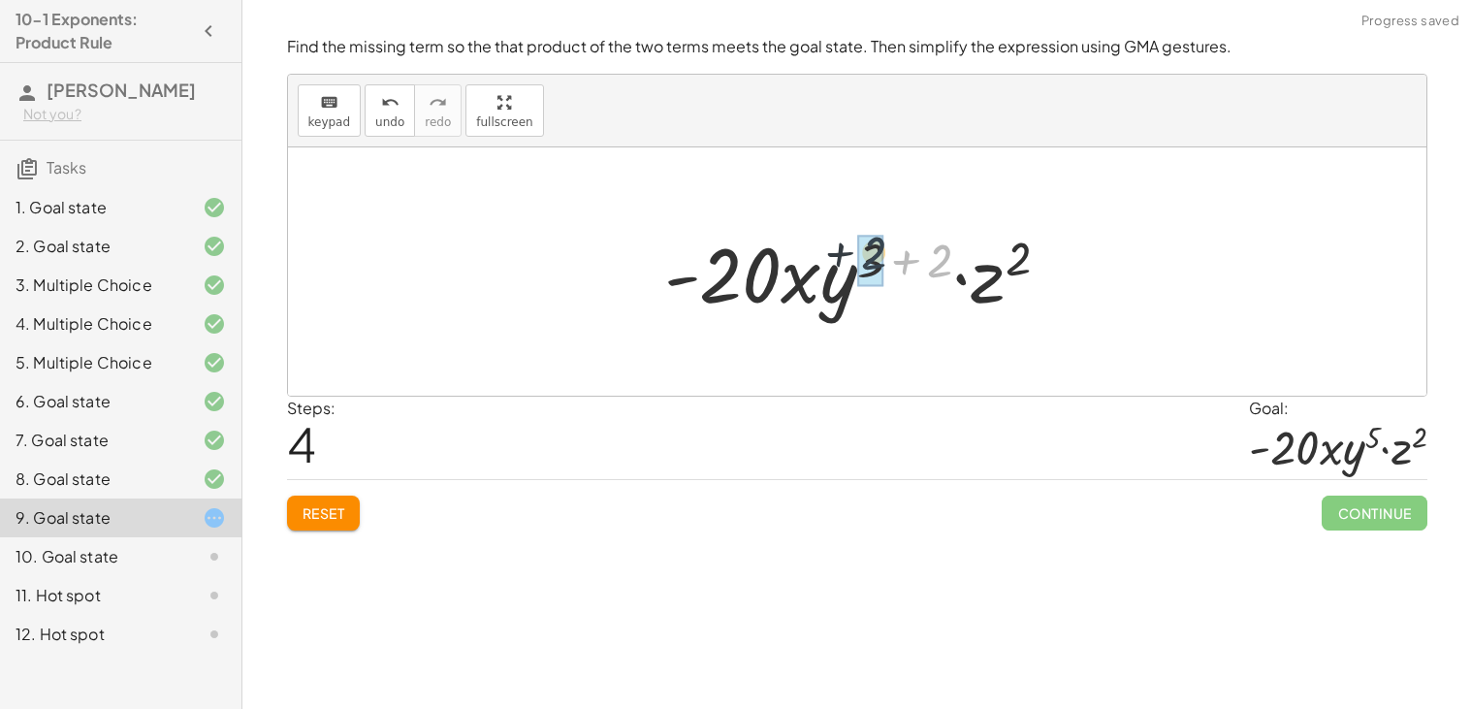
drag, startPoint x: 933, startPoint y: 258, endPoint x: 863, endPoint y: 250, distance: 70.2
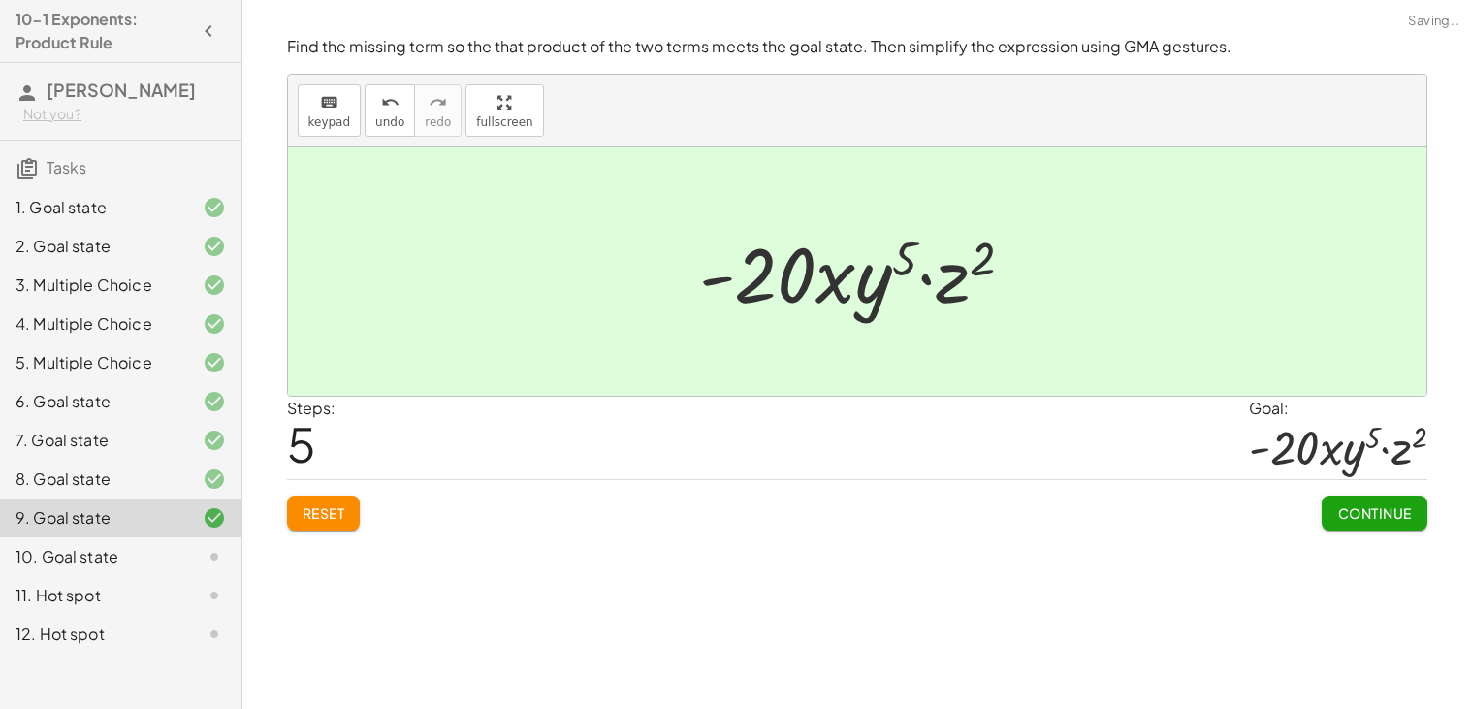
click at [1410, 502] on button "Continue" at bounding box center [1373, 512] width 105 height 35
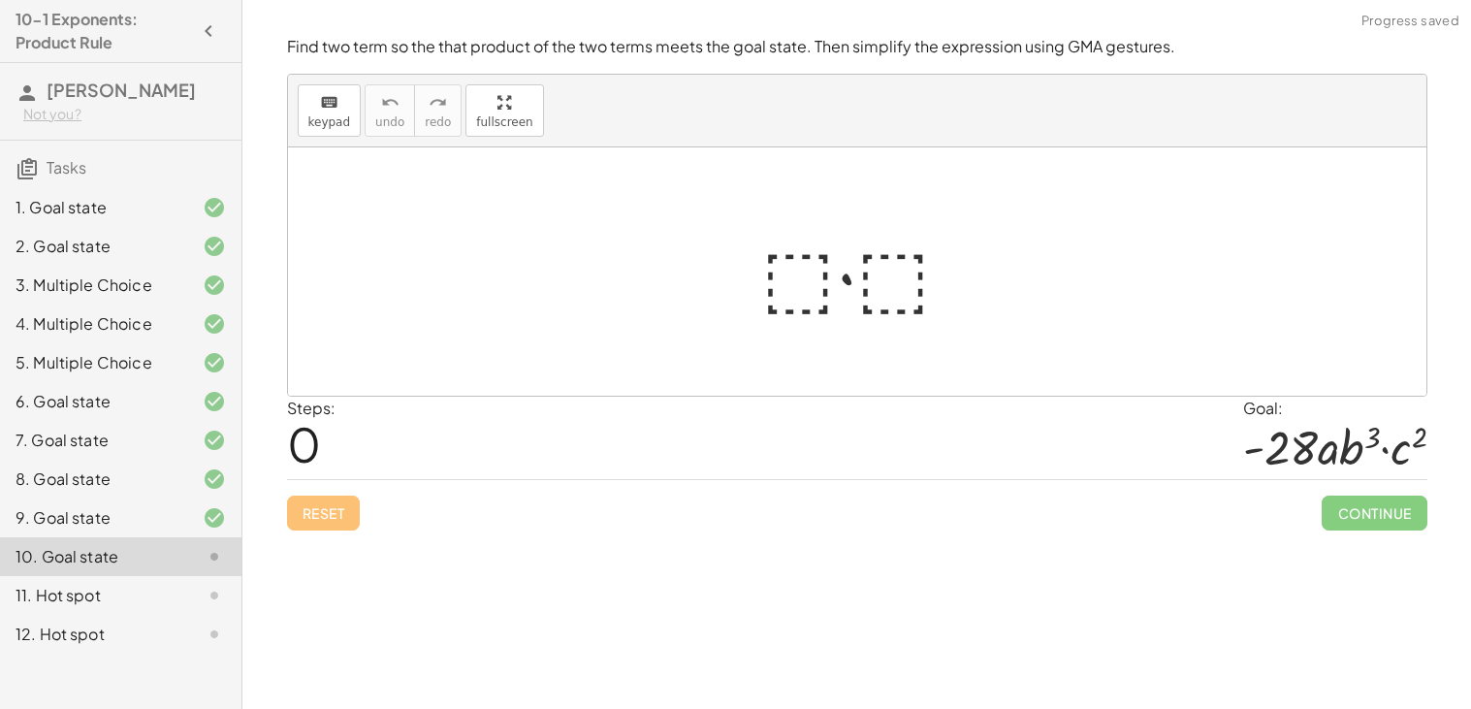
click at [770, 275] on div at bounding box center [864, 272] width 227 height 100
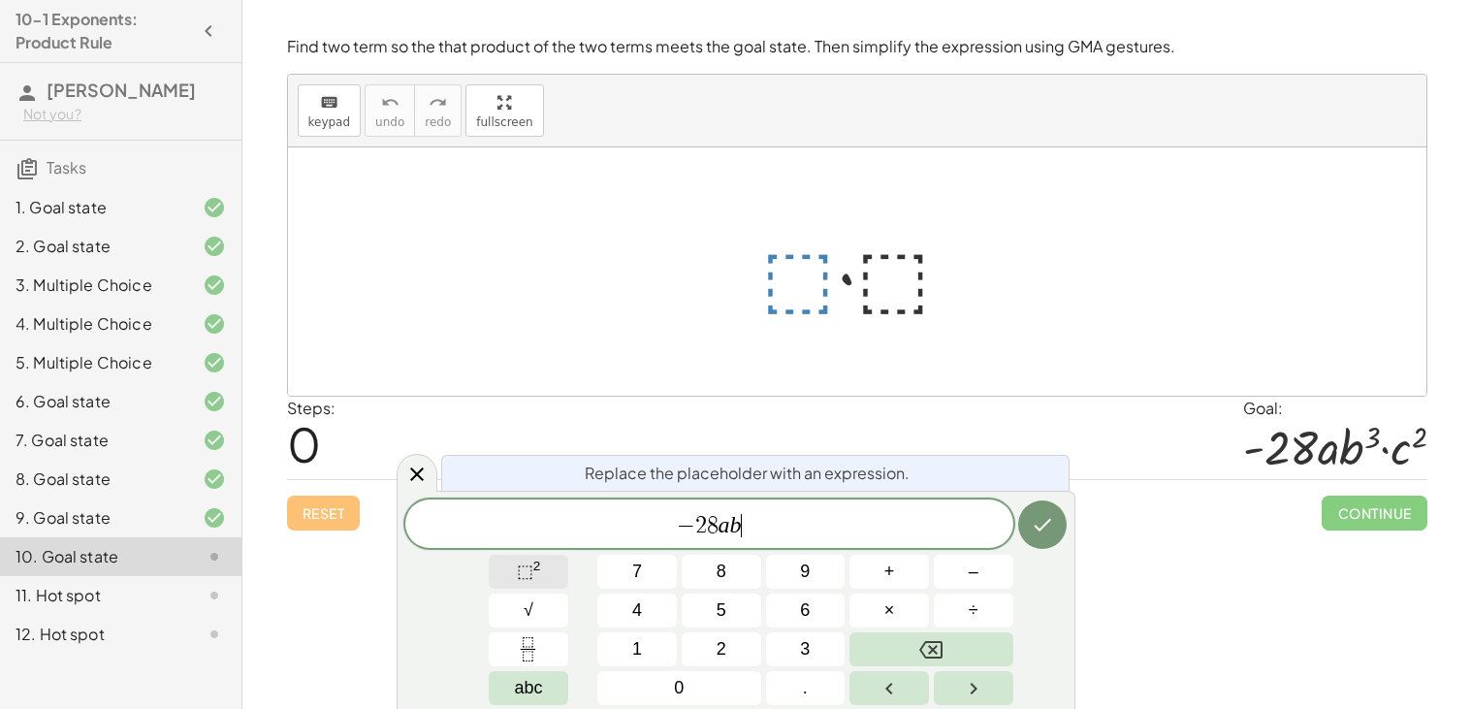
click at [554, 557] on button "⬚ 2" at bounding box center [528, 572] width 79 height 34
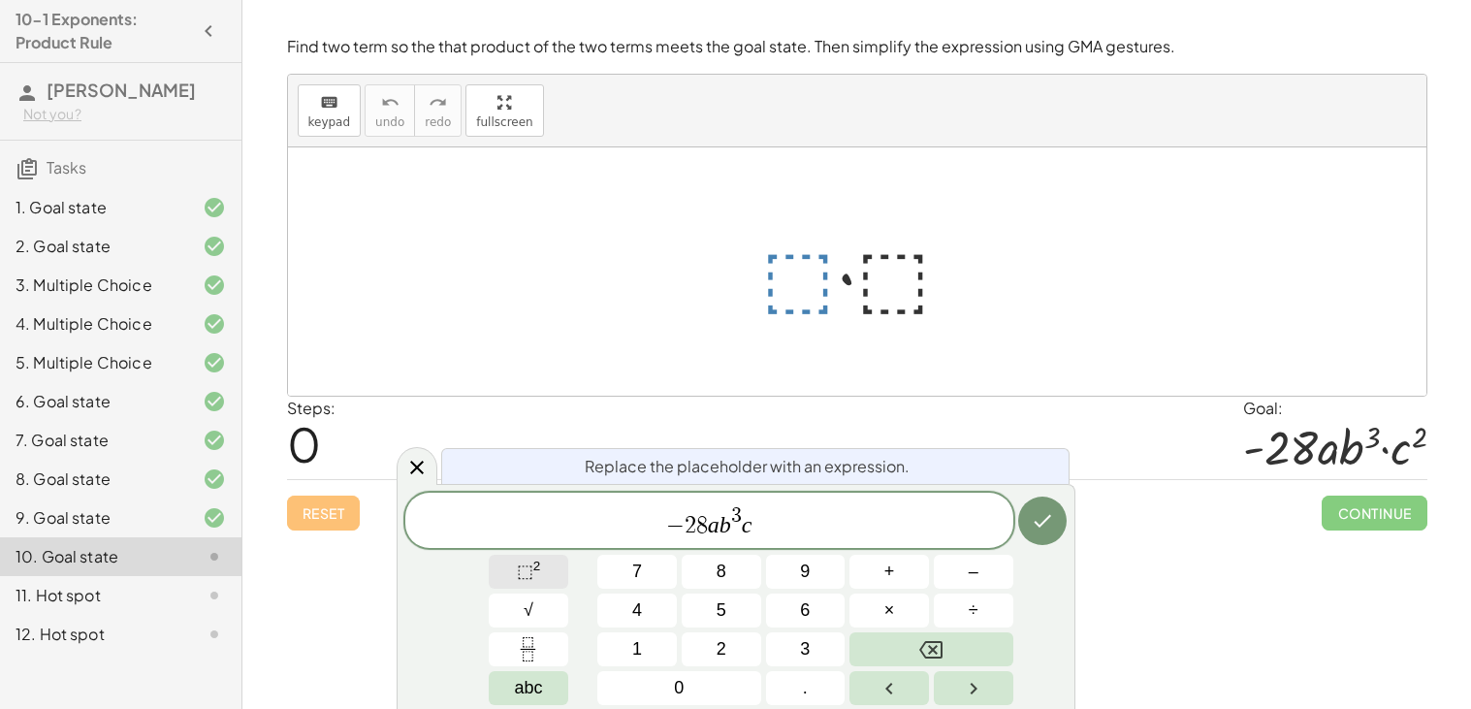
click at [497, 566] on button "⬚ 2" at bounding box center [528, 572] width 79 height 34
click at [1048, 510] on icon "Done" at bounding box center [1042, 520] width 23 height 23
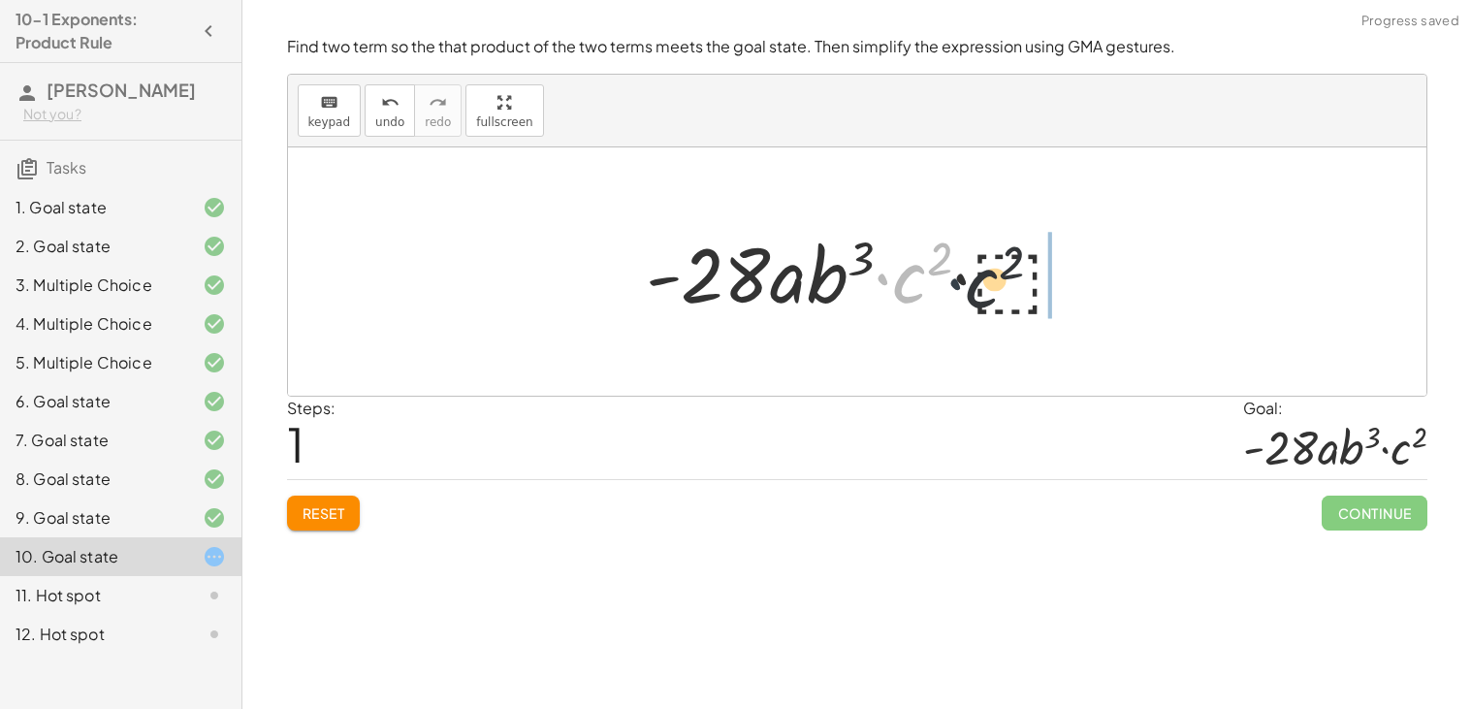
drag, startPoint x: 885, startPoint y: 292, endPoint x: 1008, endPoint y: 293, distance: 123.1
click at [1008, 293] on div at bounding box center [864, 272] width 457 height 100
click at [902, 263] on div at bounding box center [864, 272] width 457 height 100
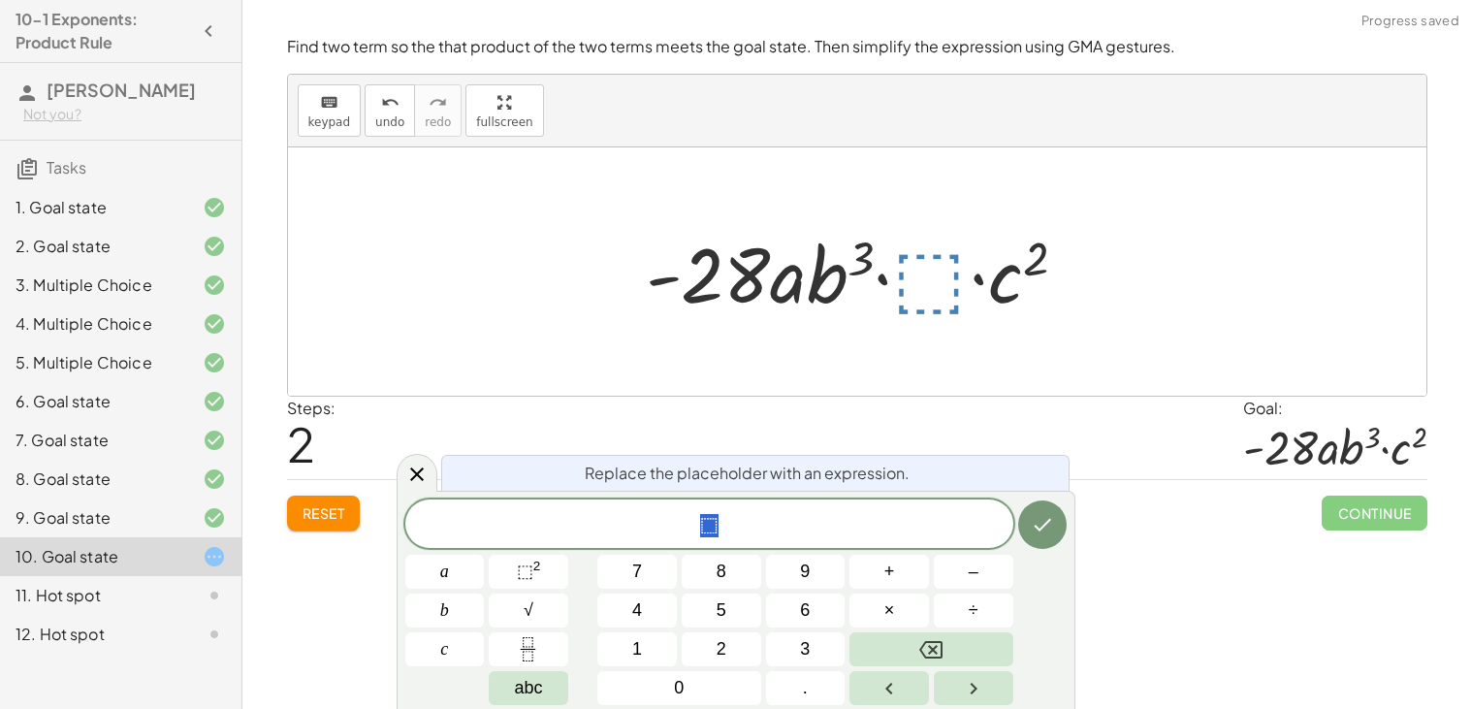
click at [1050, 247] on div at bounding box center [864, 272] width 457 height 100
click at [754, 535] on span "⬚" at bounding box center [709, 525] width 608 height 27
click at [505, 578] on button "⬚ 2" at bounding box center [528, 572] width 79 height 34
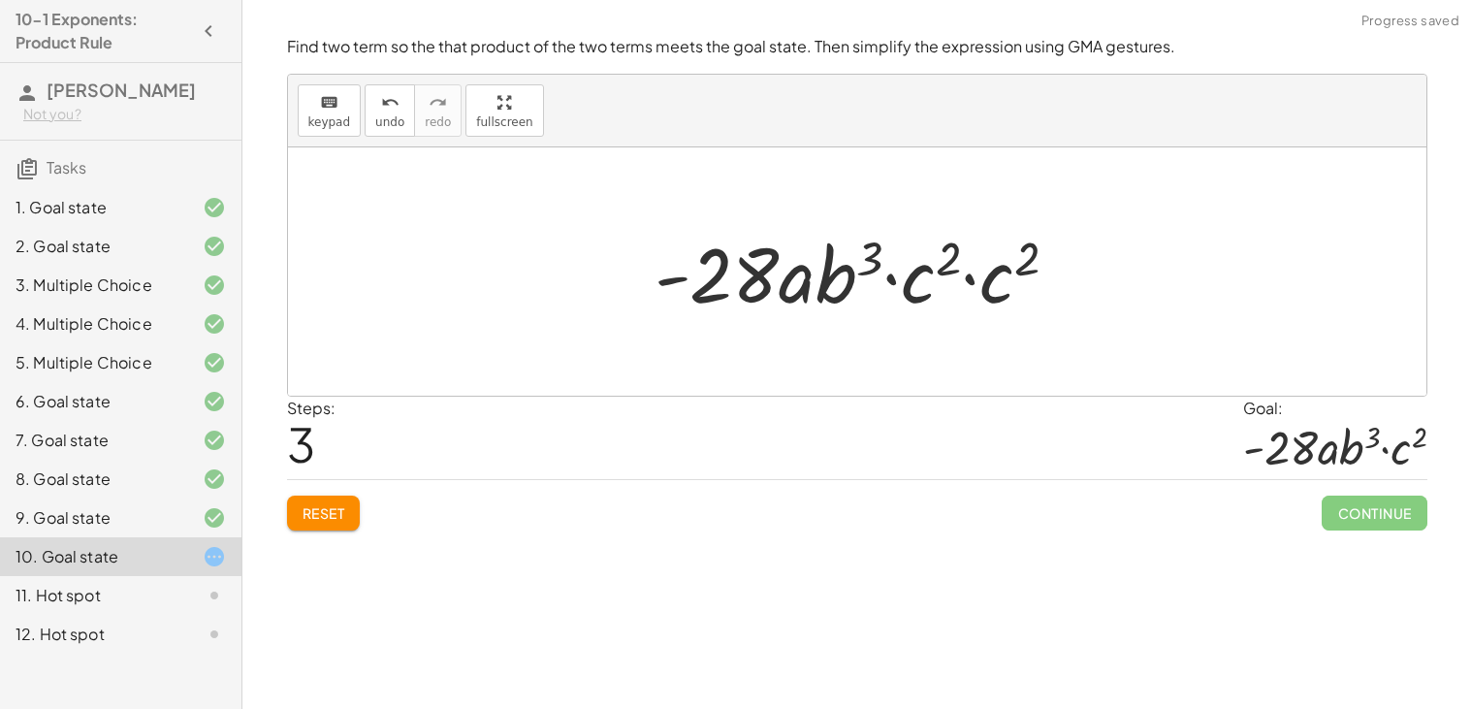
click at [1000, 271] on div at bounding box center [864, 272] width 439 height 100
click at [1001, 271] on div at bounding box center [864, 272] width 429 height 100
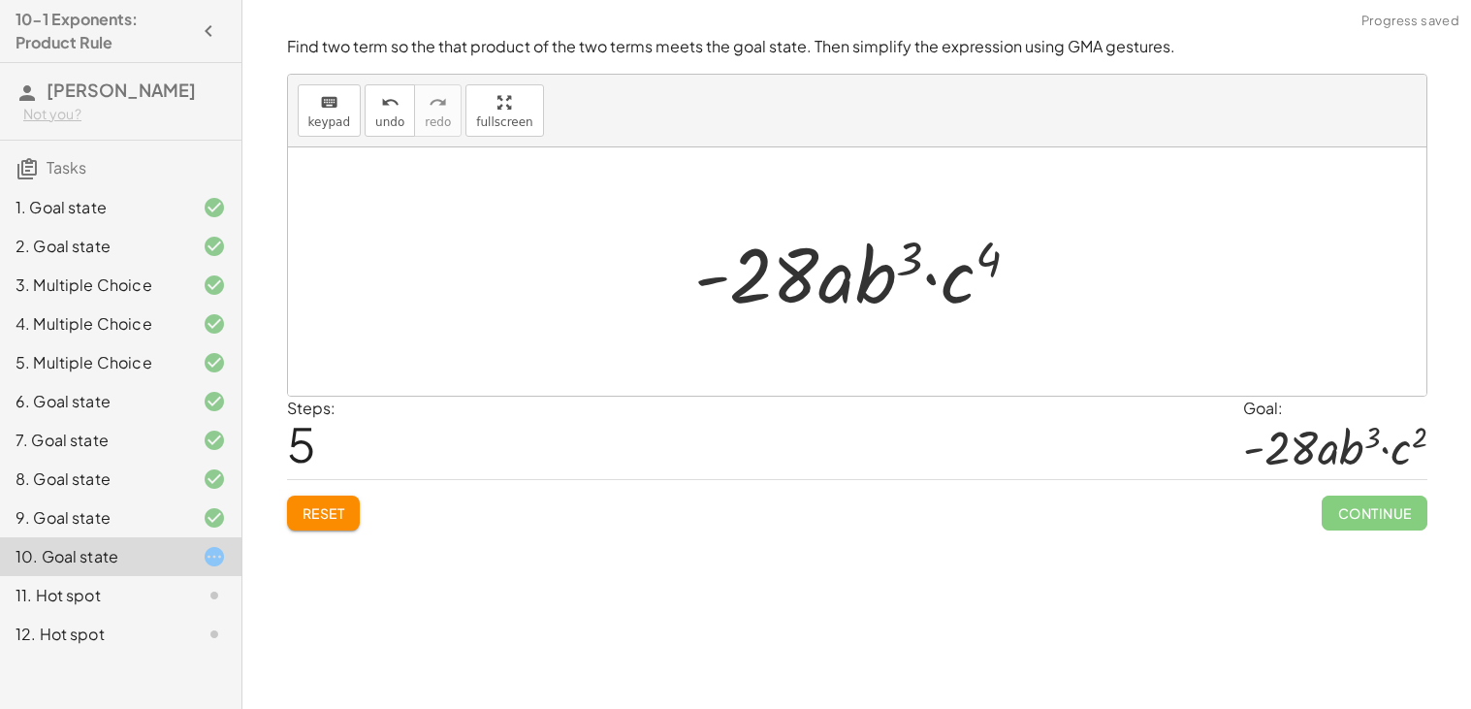
click at [366, 513] on div "Reset Continue" at bounding box center [857, 504] width 1140 height 51
click at [312, 501] on button "Reset" at bounding box center [324, 512] width 74 height 35
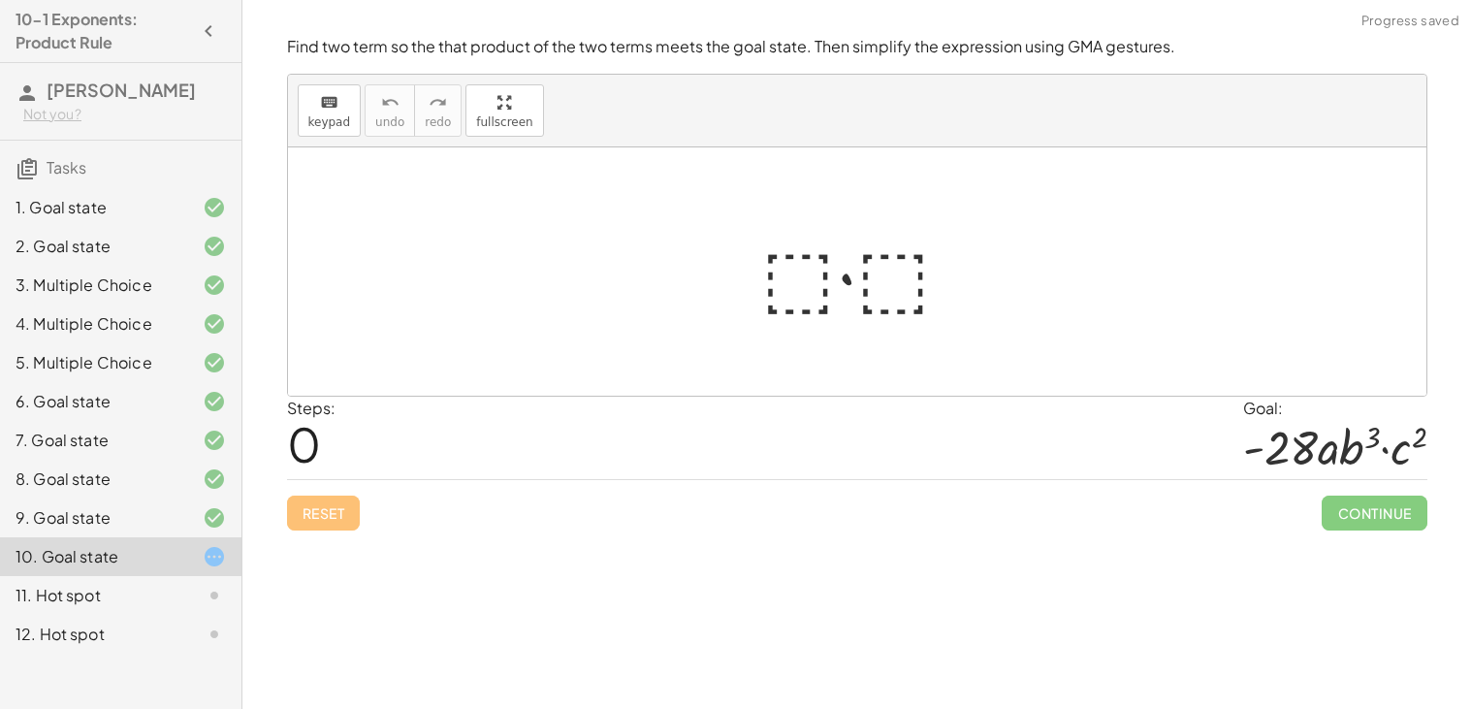
click at [910, 261] on div at bounding box center [864, 272] width 227 height 100
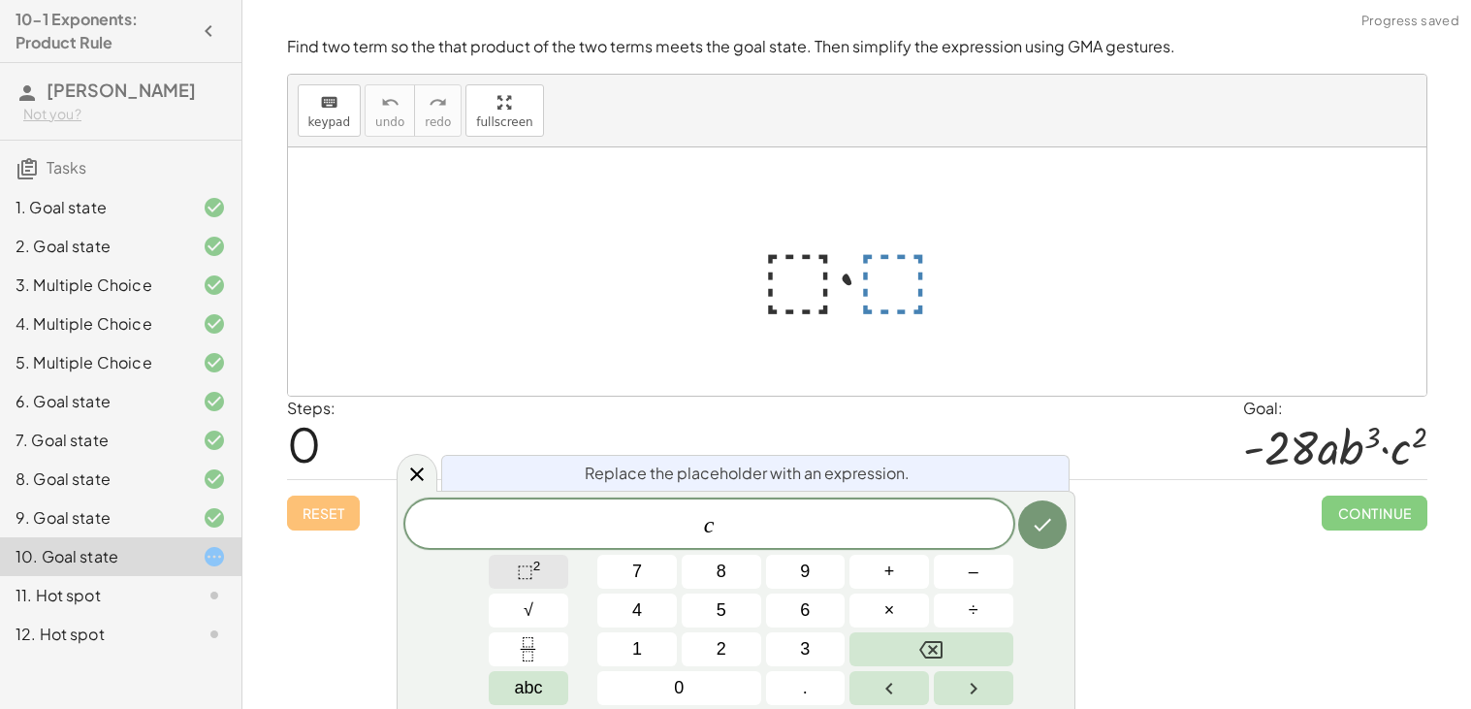
click at [544, 580] on button "⬚ 2" at bounding box center [528, 572] width 79 height 34
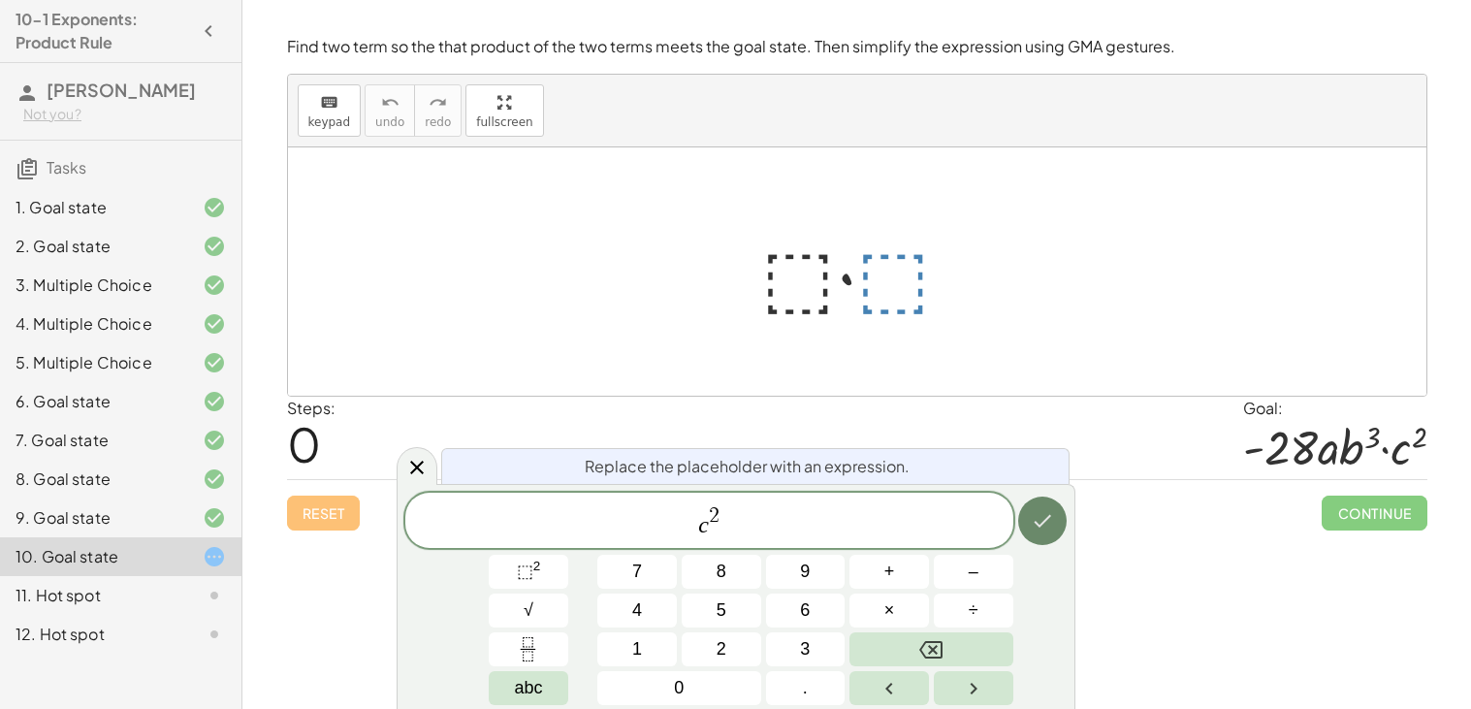
click at [1048, 528] on icon "Done" at bounding box center [1042, 520] width 23 height 23
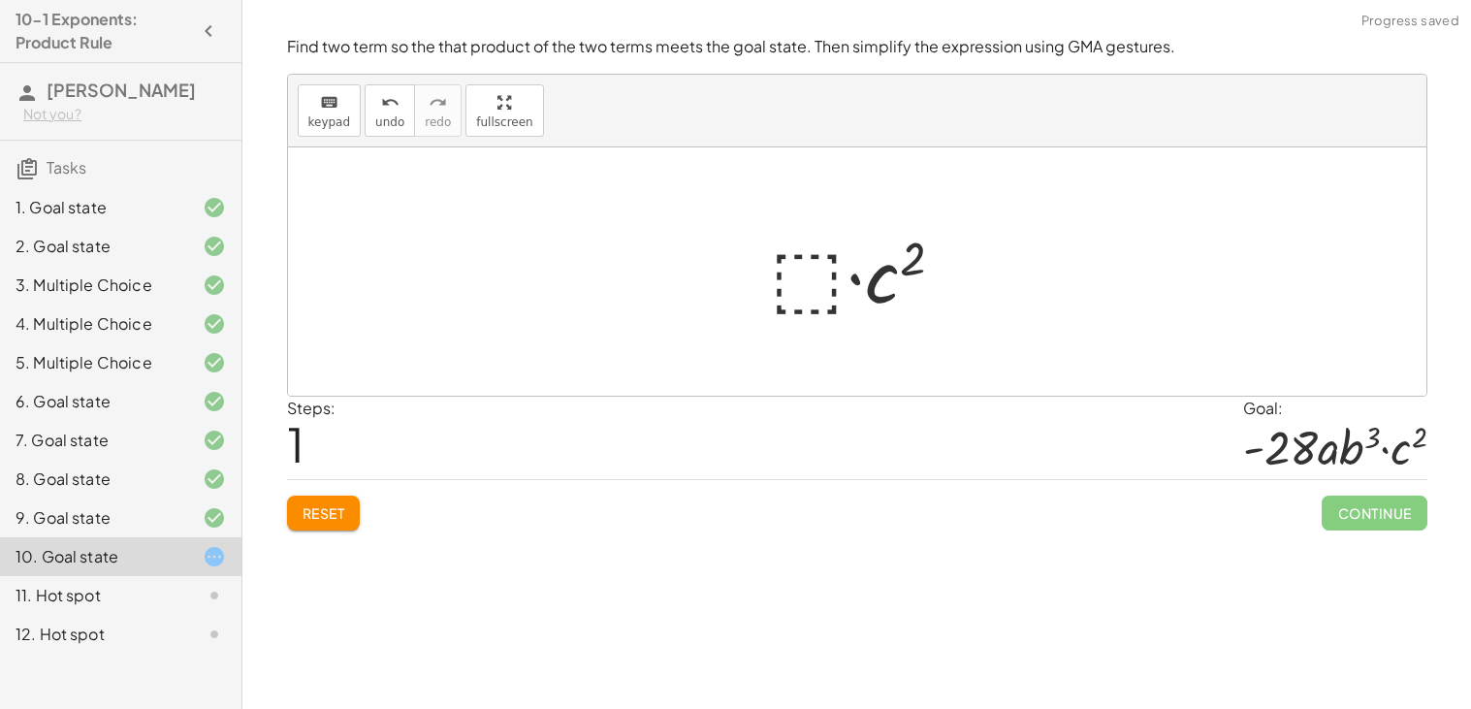
click at [802, 258] on div at bounding box center [864, 272] width 209 height 100
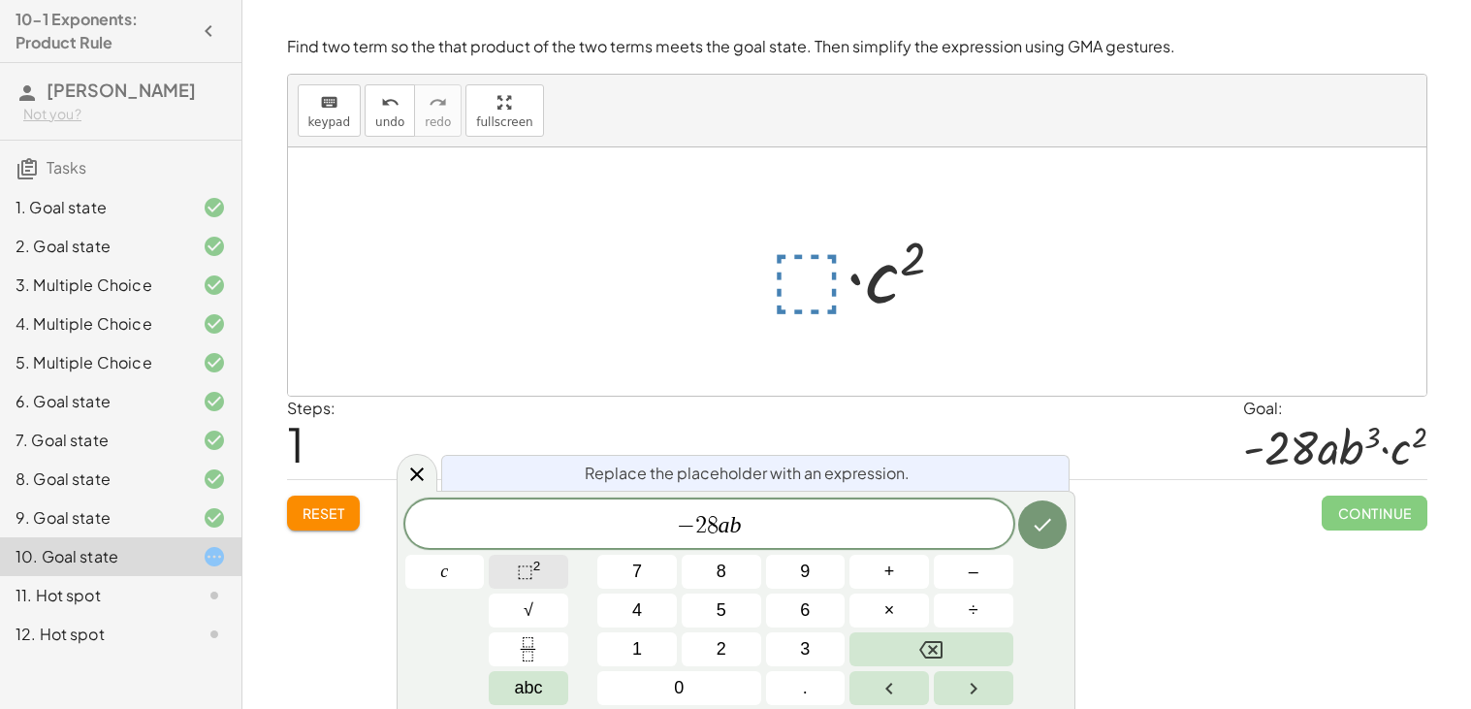
click at [501, 575] on button "⬚ 2" at bounding box center [528, 572] width 79 height 34
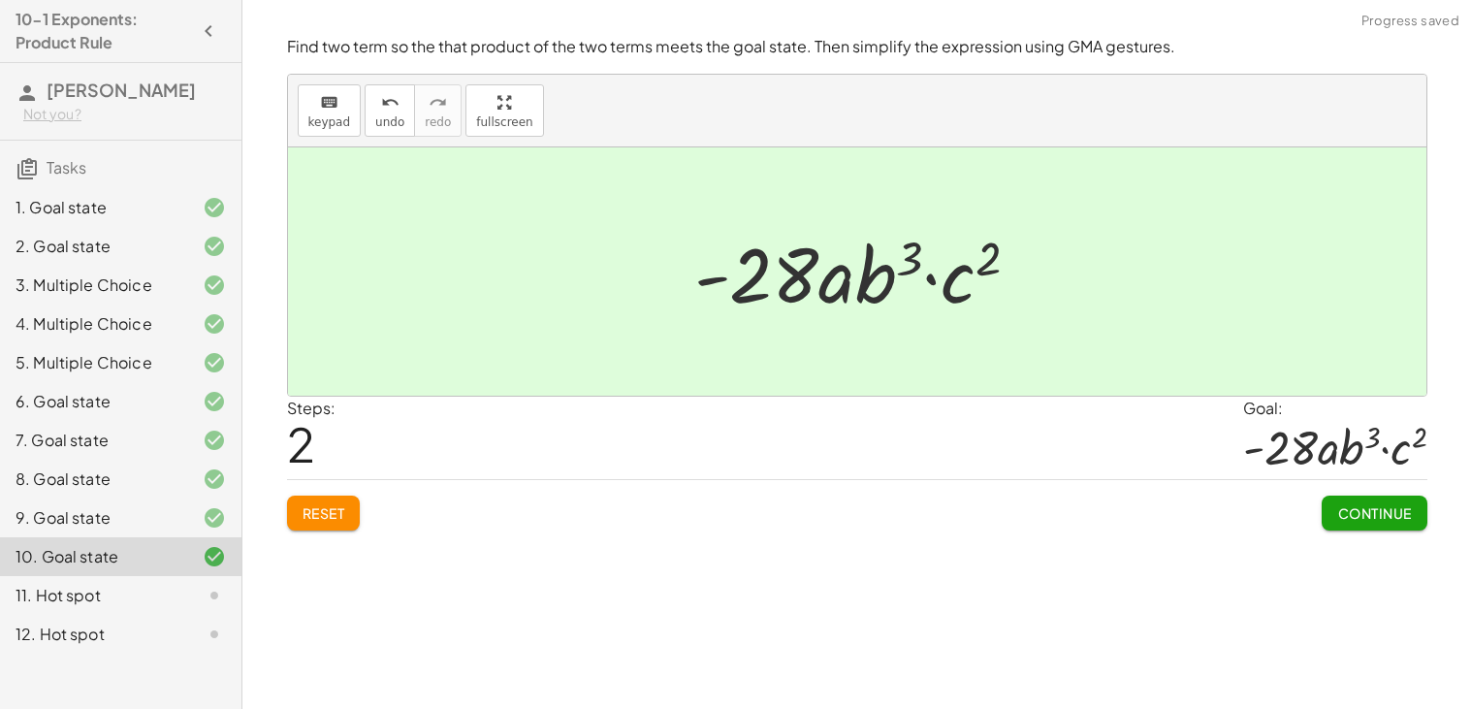
click at [1363, 548] on div "Simplify. keyboard keypad undo undo redo redo fullscreen · x 4 · x 10 · x · x (…" at bounding box center [856, 354] width 1228 height 709
click at [1350, 525] on button "Continue" at bounding box center [1373, 512] width 105 height 35
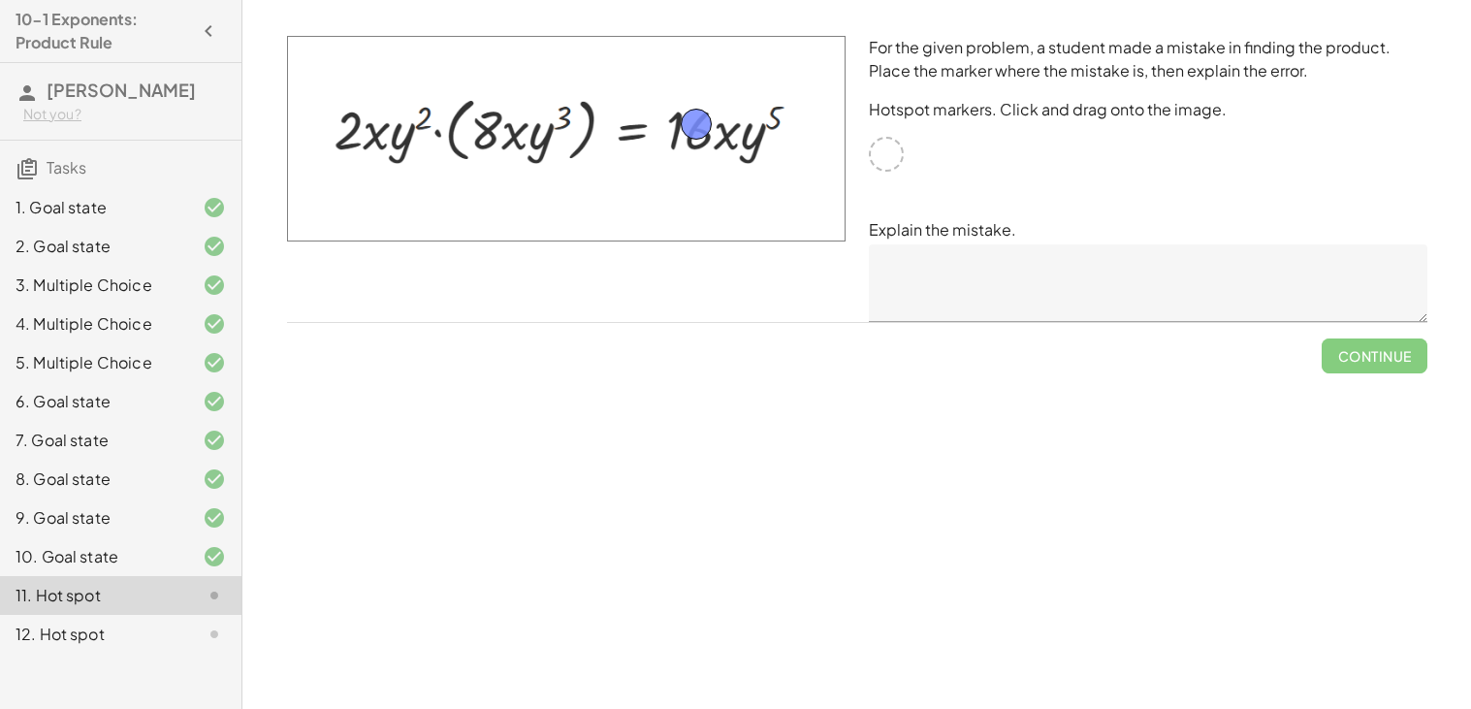
drag, startPoint x: 885, startPoint y: 151, endPoint x: 588, endPoint y: 97, distance: 301.6
drag, startPoint x: 588, startPoint y: 106, endPoint x: 515, endPoint y: 141, distance: 81.5
click at [1025, 250] on textarea at bounding box center [1148, 283] width 558 height 78
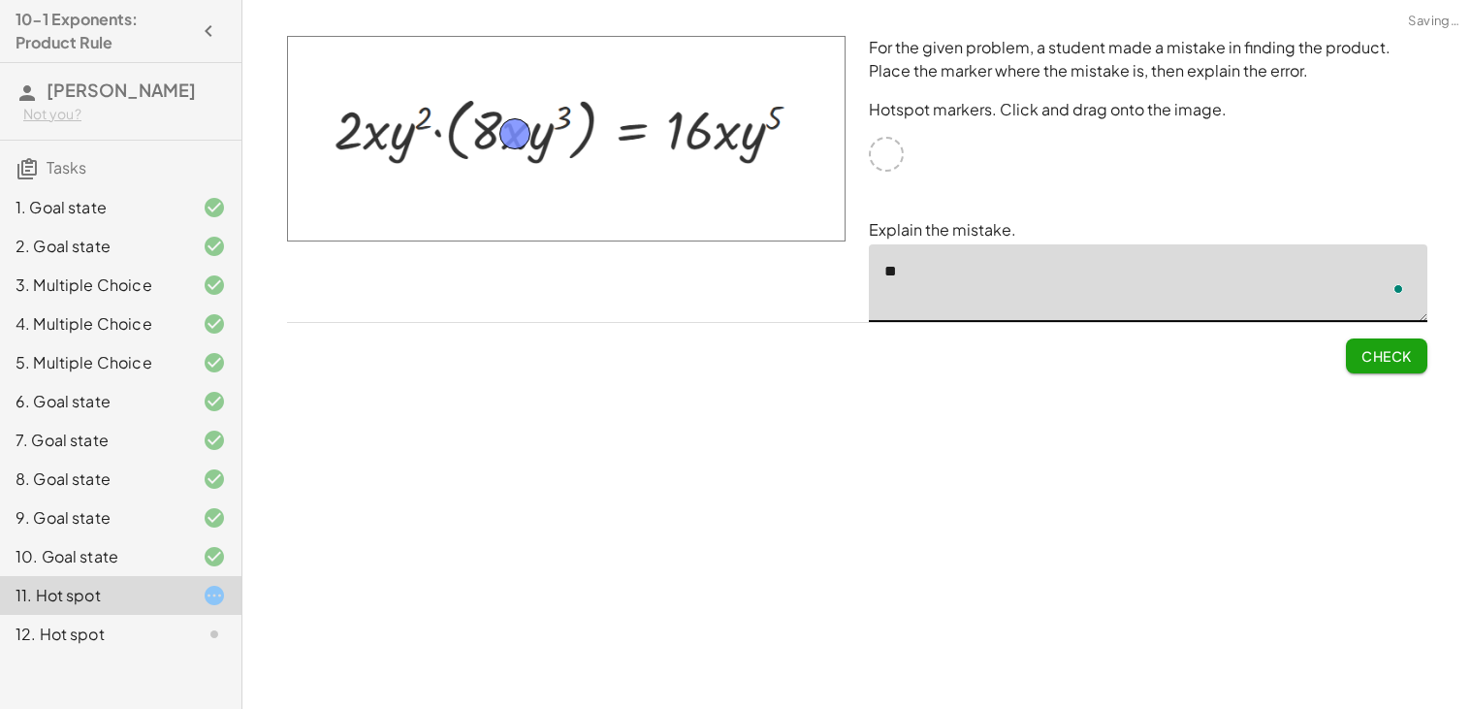
type textarea "*"
drag, startPoint x: 500, startPoint y: 141, endPoint x: 732, endPoint y: 115, distance: 233.1
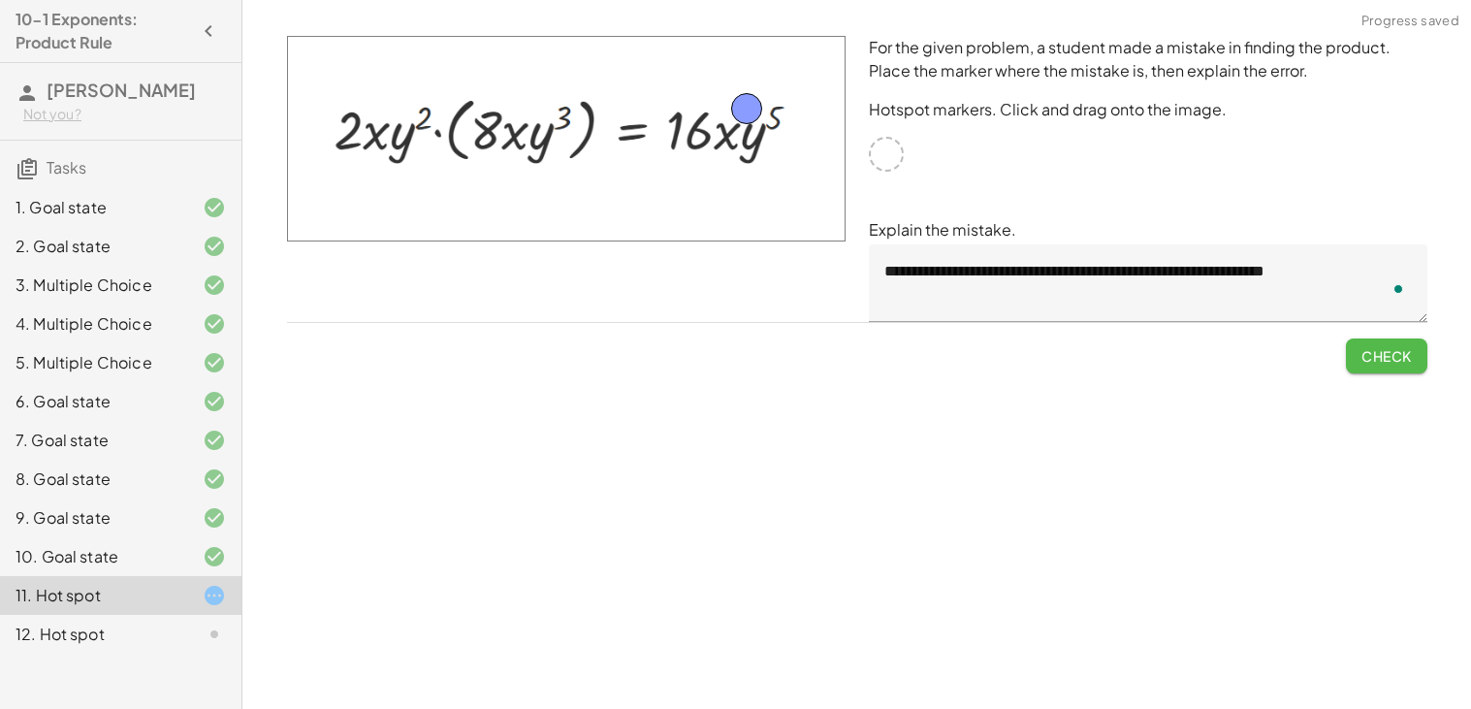
click at [1374, 351] on span "Check" at bounding box center [1386, 355] width 50 height 17
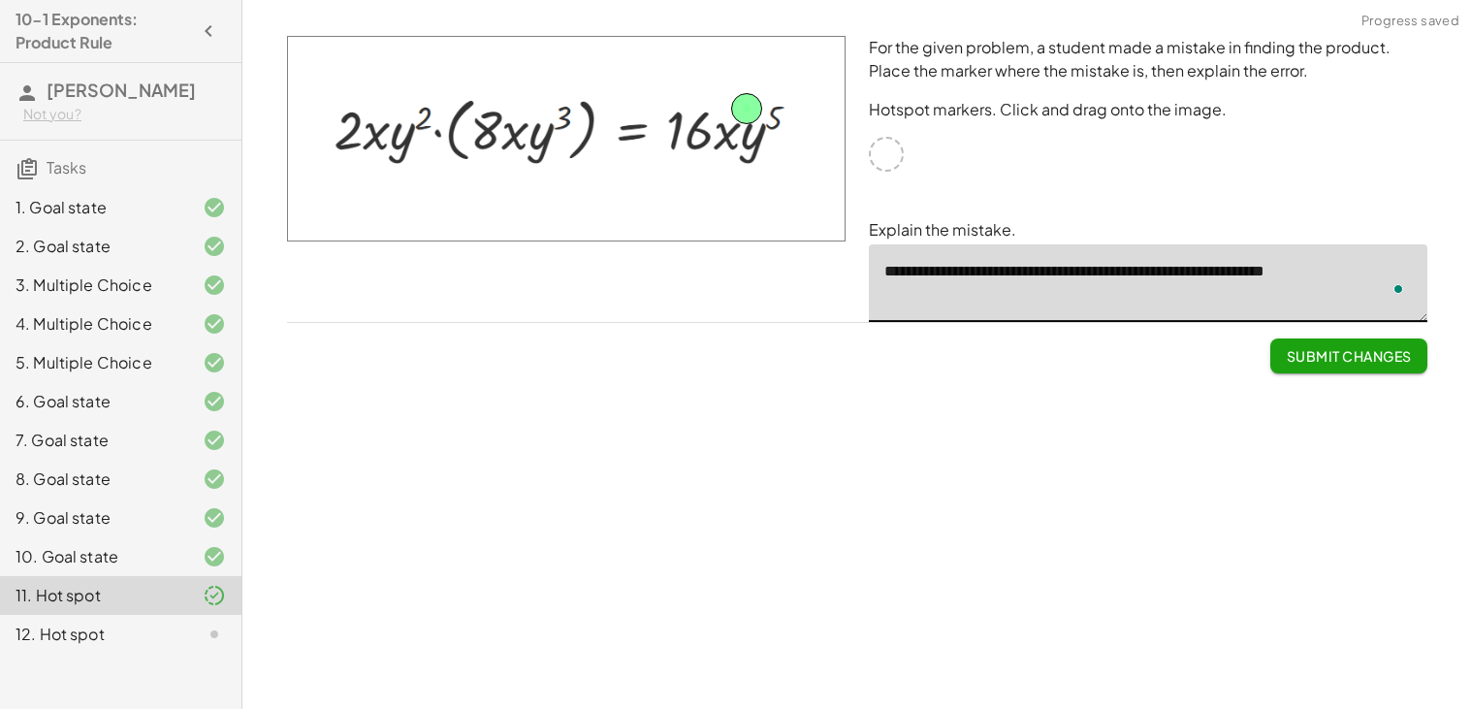
type textarea "**********"
click at [1342, 349] on span "Submit Changes" at bounding box center [1348, 355] width 125 height 17
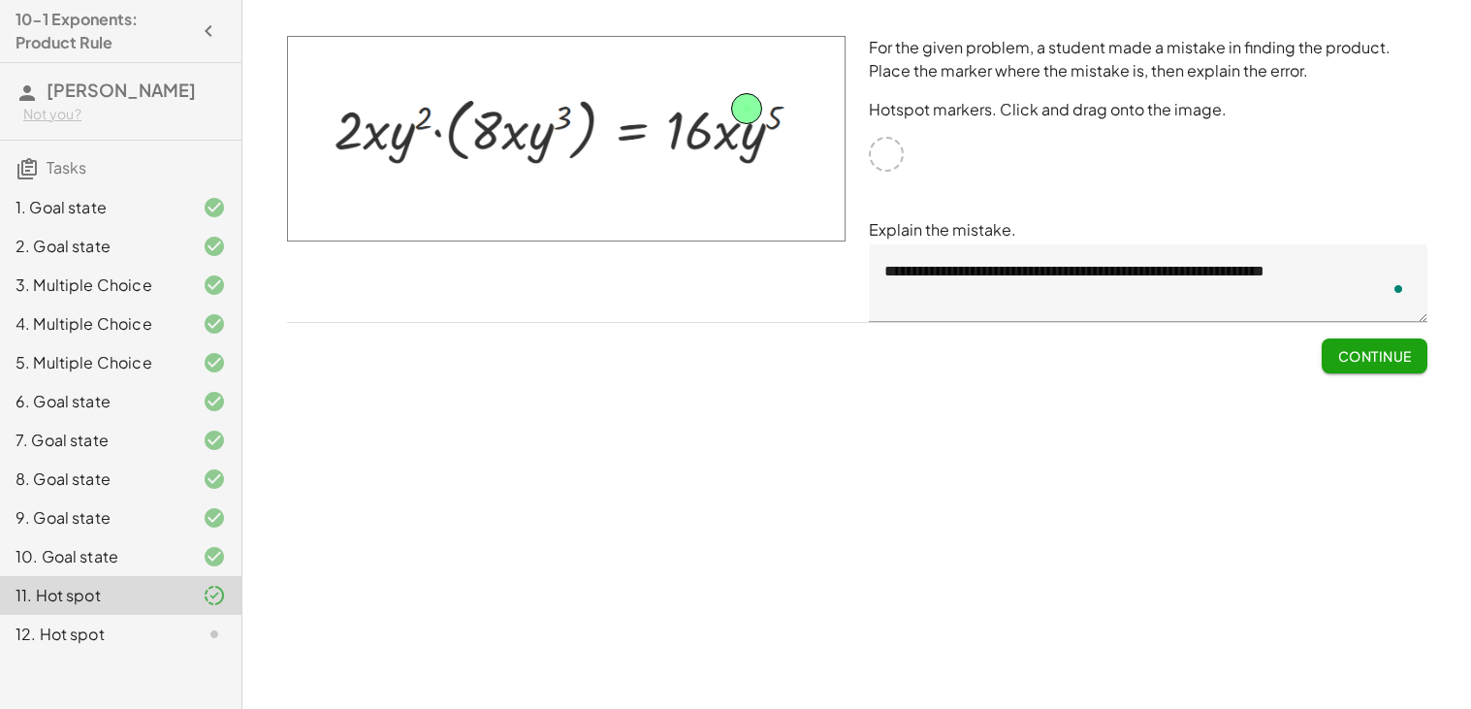
click at [1331, 362] on button "Continue" at bounding box center [1373, 355] width 105 height 35
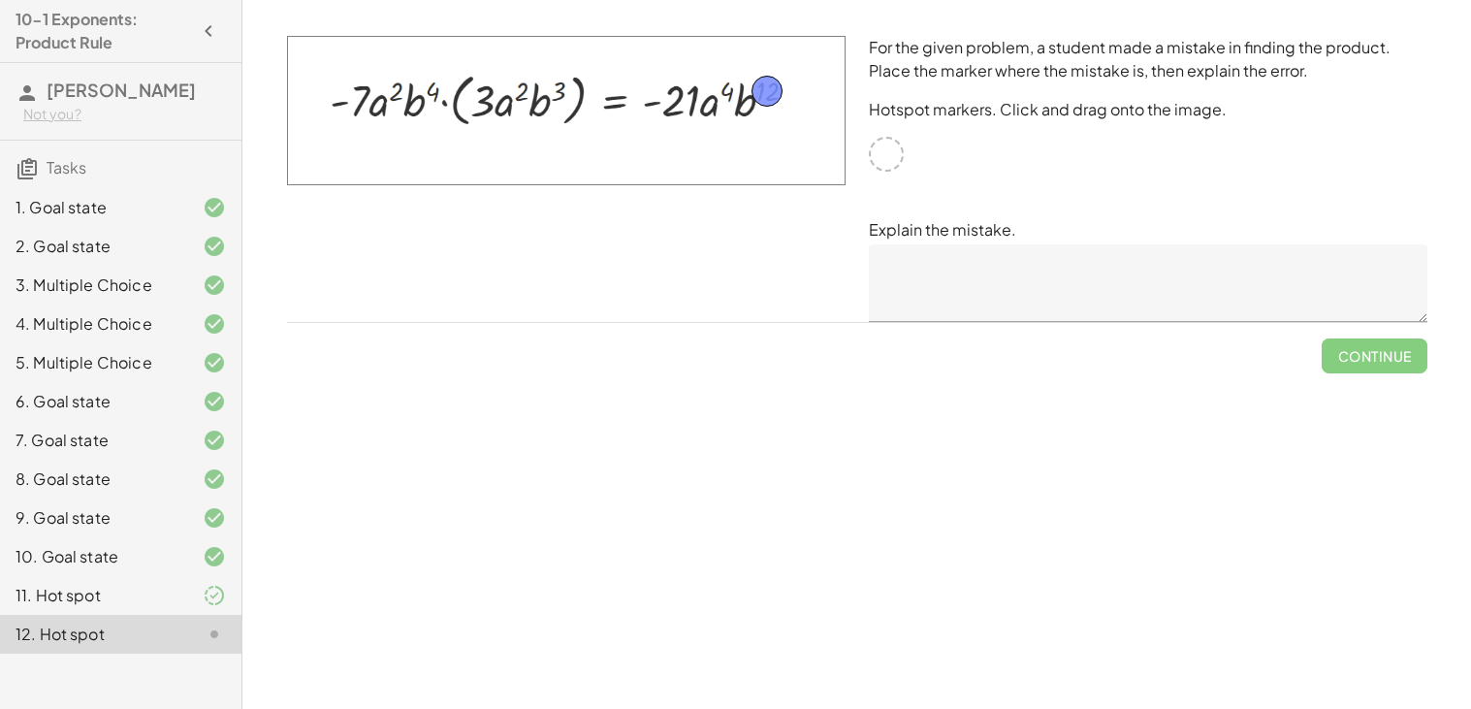
drag, startPoint x: 883, startPoint y: 155, endPoint x: 764, endPoint y: 93, distance: 134.4
click at [914, 292] on textarea at bounding box center [1148, 283] width 558 height 78
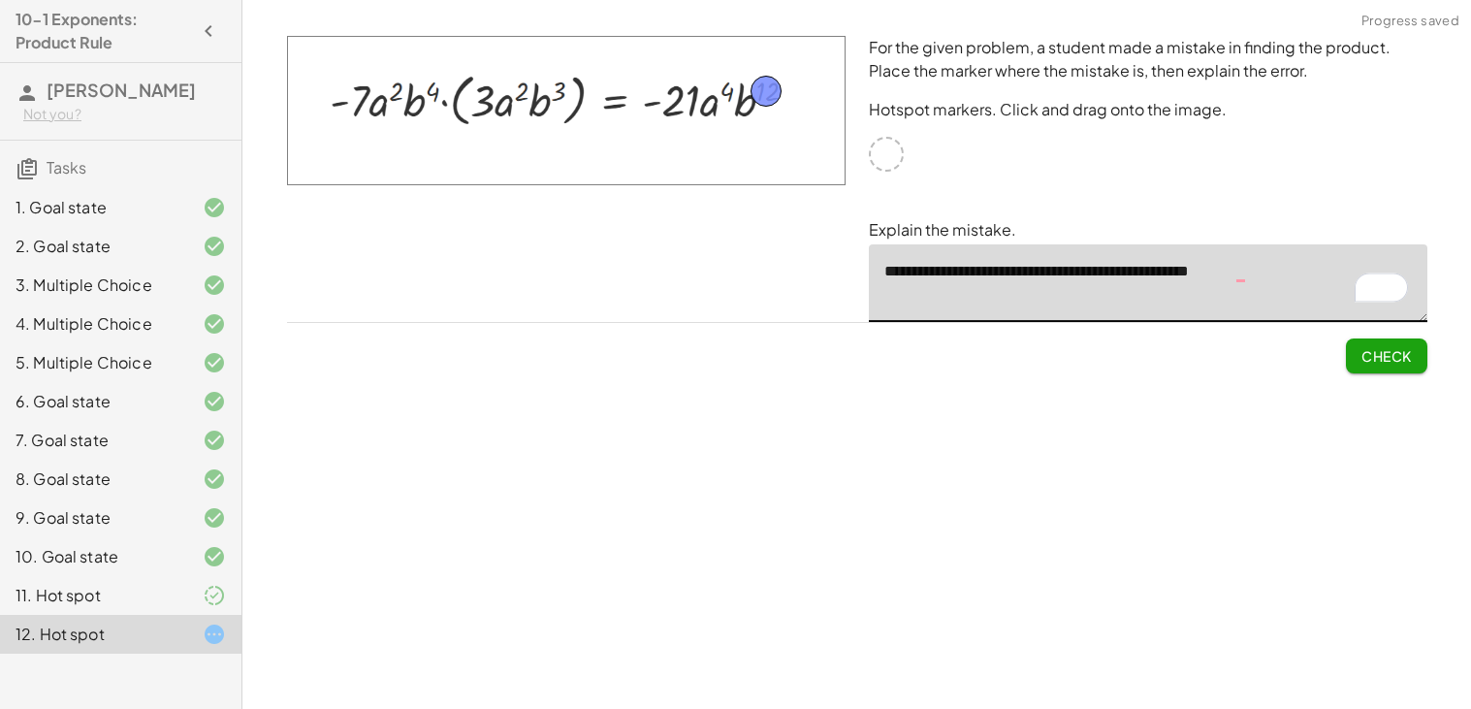
click at [1236, 277] on textarea "**********" at bounding box center [1148, 283] width 558 height 78
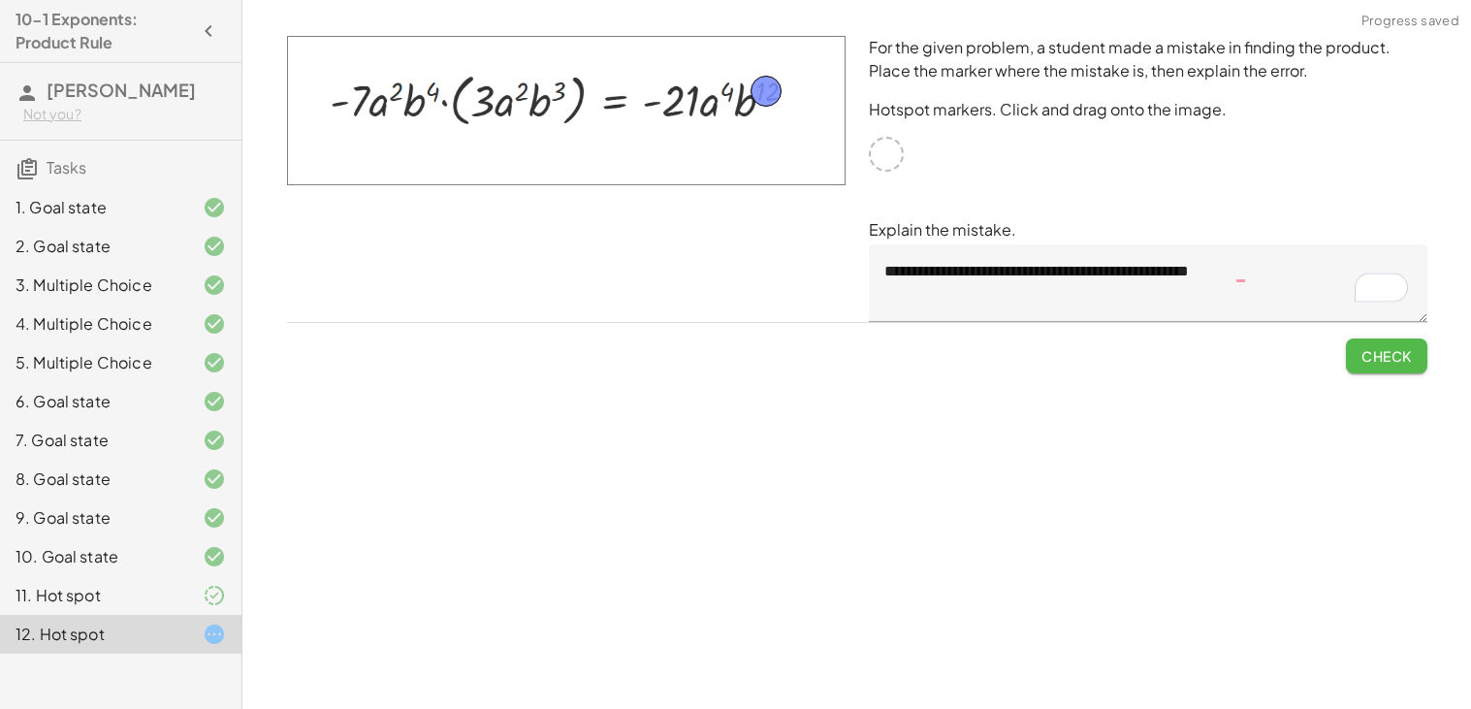
click at [1366, 355] on span "Check" at bounding box center [1386, 355] width 50 height 17
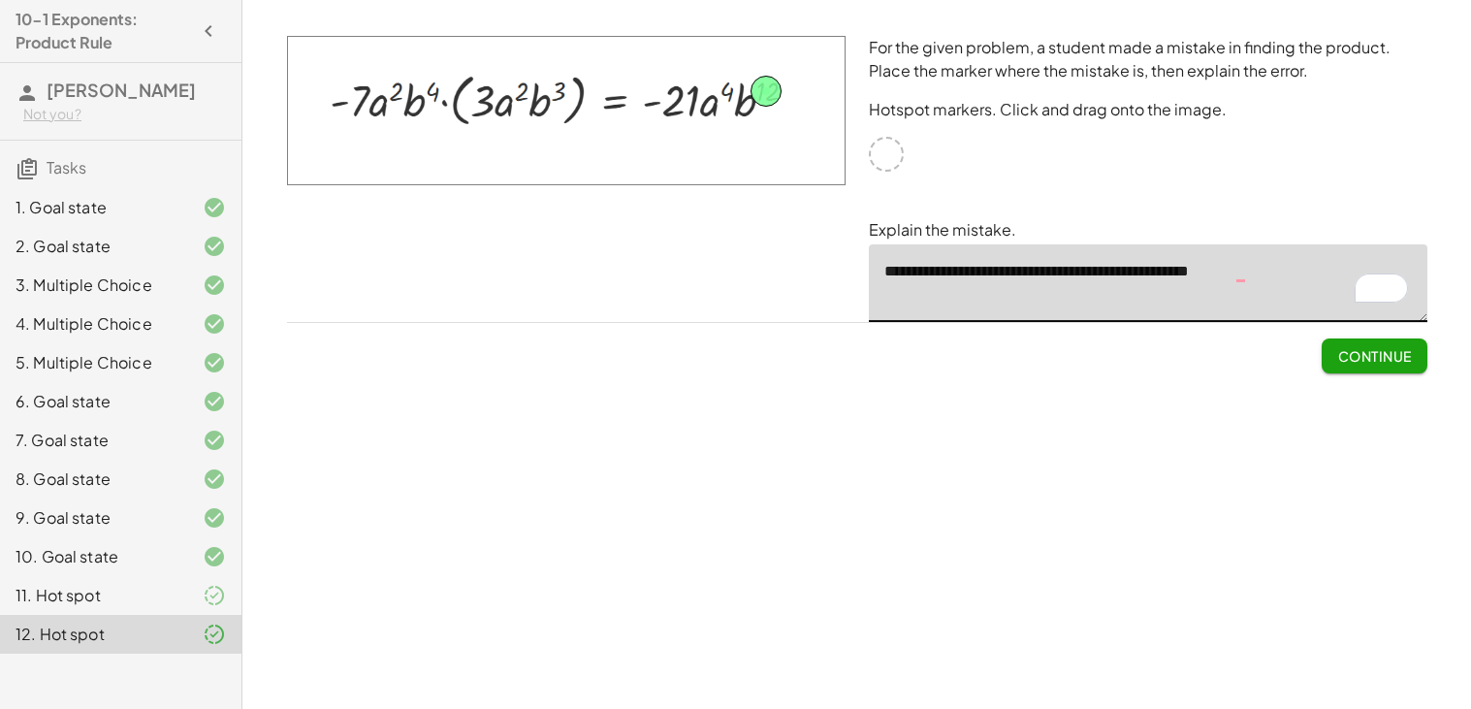
click at [1251, 271] on textarea "**********" at bounding box center [1148, 283] width 558 height 78
click at [1287, 275] on textarea "**********" at bounding box center [1148, 283] width 558 height 78
click at [1127, 270] on textarea "**********" at bounding box center [1148, 283] width 558 height 78
type textarea "**********"
click at [1305, 339] on button "Submit Changes" at bounding box center [1348, 355] width 156 height 35
